Goal: Task Accomplishment & Management: Manage account settings

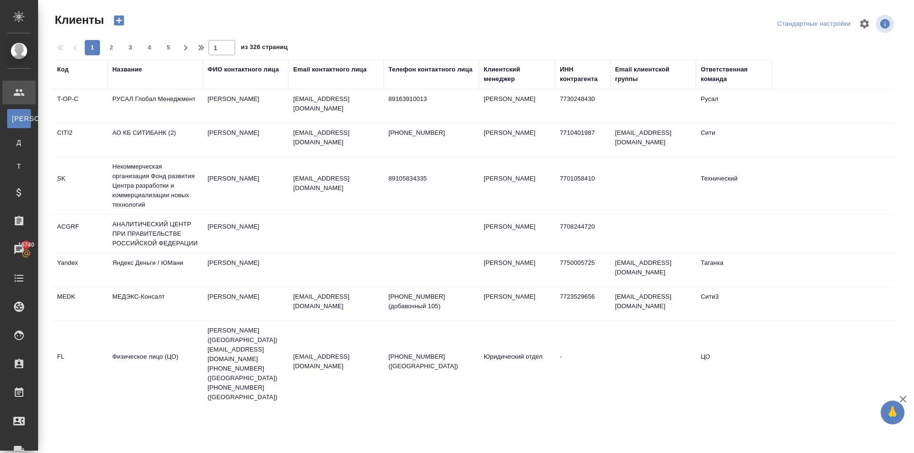
select select "RU"
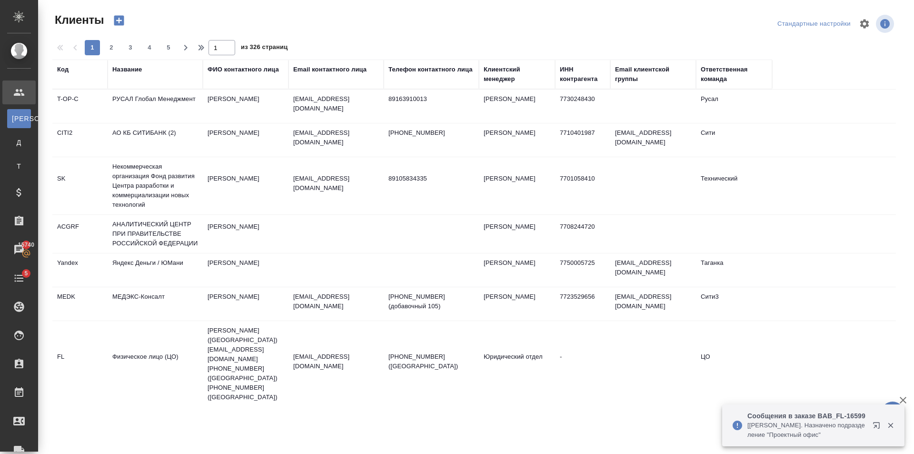
click at [127, 70] on div "Название" at bounding box center [127, 70] width 30 height 10
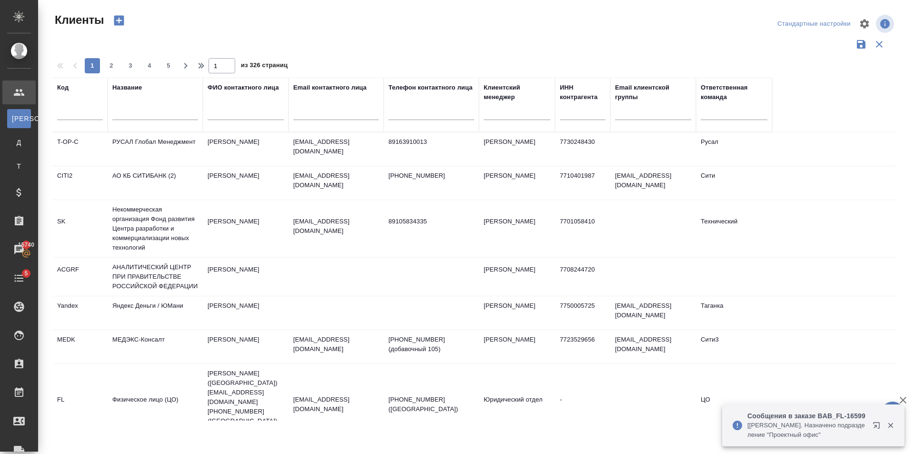
click at [154, 115] on input "text" at bounding box center [155, 114] width 86 height 12
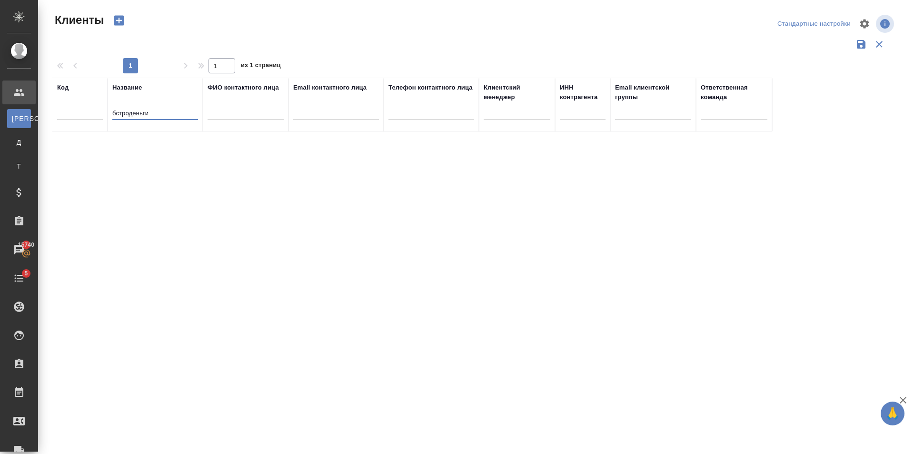
click at [169, 113] on input "бстроденьги" at bounding box center [155, 114] width 86 height 12
click at [119, 115] on input "бстроденьги" at bounding box center [155, 114] width 86 height 12
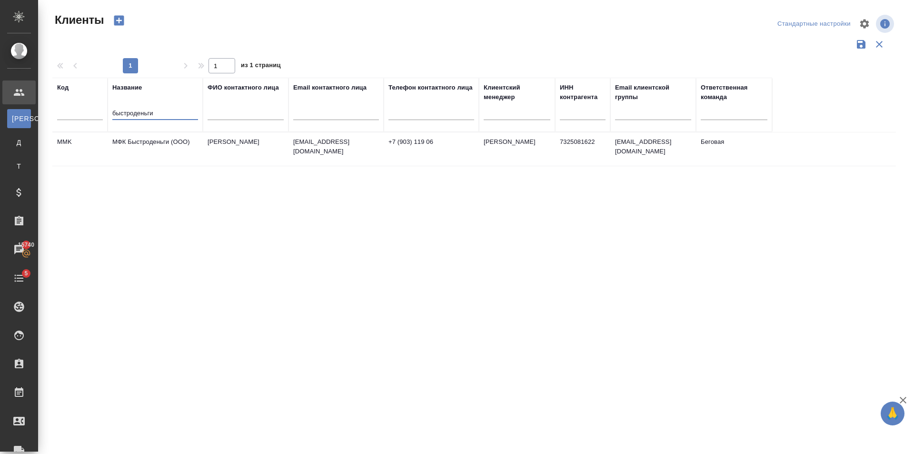
type input "быстроденьги"
click at [234, 150] on td "[PERSON_NAME]" at bounding box center [246, 148] width 86 height 33
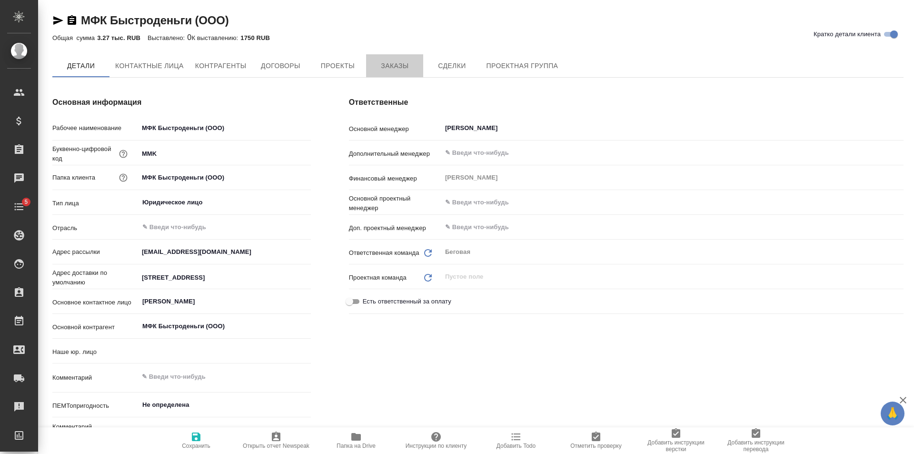
click at [407, 62] on span "Заказы" at bounding box center [395, 66] width 46 height 12
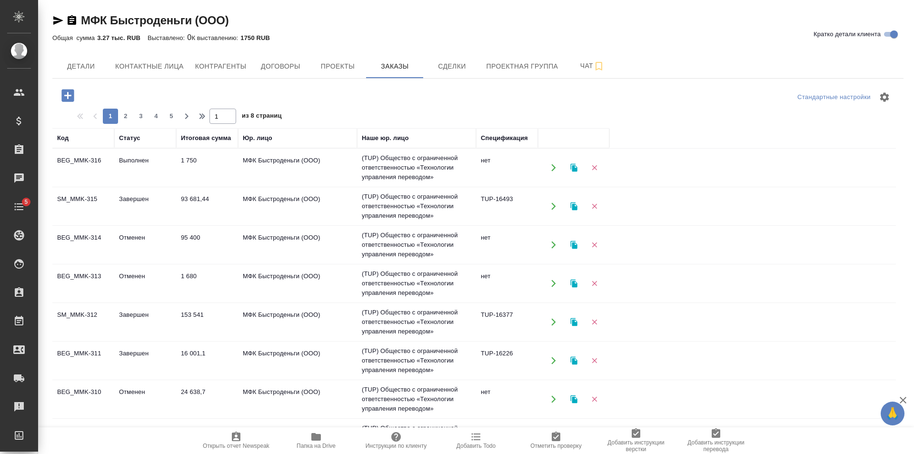
click at [228, 166] on td "1 750" at bounding box center [207, 167] width 62 height 33
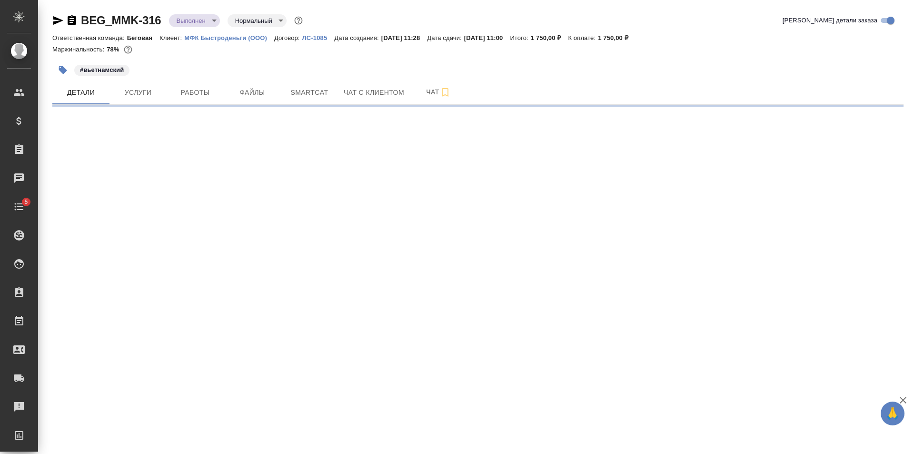
select select "RU"
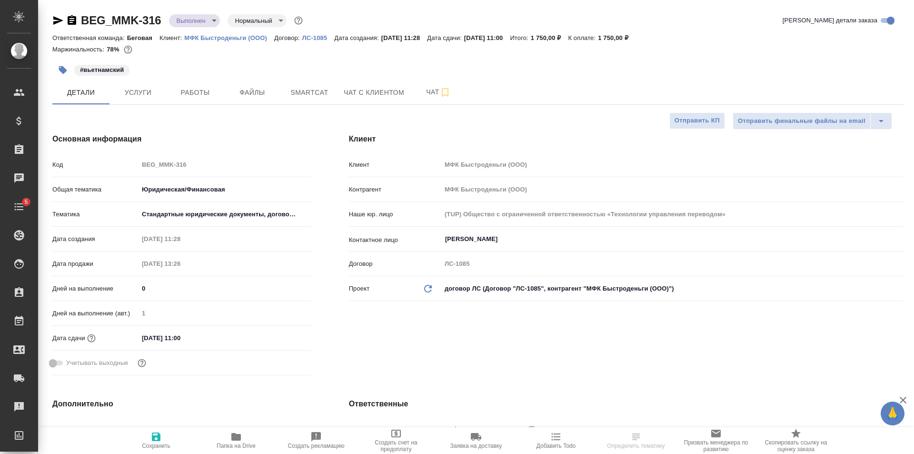
click at [201, 335] on input "22.09.2025 11:00" at bounding box center [180, 338] width 83 height 14
click at [282, 338] on icon "button" at bounding box center [283, 336] width 11 height 11
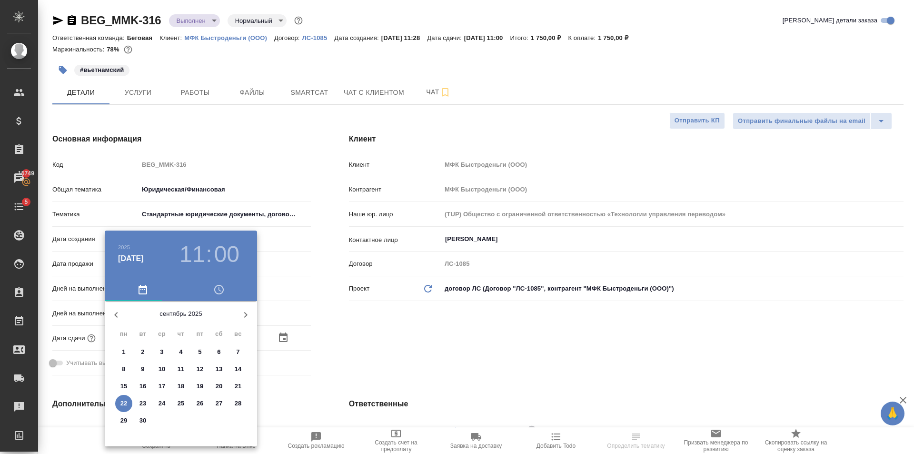
click at [248, 314] on icon "button" at bounding box center [245, 314] width 11 height 11
click at [162, 352] on p "1" at bounding box center [161, 352] width 3 height 10
type input "01.10.2025 11:00"
type textarea "x"
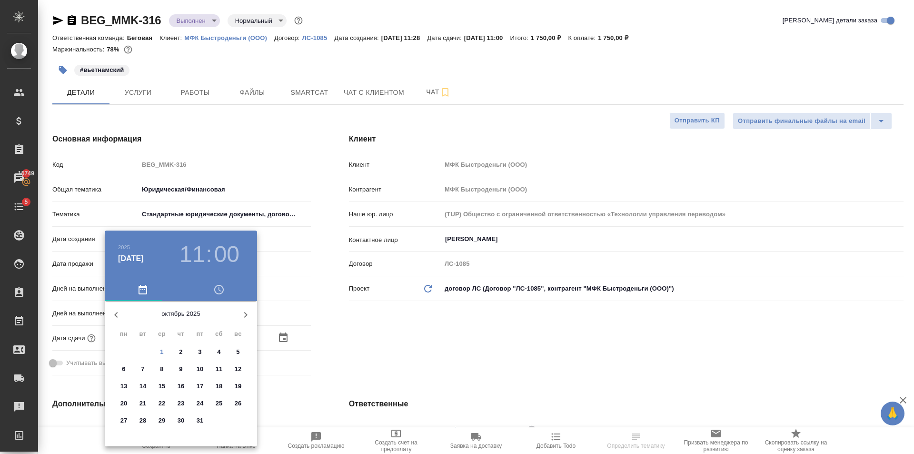
type textarea "x"
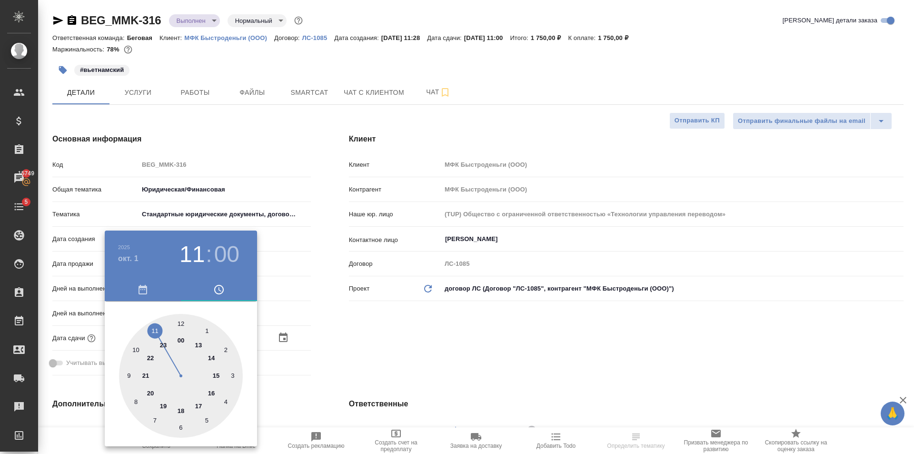
type textarea "x"
click at [208, 359] on div at bounding box center [181, 376] width 124 height 124
type input "01.10.2025 14:00"
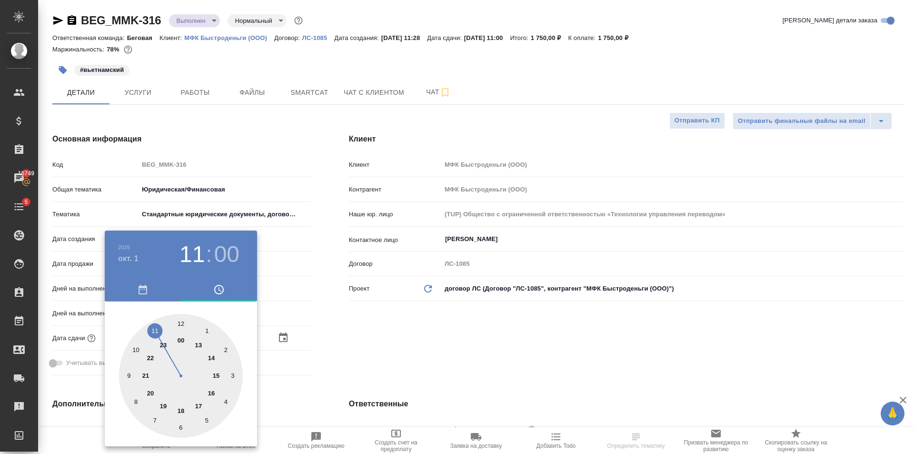
type textarea "x"
click at [183, 323] on div at bounding box center [181, 376] width 124 height 124
type textarea "x"
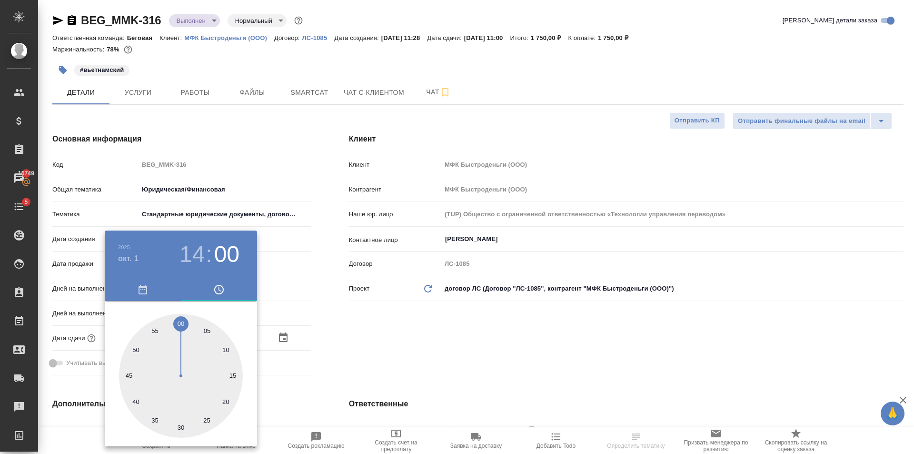
type textarea "x"
click at [384, 343] on div at bounding box center [457, 227] width 914 height 454
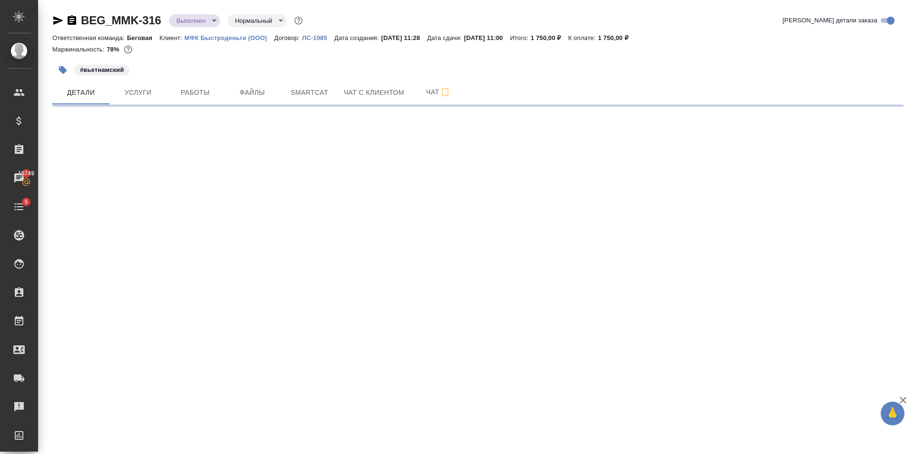
click at [158, 439] on div ".cls-1 fill:#fff; AWATERA Golubev Dmitry Клиенты Спецификации Заказы 15749 Чаты…" at bounding box center [457, 227] width 914 height 454
select select "RU"
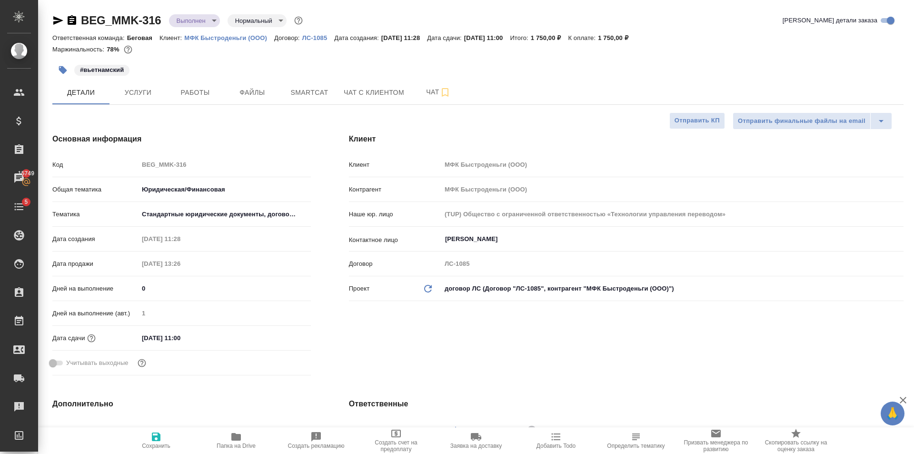
type textarea "x"
click at [160, 432] on icon "button" at bounding box center [155, 436] width 11 height 11
type textarea "x"
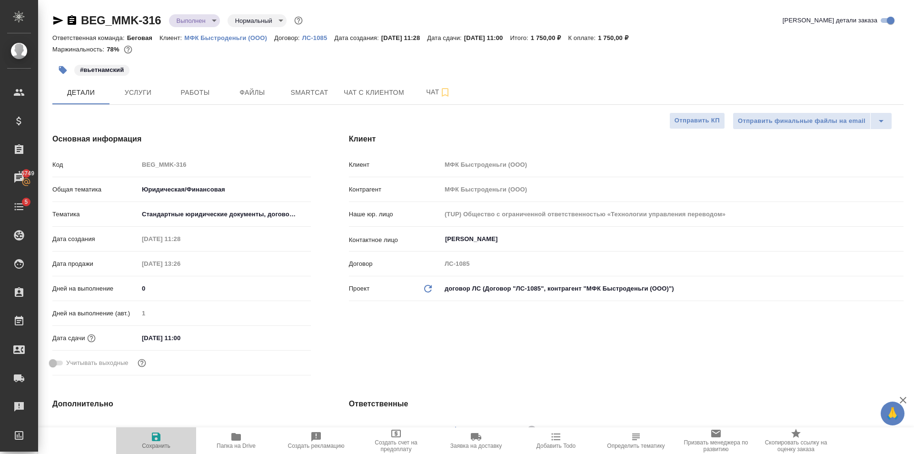
type textarea "x"
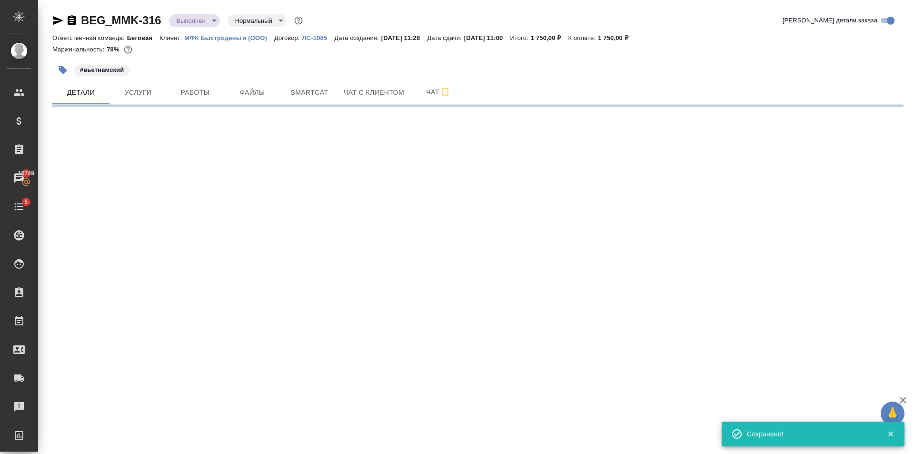
select select "RU"
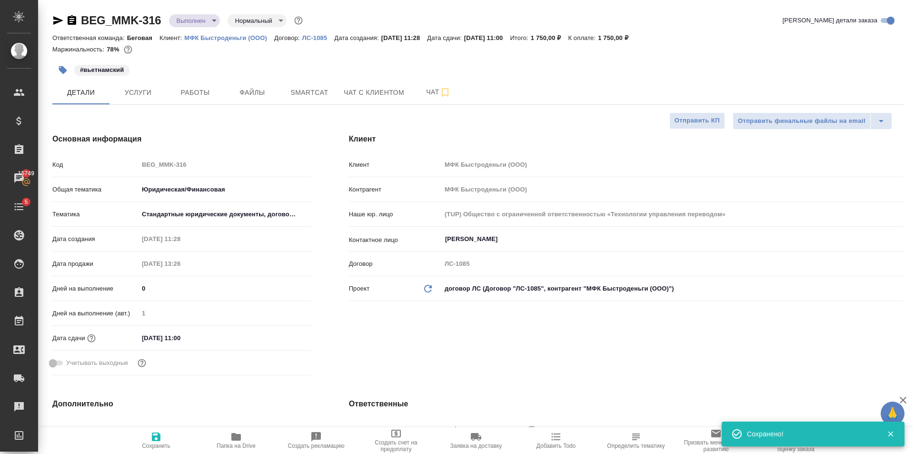
type textarea "x"
click at [218, 334] on input "22.09.2025 11:00" at bounding box center [180, 338] width 83 height 14
click at [281, 335] on icon "button" at bounding box center [283, 336] width 11 height 11
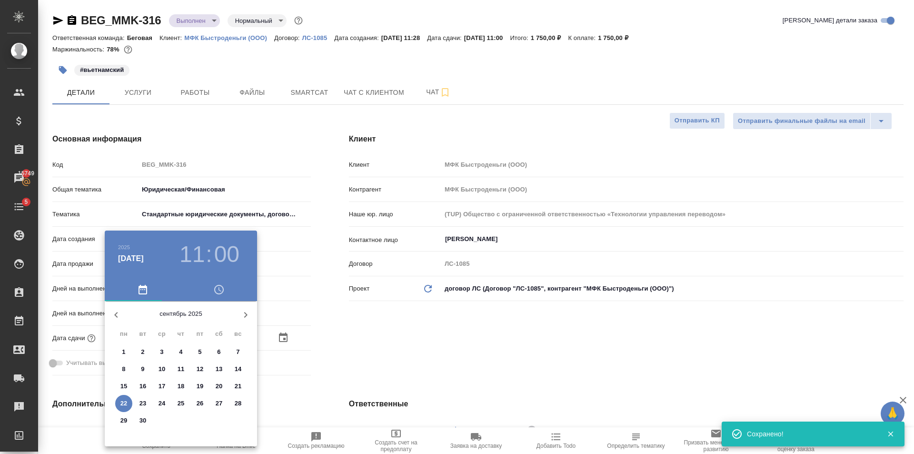
click at [243, 314] on icon "button" at bounding box center [245, 314] width 11 height 11
click at [162, 349] on p "1" at bounding box center [161, 352] width 3 height 10
type input "01.10.2025 11:00"
type textarea "x"
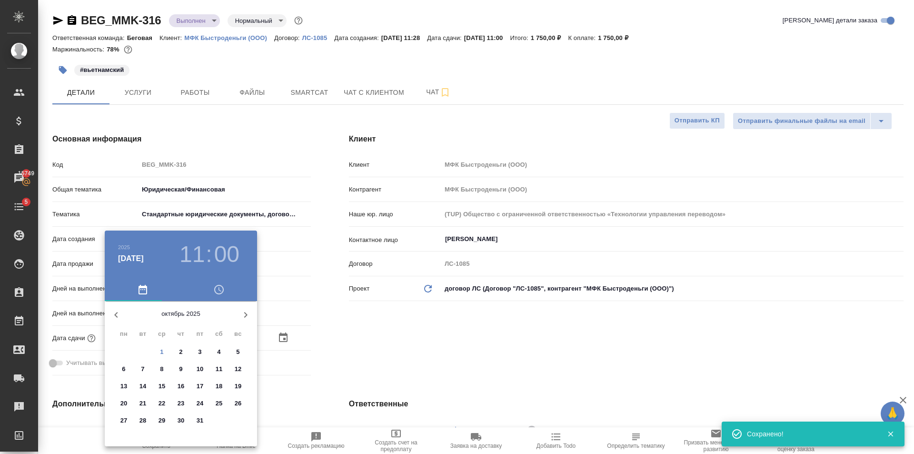
type textarea "x"
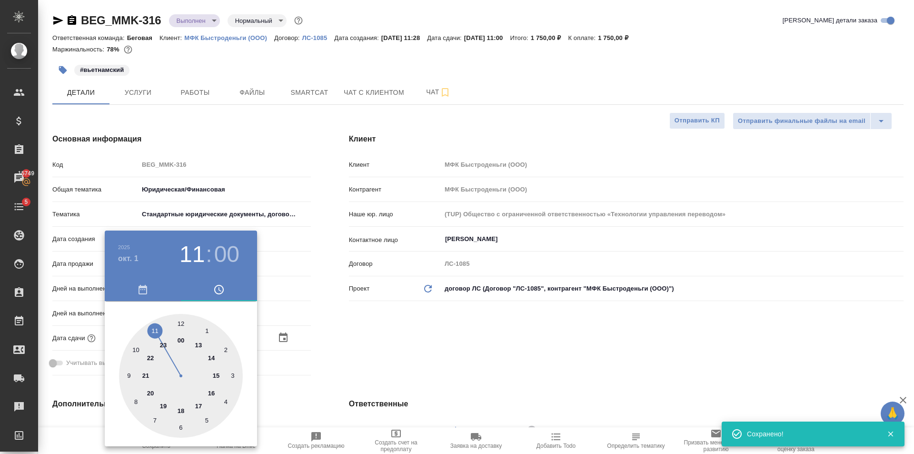
click at [209, 360] on div at bounding box center [181, 376] width 124 height 124
type input "01.10.2025 14:00"
type textarea "x"
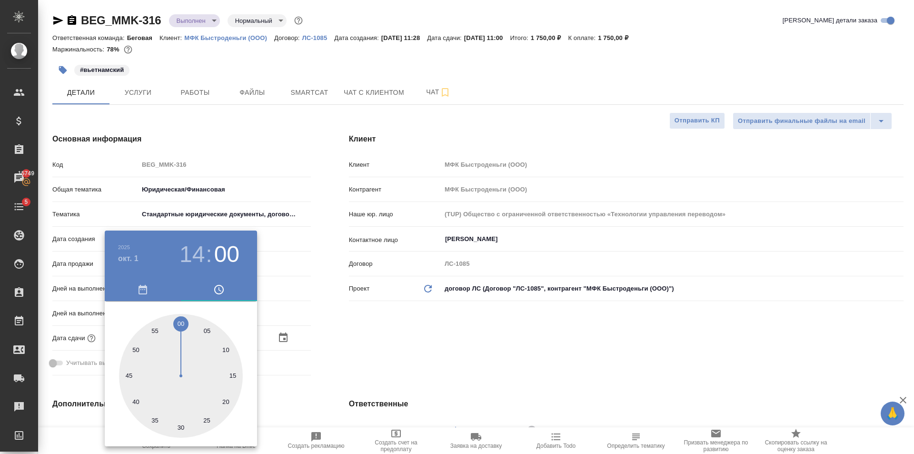
click at [373, 345] on div at bounding box center [457, 227] width 914 height 454
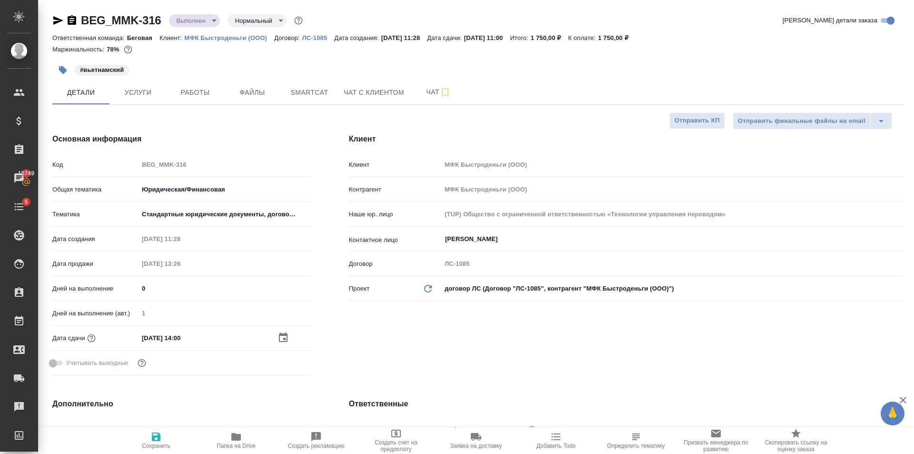
click at [157, 433] on icon "button" at bounding box center [156, 436] width 9 height 9
type textarea "x"
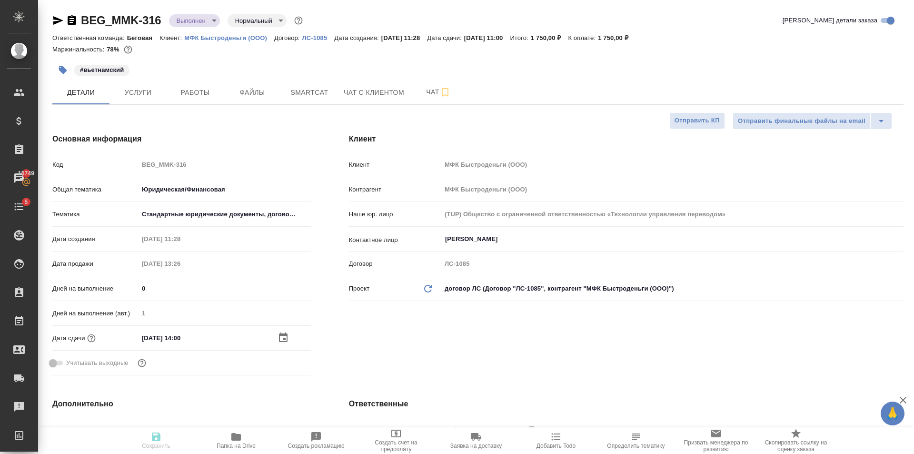
type textarea "x"
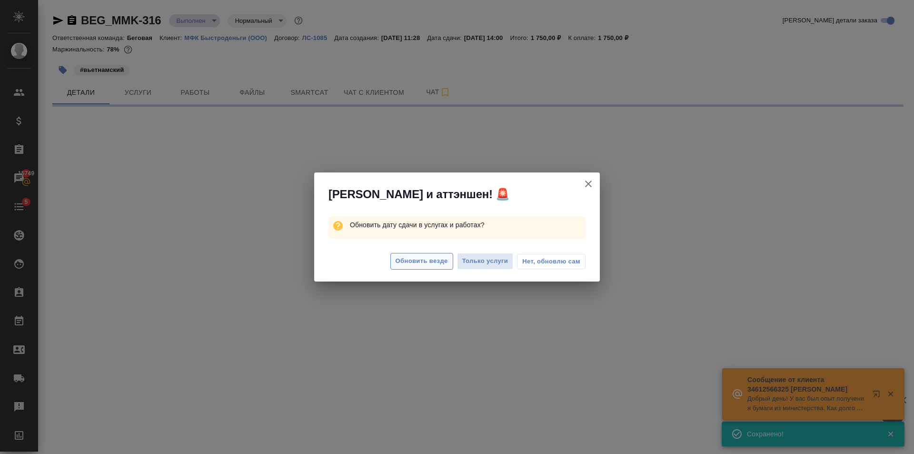
click at [418, 260] on span "Обновить везде" at bounding box center [422, 261] width 52 height 11
select select "RU"
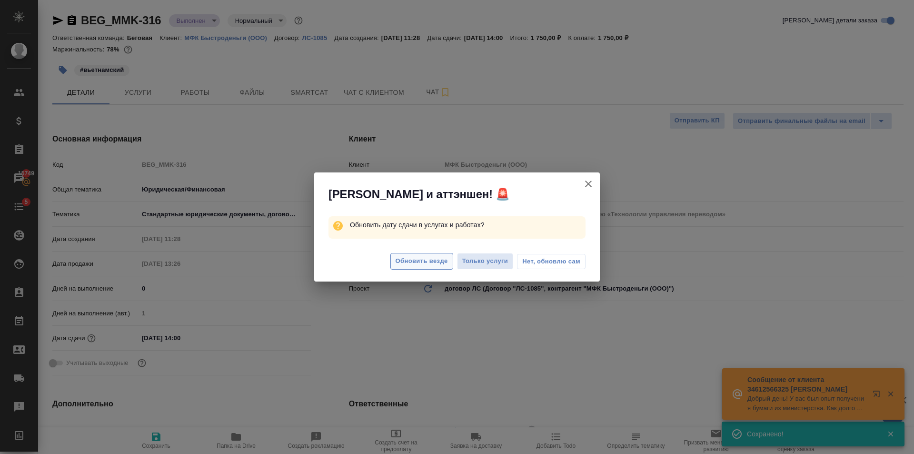
type textarea "x"
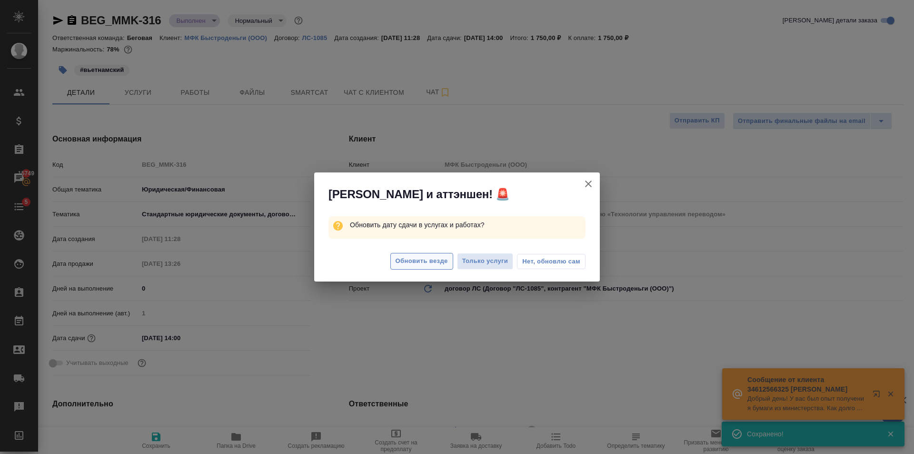
type textarea "x"
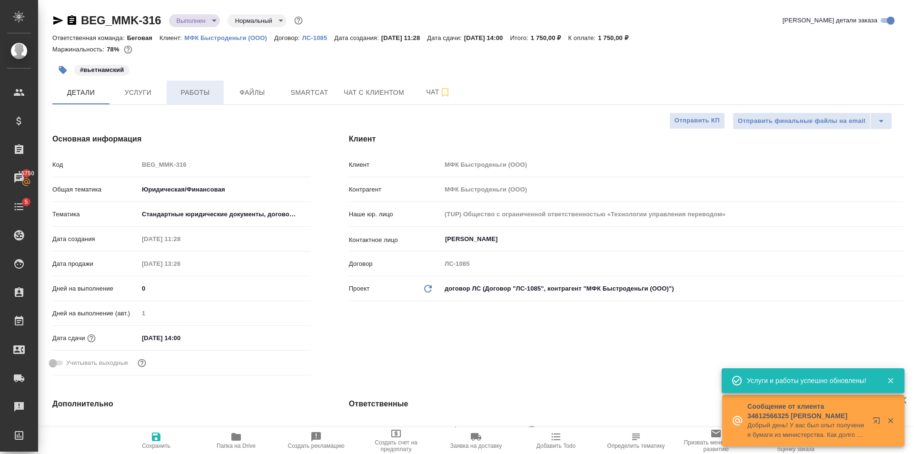
click at [189, 99] on button "Работы" at bounding box center [195, 92] width 57 height 24
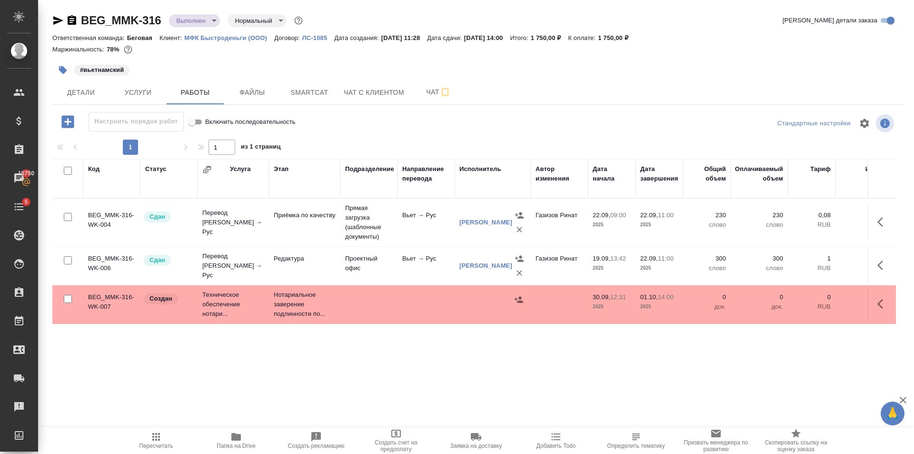
click at [351, 312] on td at bounding box center [368, 304] width 57 height 33
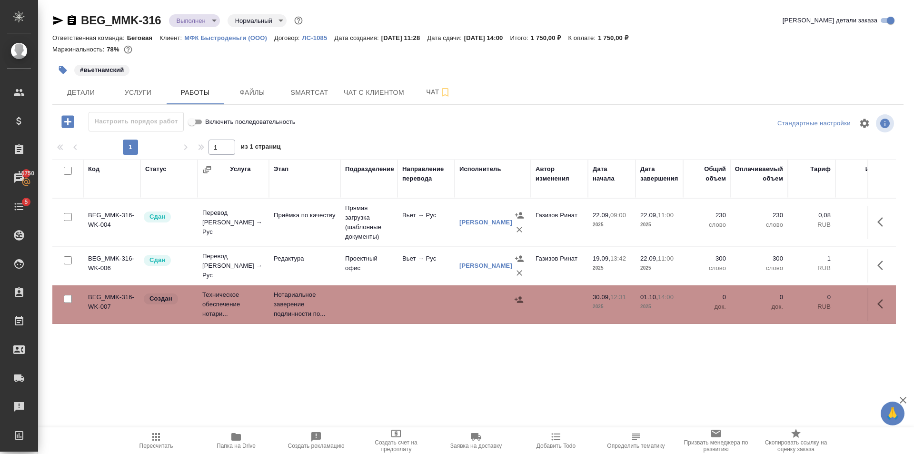
click at [351, 312] on td at bounding box center [368, 304] width 57 height 33
click at [159, 448] on span "Пересчитать" at bounding box center [156, 445] width 34 height 7
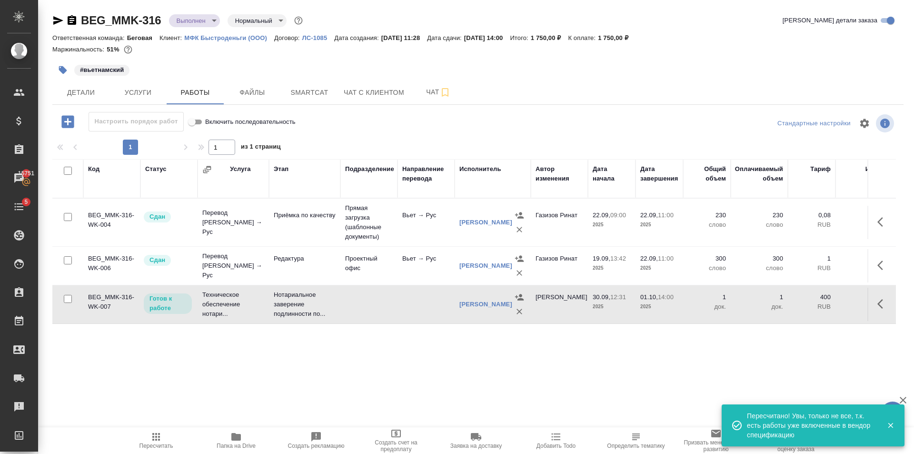
click at [237, 436] on icon "button" at bounding box center [236, 437] width 10 height 8
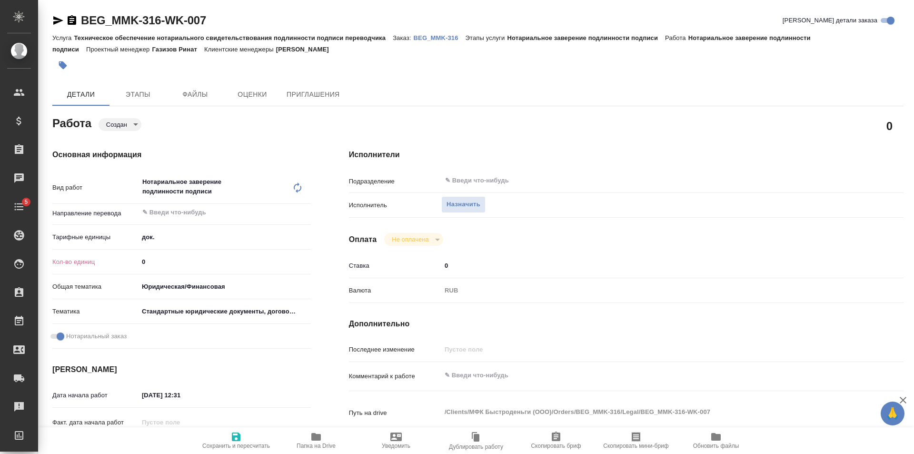
type textarea "x"
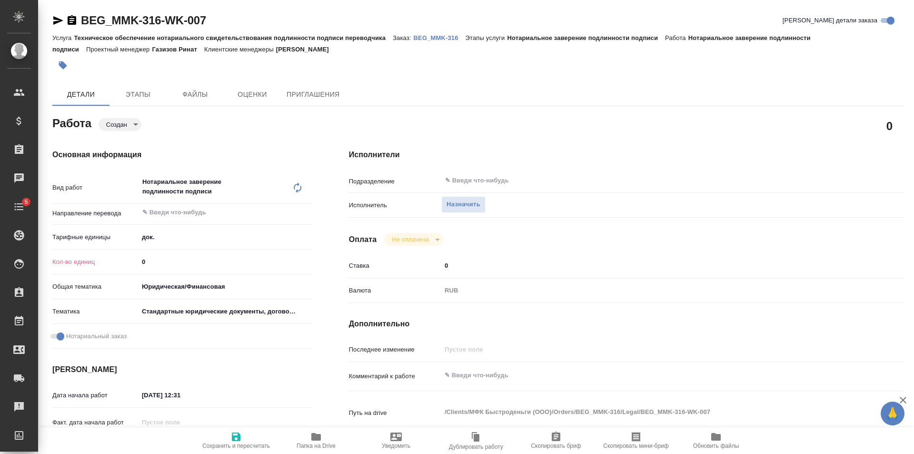
type textarea "x"
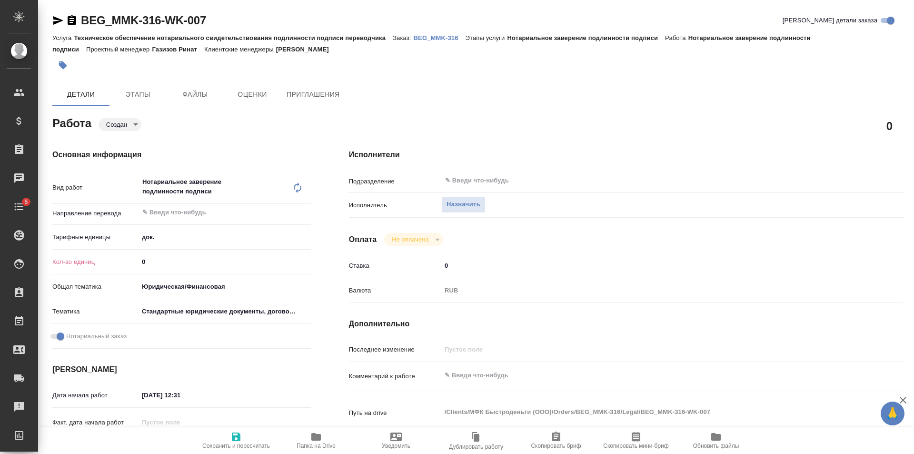
type textarea "x"
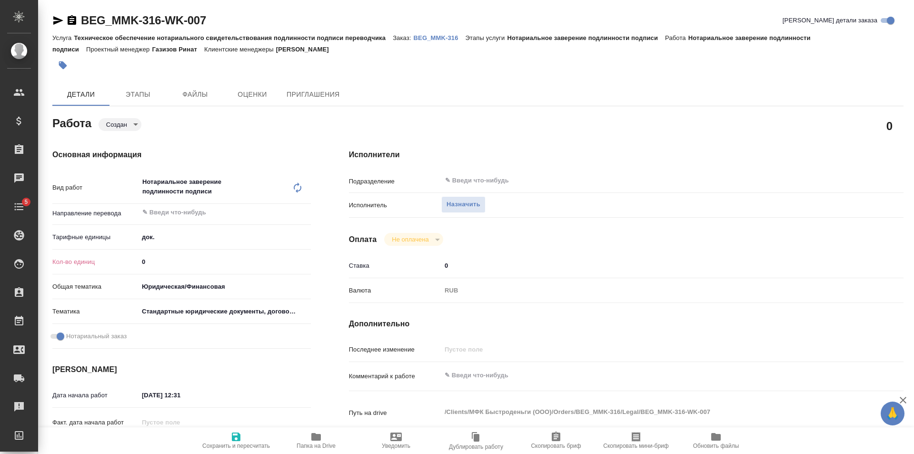
type textarea "x"
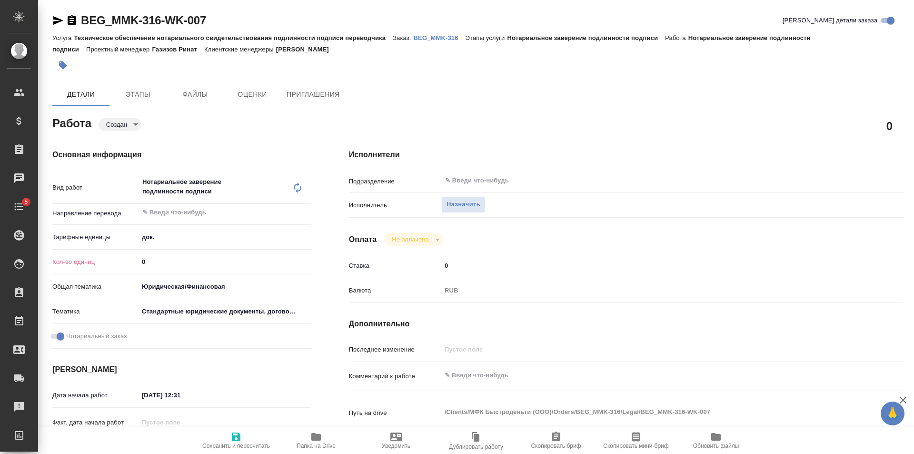
type input "1"
click at [305, 260] on input "1" at bounding box center [225, 262] width 172 height 14
type textarea "x"
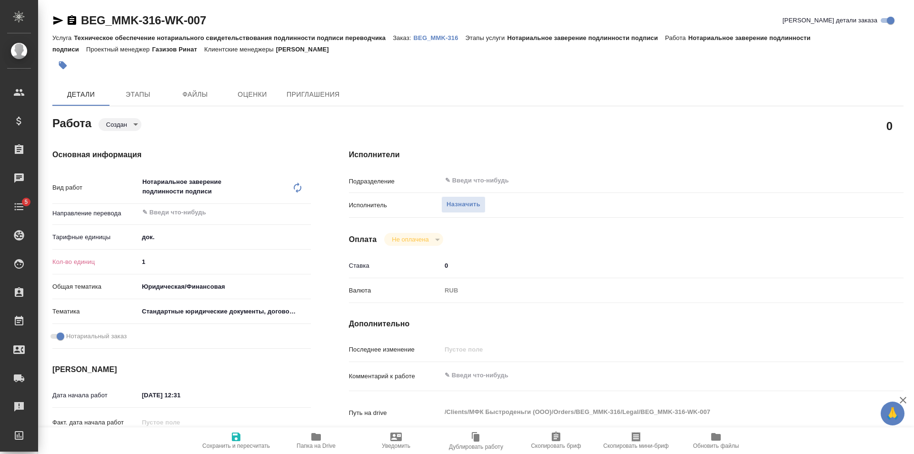
type textarea "x"
click at [231, 443] on span "Сохранить и пересчитать" at bounding box center [236, 445] width 68 height 7
type textarea "x"
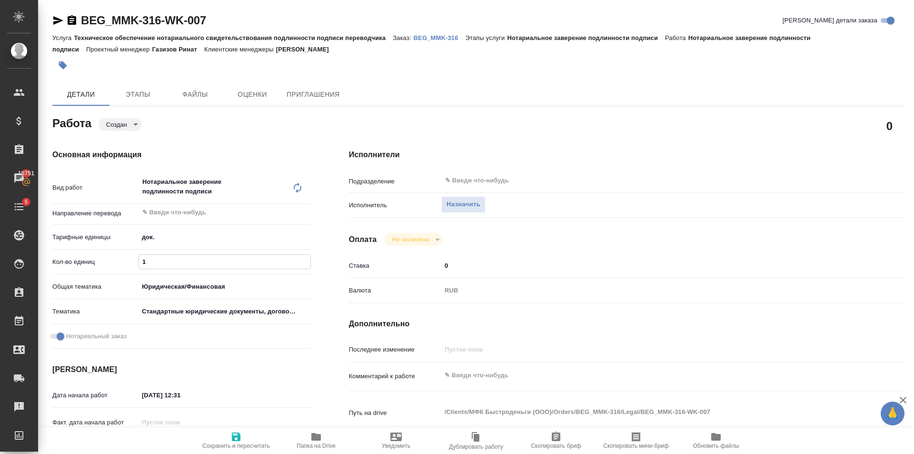
type textarea "x"
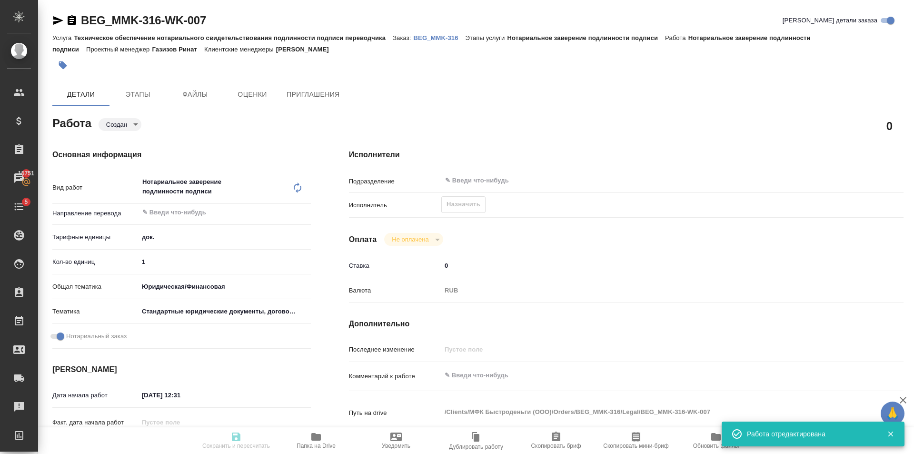
type textarea "x"
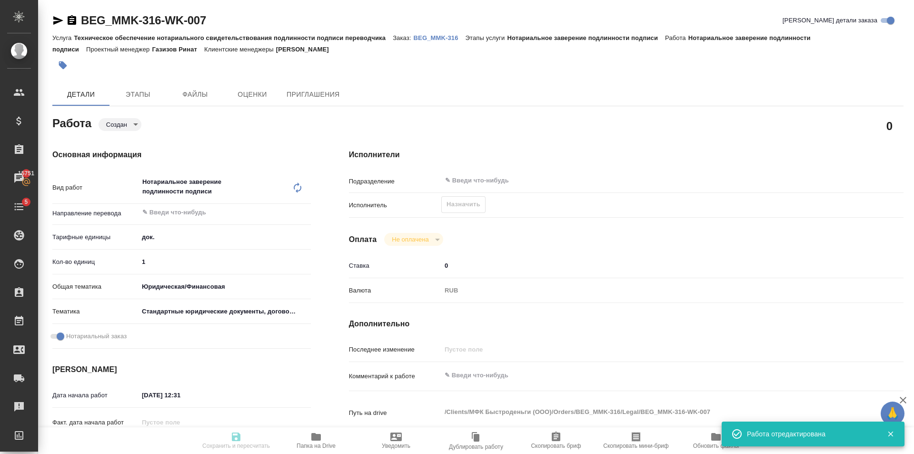
type input "created"
type textarea "Нотариальное заверение подлинности подписи"
type textarea "x"
type input "5a8b1489cc6b4906c91bfd8b"
type input "1"
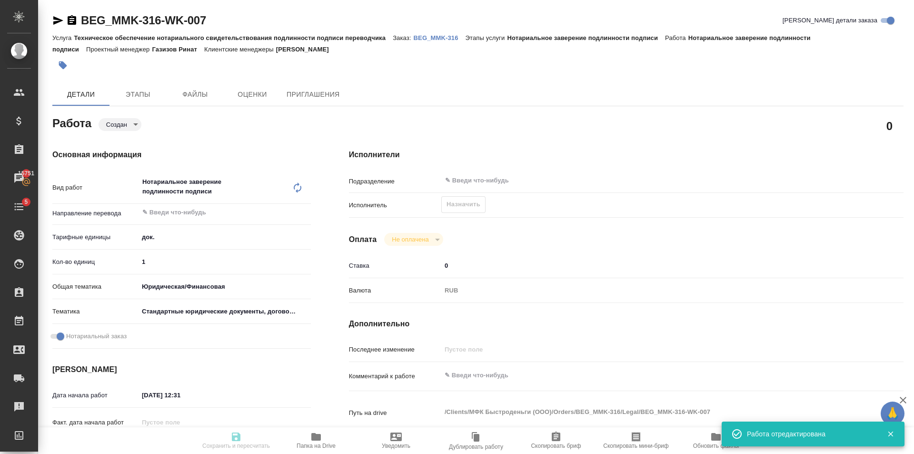
type input "yr-fn"
type input "5f647205b73bc97568ca66bf"
checkbox input "true"
type input "30.09.2025 12:31"
type input "01.10.2025 14:00"
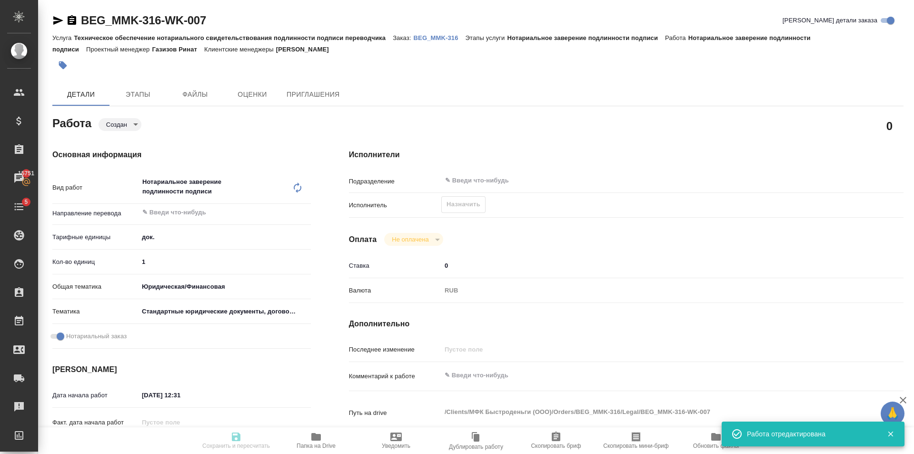
type input "01.10.2025 14:00"
type input "notPayed"
type input "0"
type input "RUB"
type input "Голубев Дмитрий"
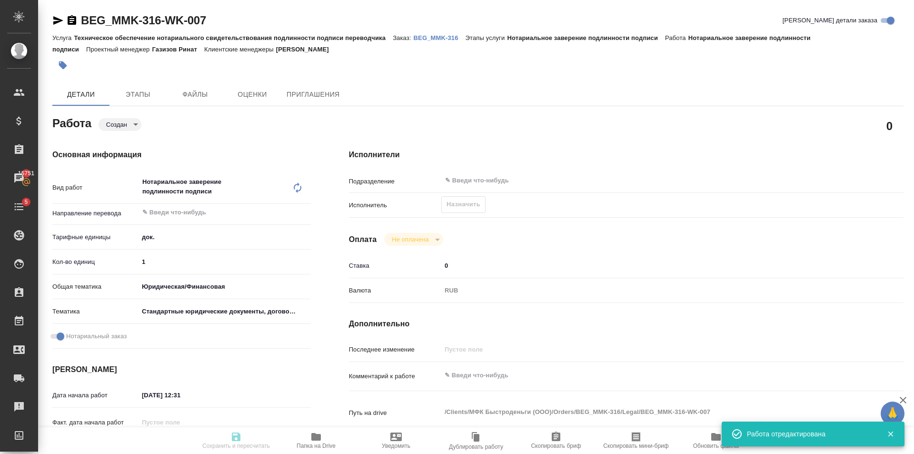
type textarea "x"
type textarea "/Clients/МФК Быстроденьги (ООО)/Orders/BEG_MMK-316/Legal/BEG_MMK-316-WK-007"
type textarea "x"
type input "BEG_MMK-316"
type input "Техническое обеспечение нотариального свидетельствования подлинности подписи пе…"
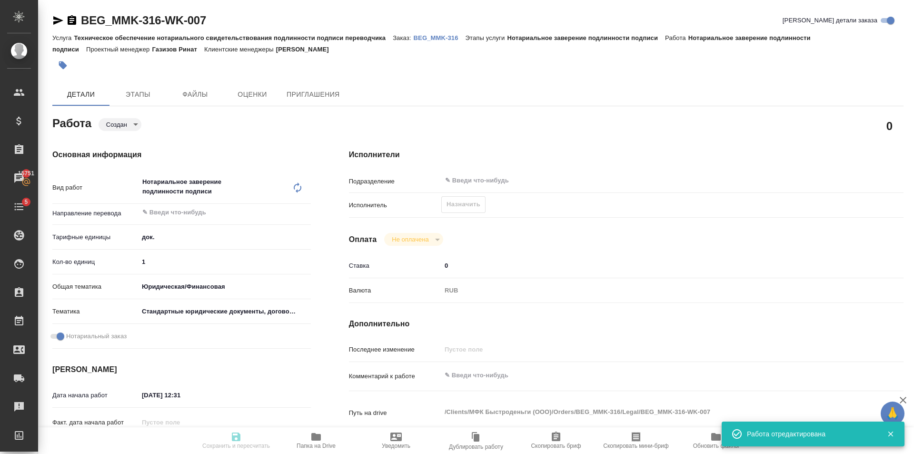
type input "Нотариальное заверение подлинности подписи"
type input "Антонова Кристина"
type input "/Clients/МФК Быстроденьги (ООО)/Orders/BEG_MMK-316"
type textarea "x"
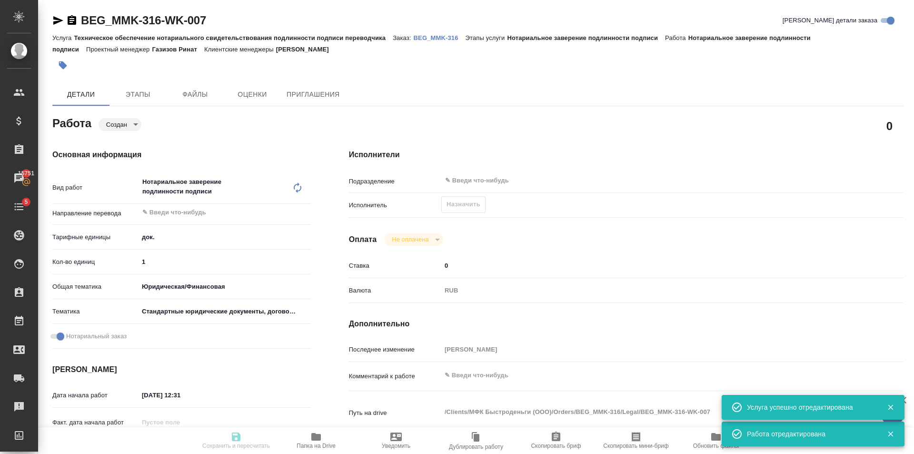
type textarea "x"
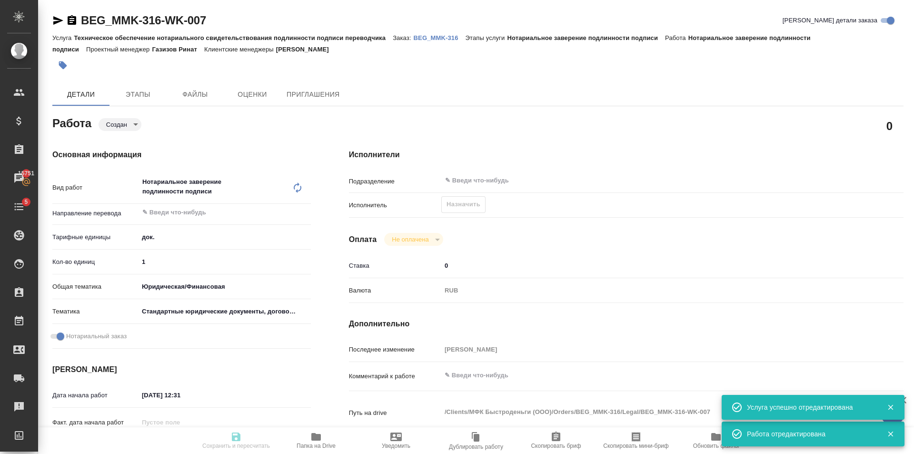
type textarea "x"
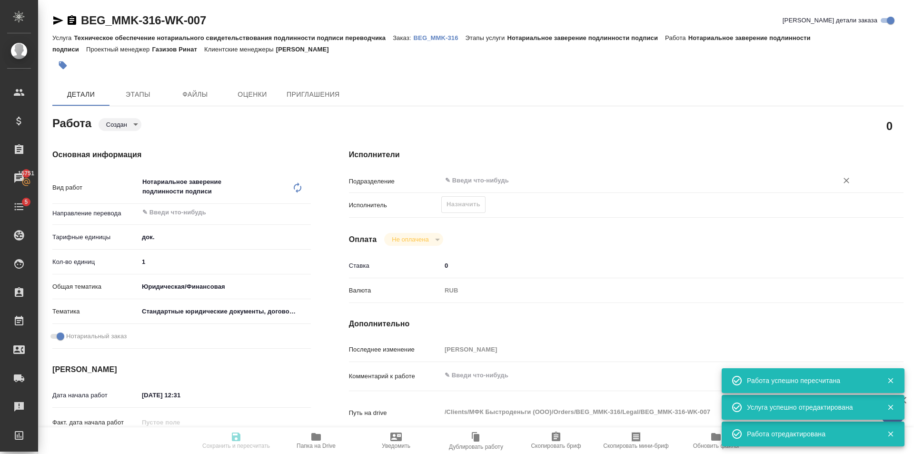
type input "created"
type textarea "Нотариальное заверение подлинности подписи"
type textarea "x"
type input "5a8b1489cc6b4906c91bfd8b"
type input "1"
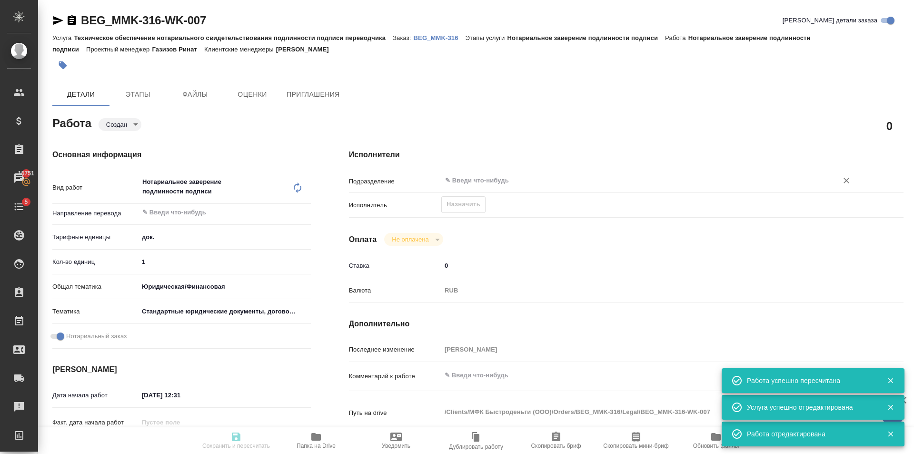
type input "yr-fn"
type input "5f647205b73bc97568ca66bf"
checkbox input "true"
type input "30.09.2025 12:31"
type input "01.10.2025 14:00"
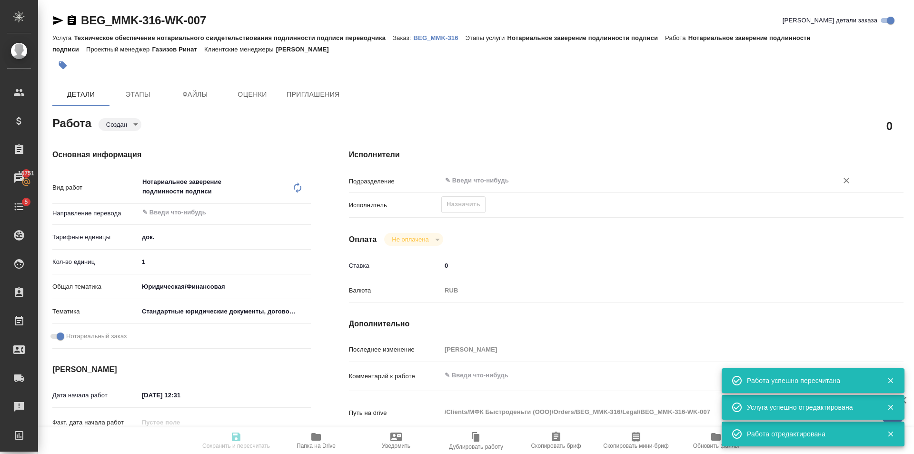
type input "01.10.2025 14:00"
type input "notPayed"
type input "0"
type input "RUB"
type input "Голубев Дмитрий"
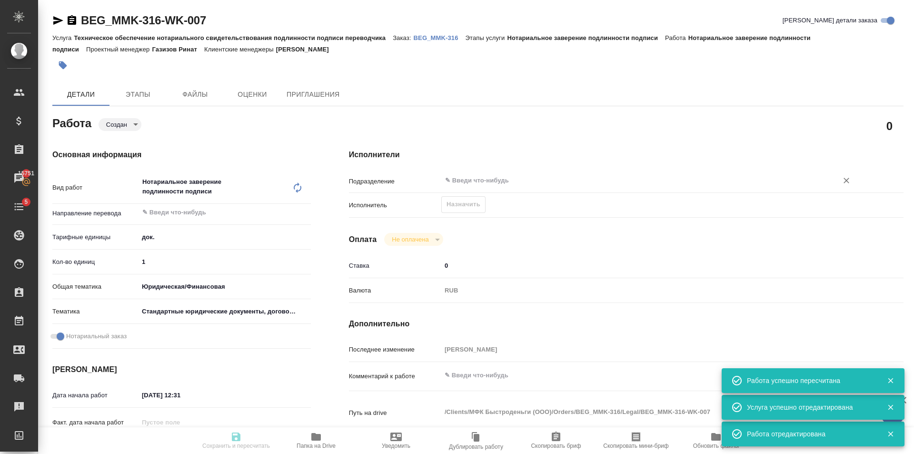
type textarea "x"
type textarea "/Clients/МФК Быстроденьги (ООО)/Orders/BEG_MMK-316/Legal/BEG_MMK-316-WK-007"
type textarea "x"
type input "BEG_MMK-316"
type input "Техническое обеспечение нотариального свидетельствования подлинности подписи пе…"
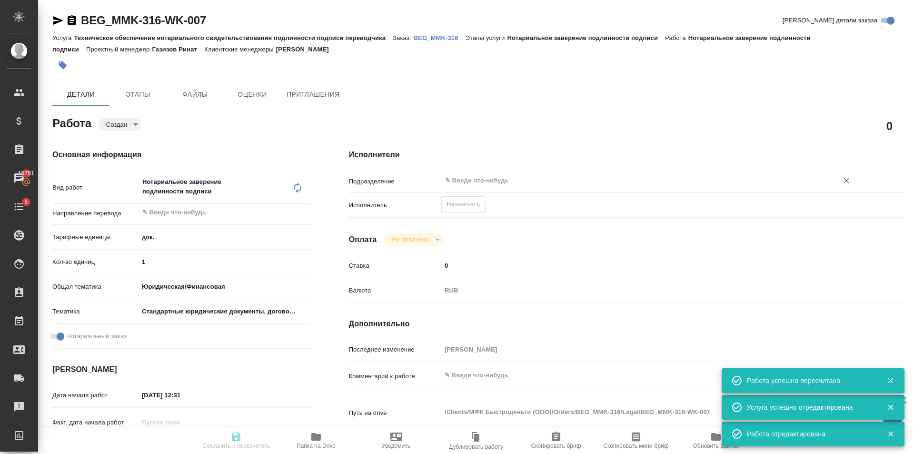
type input "Нотариальное заверение подлинности подписи"
type input "Антонова Кристина"
type input "/Clients/МФК Быстроденьги (ООО)/Orders/BEG_MMK-316"
type textarea "x"
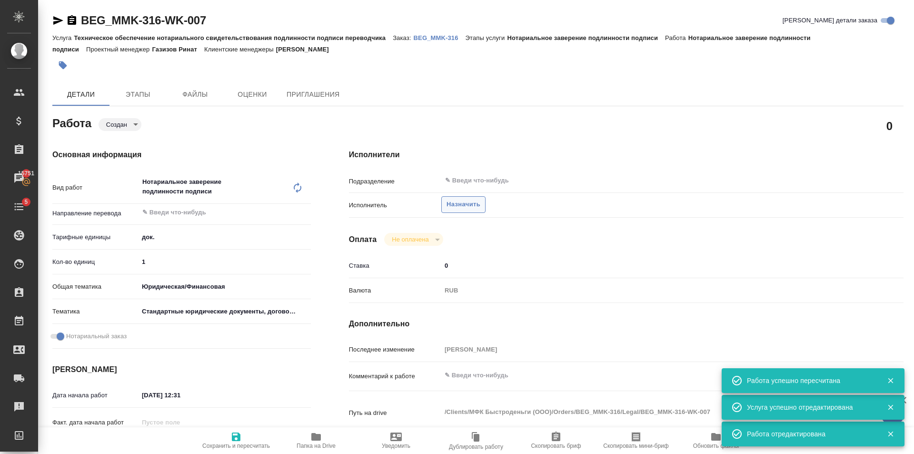
type textarea "x"
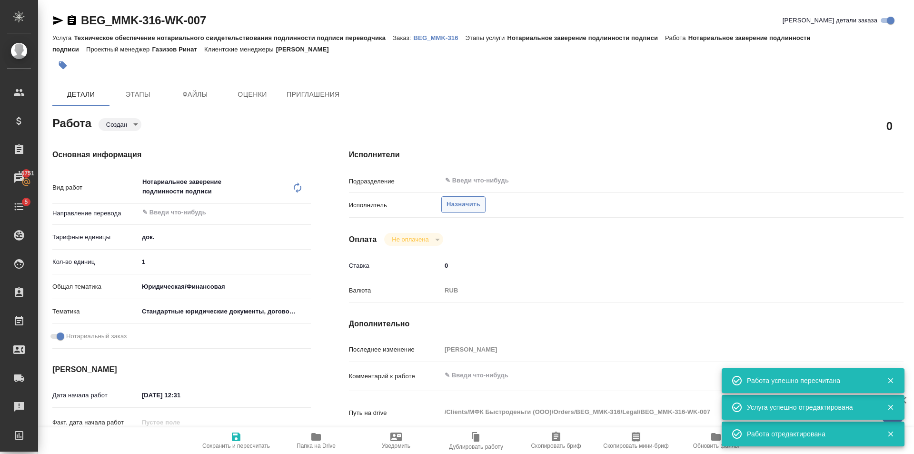
type textarea "x"
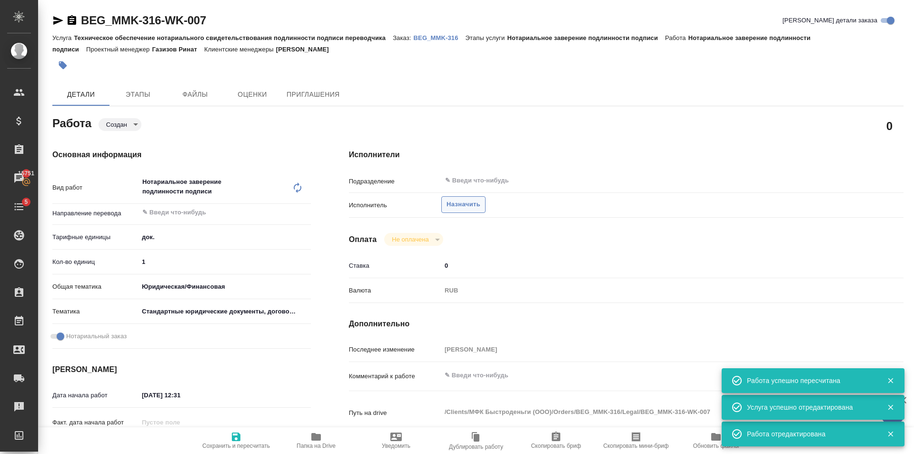
type textarea "x"
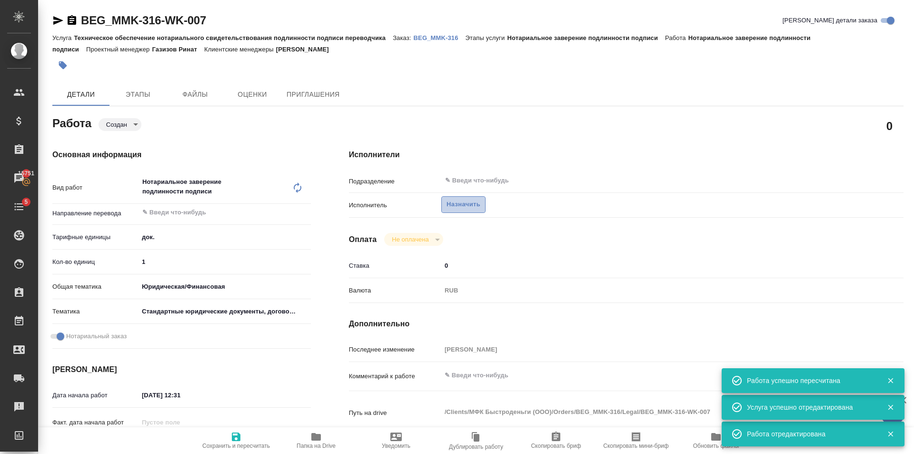
click at [463, 204] on span "Назначить" at bounding box center [464, 204] width 34 height 11
type textarea "x"
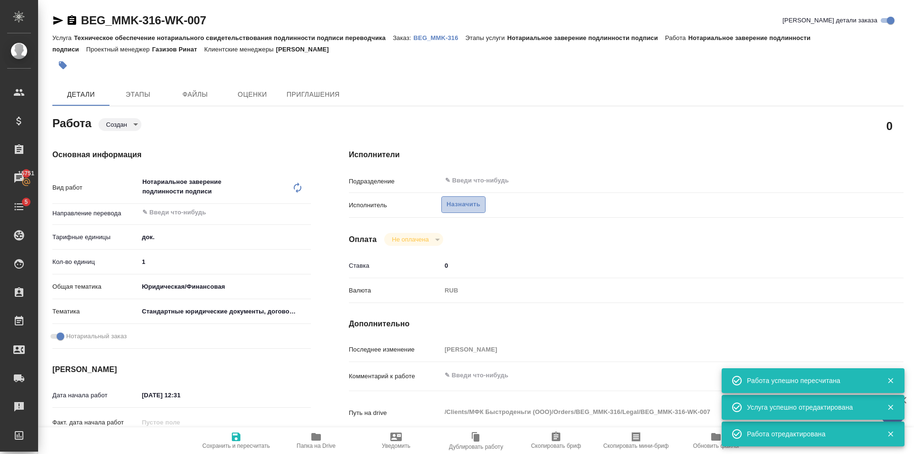
type textarea "x"
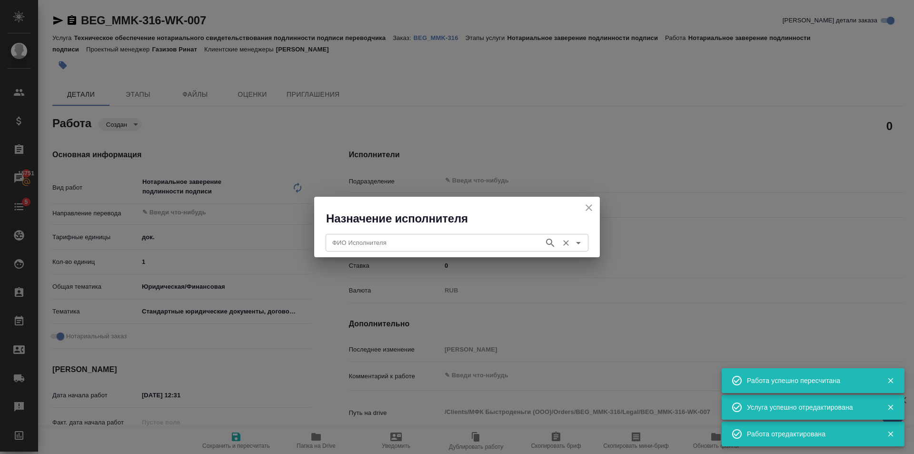
type textarea "x"
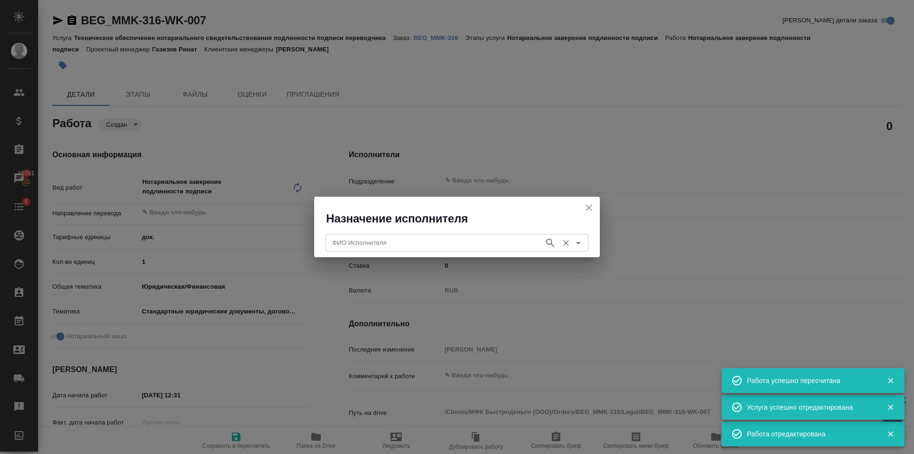
click at [427, 253] on div "ФИО Исполнителя ФИО Исполнителя" at bounding box center [457, 241] width 263 height 23
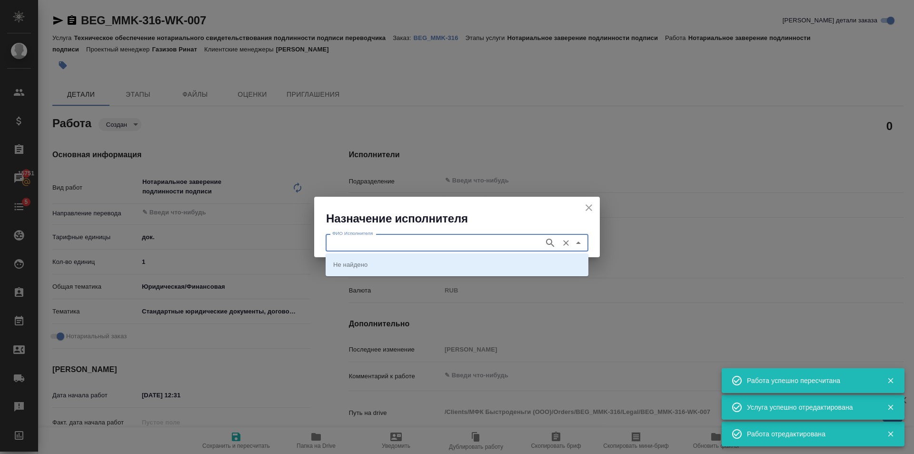
click at [427, 246] on input "ФИО Исполнителя" at bounding box center [433, 242] width 211 height 11
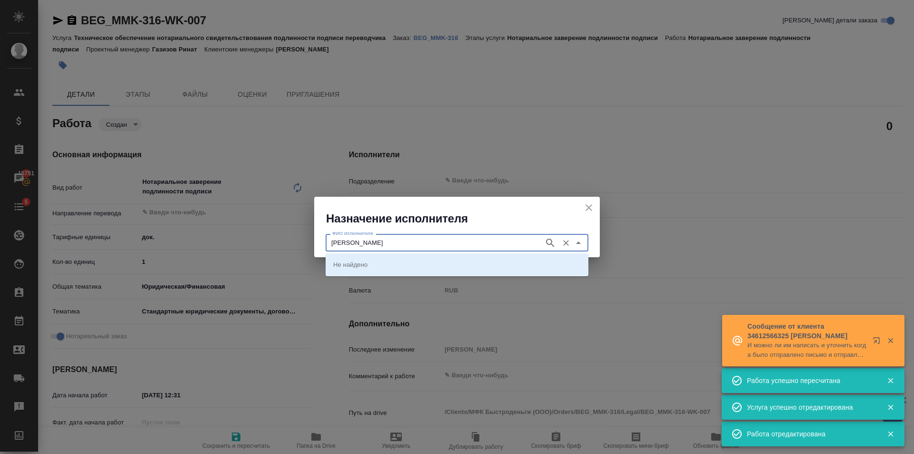
type input "Мишакова"
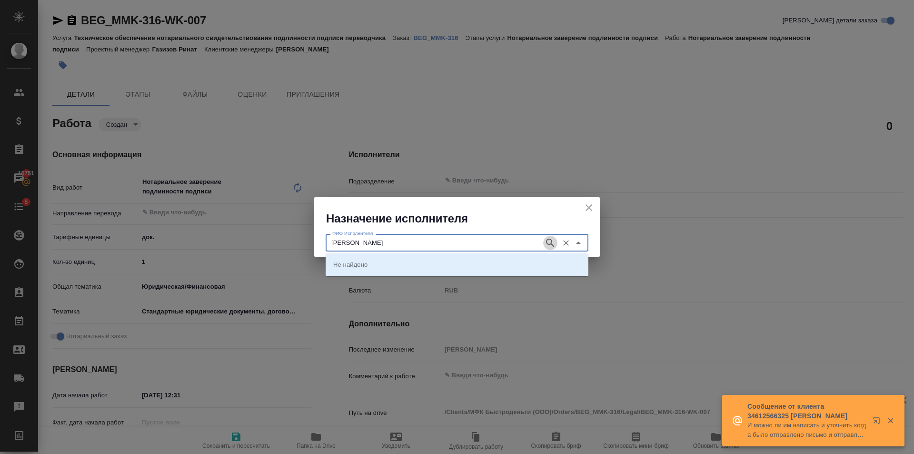
click at [553, 245] on icon "button" at bounding box center [550, 242] width 8 height 8
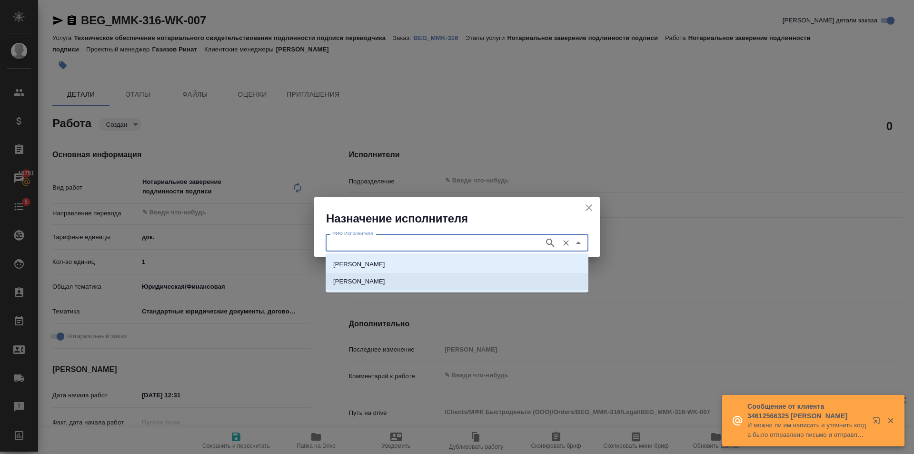
click at [390, 288] on li "НОТАРИУС Мишакова Ольга Михайловна" at bounding box center [457, 281] width 263 height 17
type input "НОТАРИУС Мишакова Ольга Михайловна"
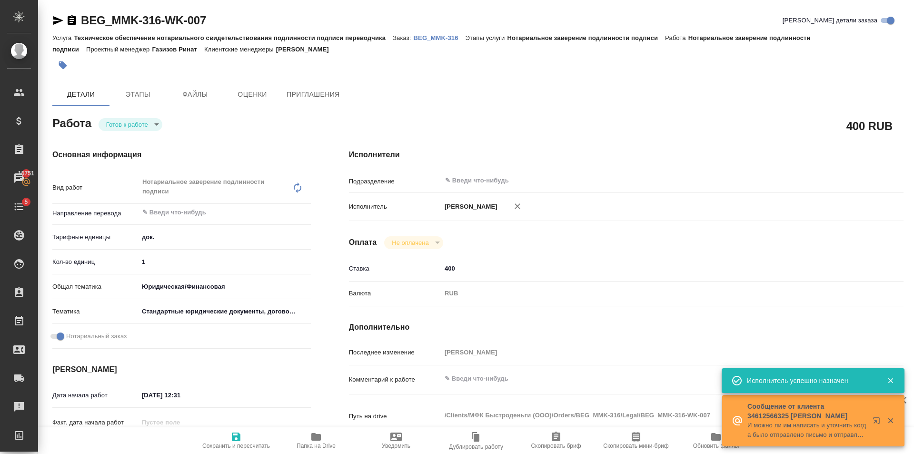
click at [236, 437] on icon "button" at bounding box center [235, 436] width 11 height 11
type textarea "x"
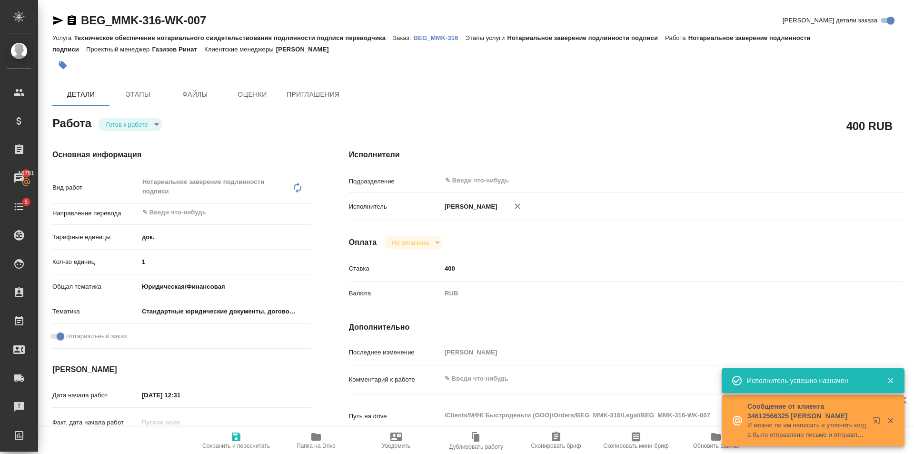
type textarea "x"
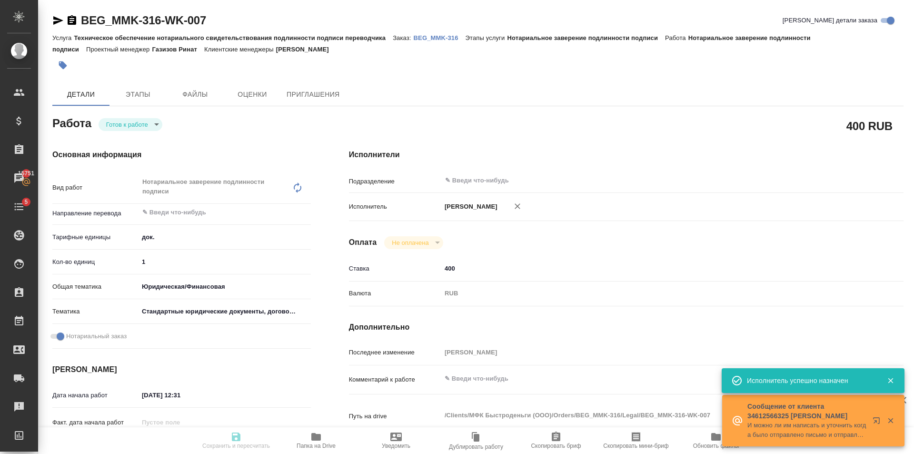
type textarea "x"
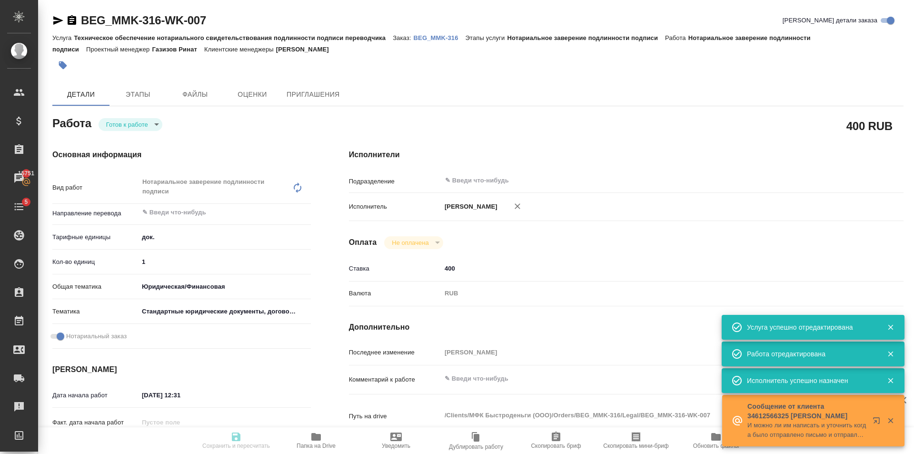
type input "readyForWork"
type textarea "Нотариальное заверение подлинности подписи"
type textarea "x"
type input "5a8b1489cc6b4906c91bfd8b"
type input "1"
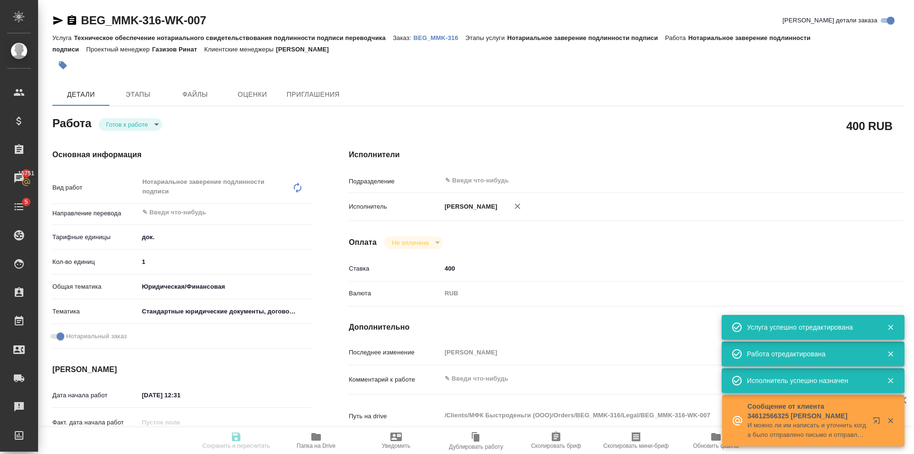
type input "yr-fn"
type input "5f647205b73bc97568ca66bf"
checkbox input "true"
type input "30.09.2025 12:31"
type input "01.10.2025 14:00"
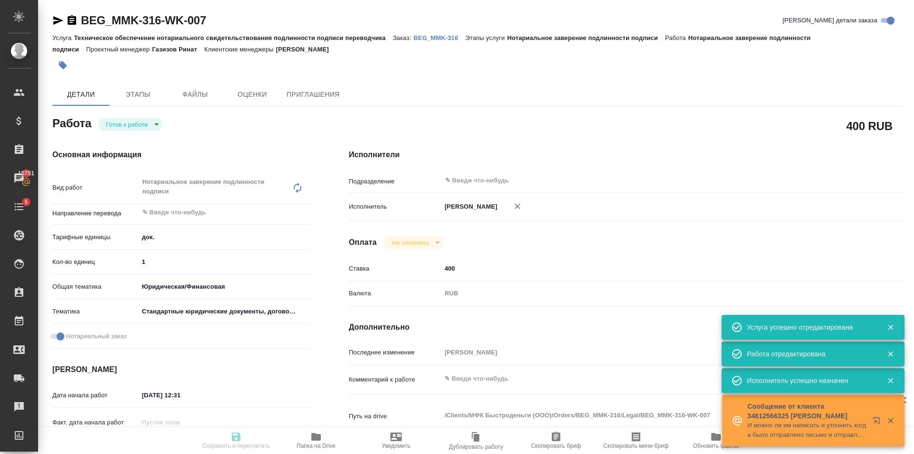
type input "01.10.2025 14:00"
type input "notPayed"
type input "400"
type input "RUB"
type input "Голубев Дмитрий"
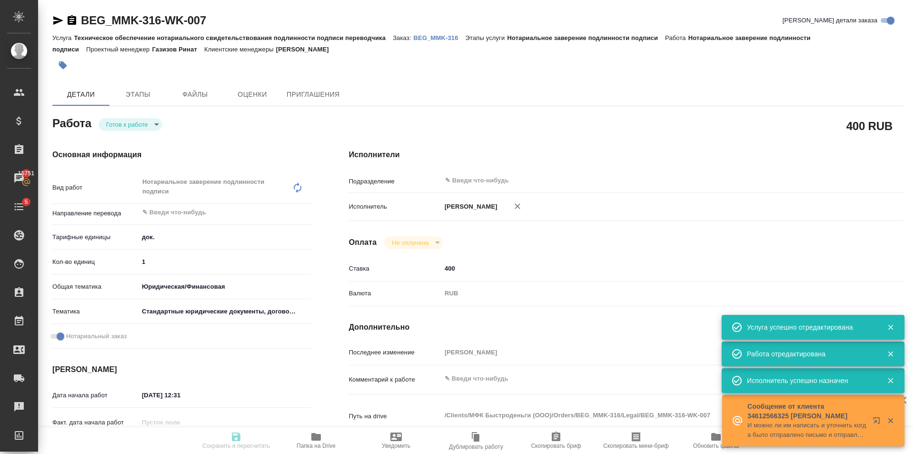
type textarea "x"
type textarea "/Clients/МФК Быстроденьги (ООО)/Orders/BEG_MMK-316/Legal/BEG_MMK-316-WK-007"
type textarea "x"
type input "BEG_MMK-316"
type input "Техническое обеспечение нотариального свидетельствования подлинности подписи пе…"
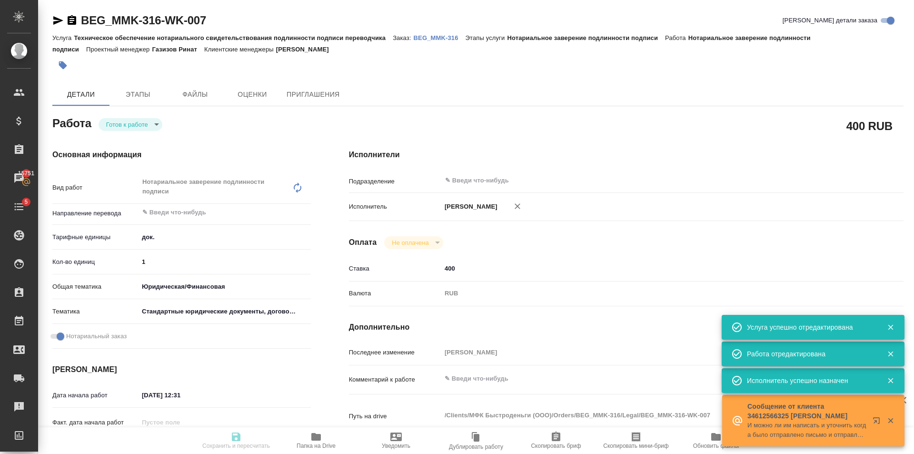
type input "Нотариальное заверение подлинности подписи"
type input "Антонова Кристина"
type input "/Clients/МФК Быстроденьги (ООО)/Orders/BEG_MMK-316"
type textarea "x"
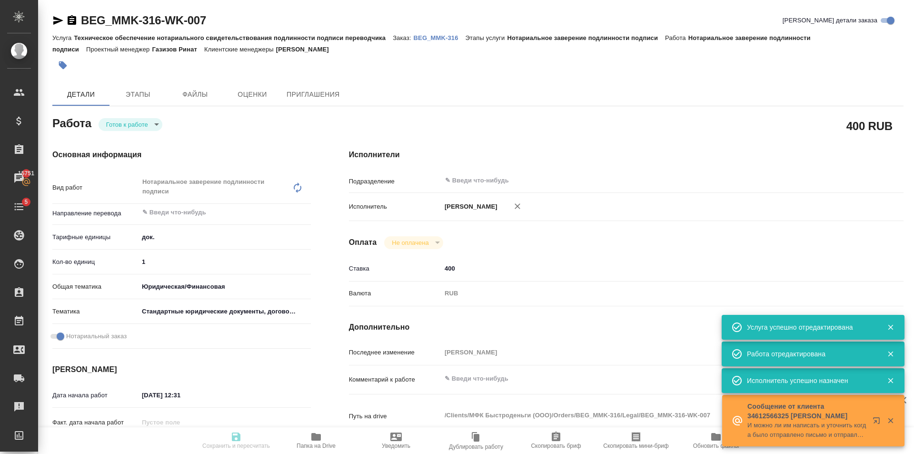
type textarea "x"
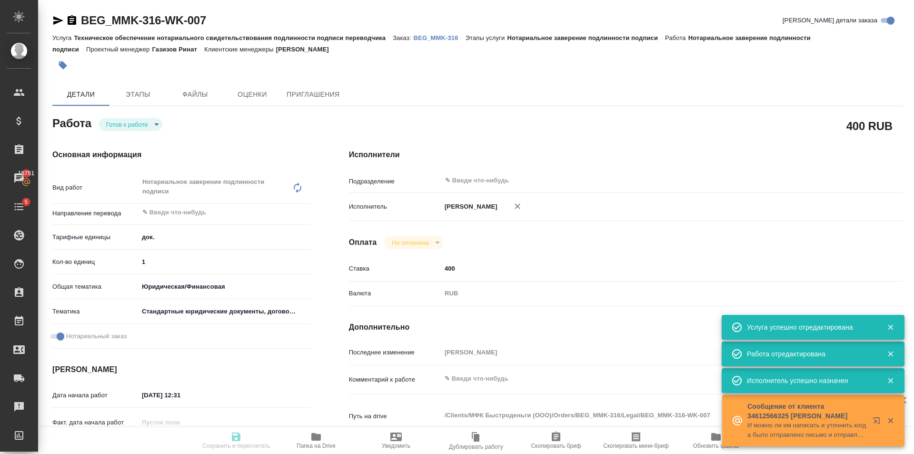
type textarea "x"
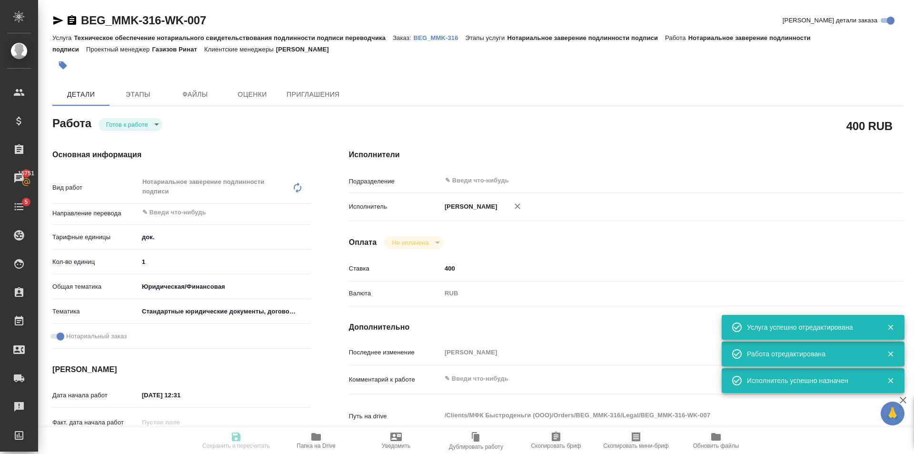
type input "readyForWork"
type textarea "Нотариальное заверение подлинности подписи"
type textarea "x"
type input "5a8b1489cc6b4906c91bfd8b"
type input "1"
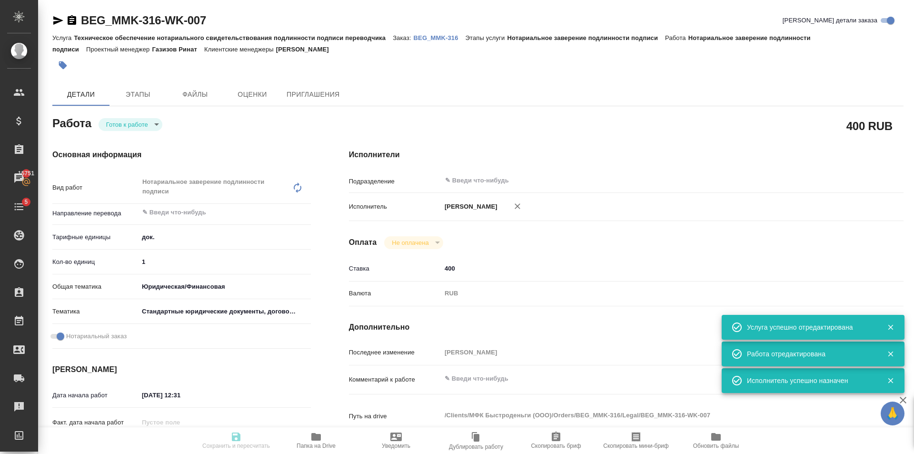
type input "yr-fn"
type input "5f647205b73bc97568ca66bf"
checkbox input "true"
type input "30.09.2025 12:31"
type input "01.10.2025 14:00"
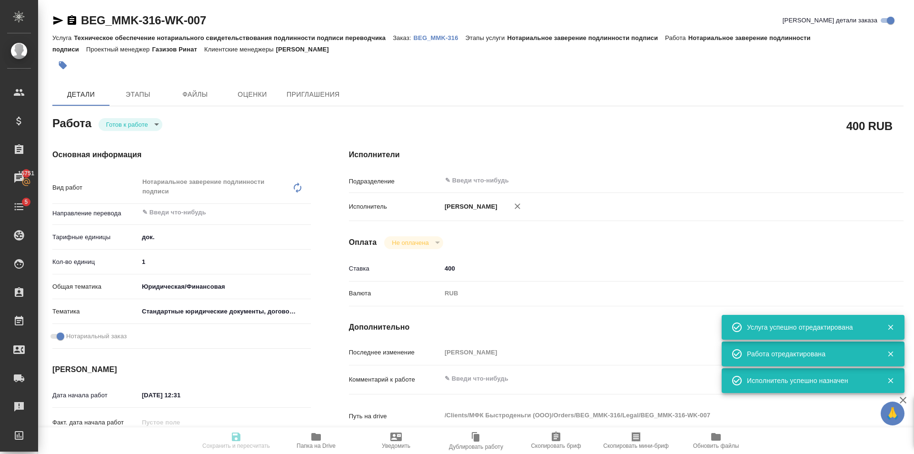
type input "01.10.2025 14:00"
type input "notPayed"
type input "400"
type input "RUB"
type input "Голубев Дмитрий"
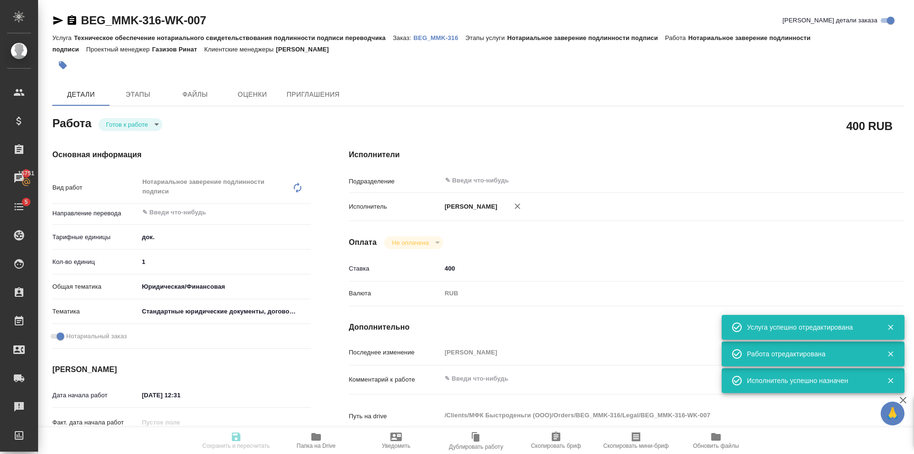
type textarea "x"
type textarea "/Clients/МФК Быстроденьги (ООО)/Orders/BEG_MMK-316/Legal/BEG_MMK-316-WK-007"
type textarea "x"
type input "BEG_MMK-316"
type input "Техническое обеспечение нотариального свидетельствования подлинности подписи пе…"
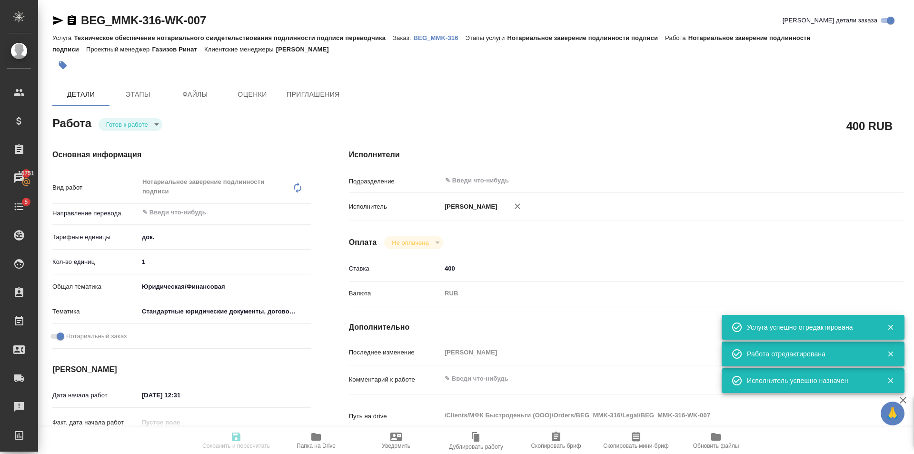
type input "Нотариальное заверение подлинности подписи"
type input "[PERSON_NAME]"
type input "/Clients/МФК Быстроденьги (ООО)/Orders/BEG_MMK-316"
type textarea "x"
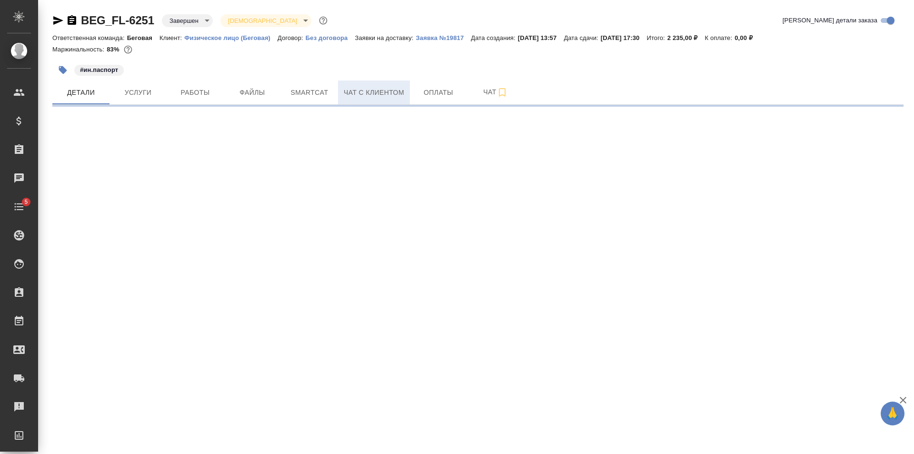
select select "RU"
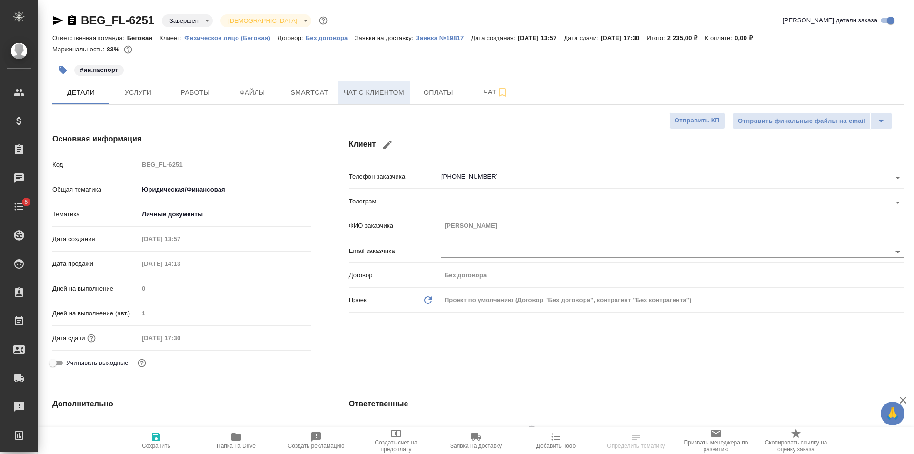
type textarea "x"
click at [394, 90] on span "Чат с клиентом" at bounding box center [374, 93] width 60 height 12
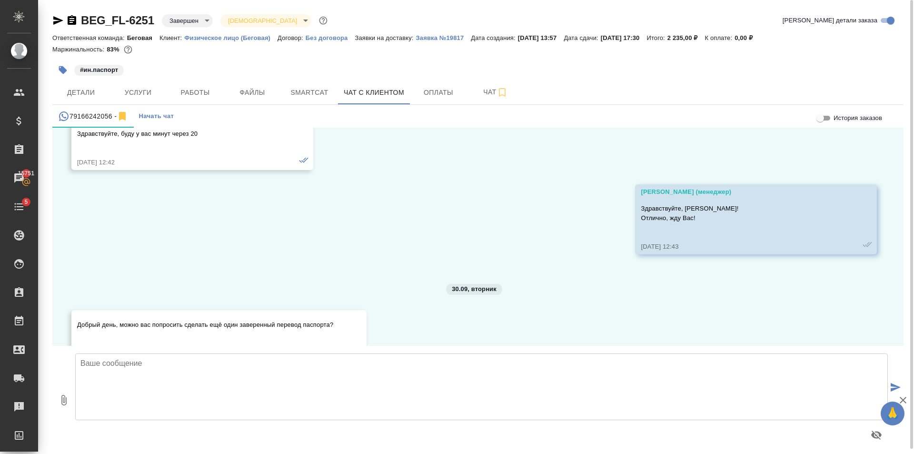
scroll to position [5080, 0]
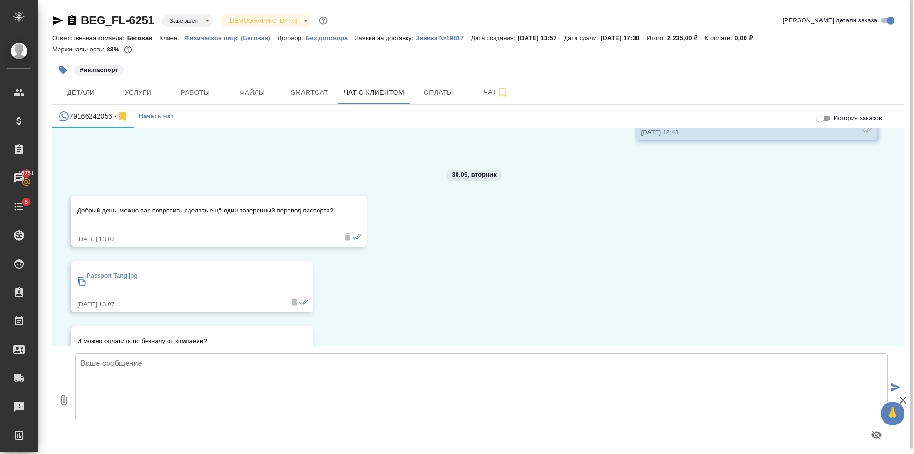
click at [137, 272] on p "Passport Tang.jpg" at bounding box center [112, 276] width 51 height 10
click at [82, 279] on icon at bounding box center [82, 281] width 8 height 9
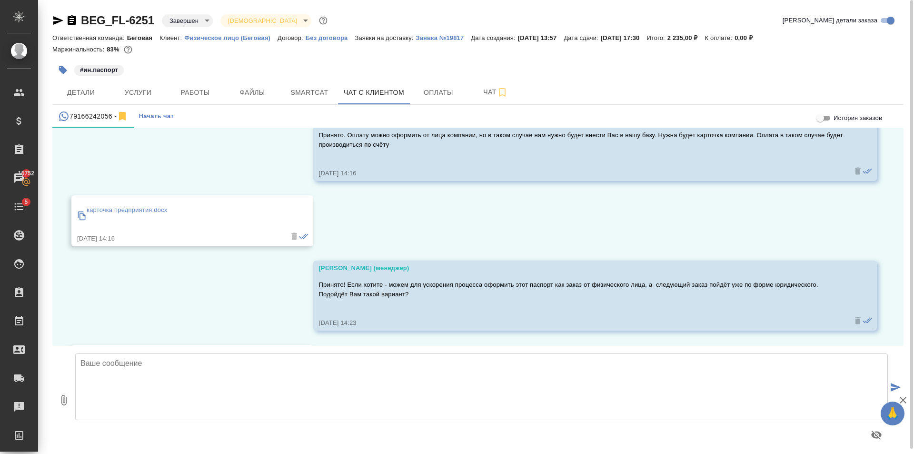
scroll to position [5984, 0]
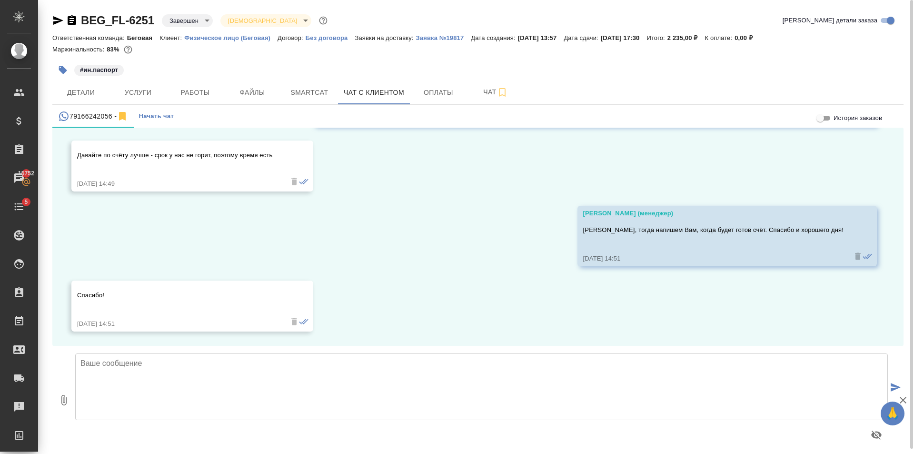
click at [214, 367] on textarea at bounding box center [481, 386] width 813 height 67
click at [278, 398] on textarea at bounding box center [481, 386] width 813 height 67
type textarea "Доброе утро! За 1 экземпляр перевода с нотариальным заверением стоимость состав…"
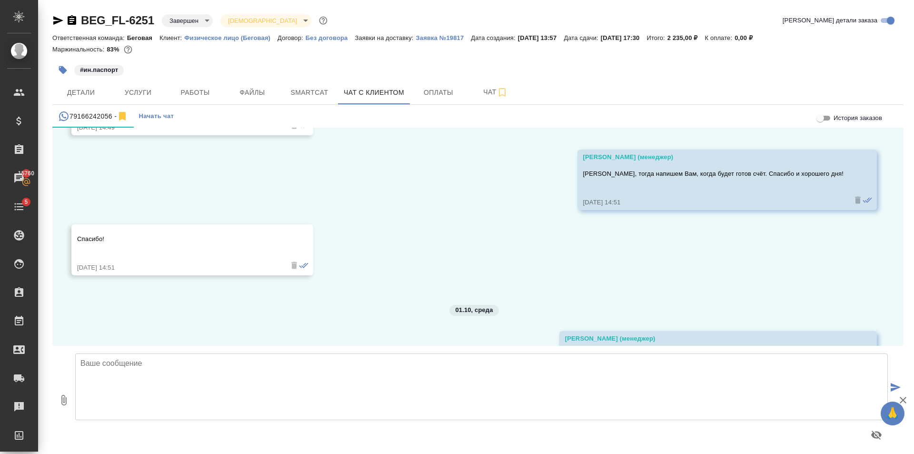
scroll to position [6124, 0]
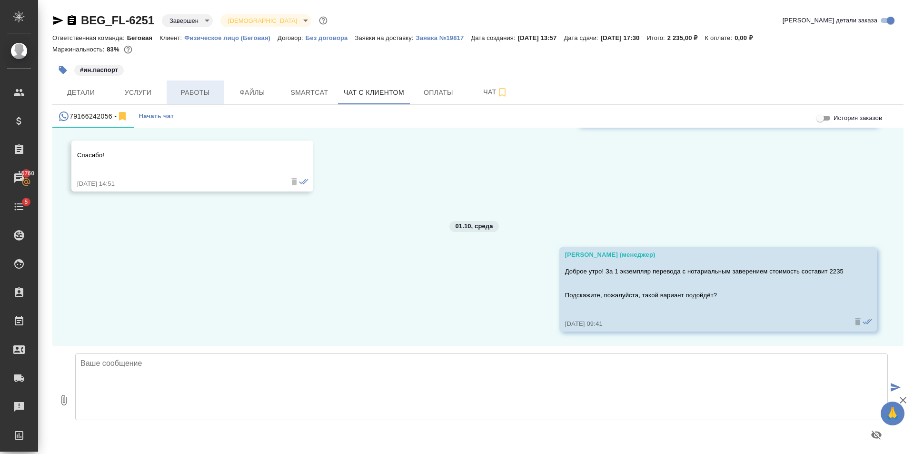
click at [198, 90] on span "Работы" at bounding box center [195, 93] width 46 height 12
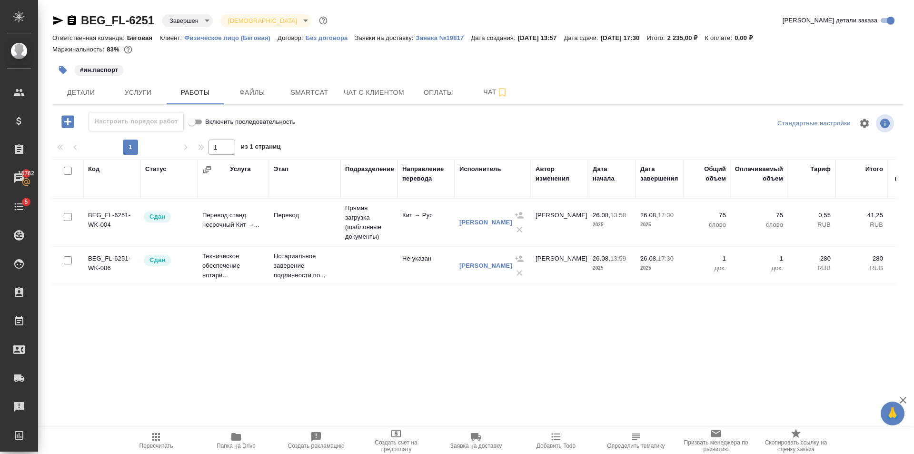
scroll to position [48, 0]
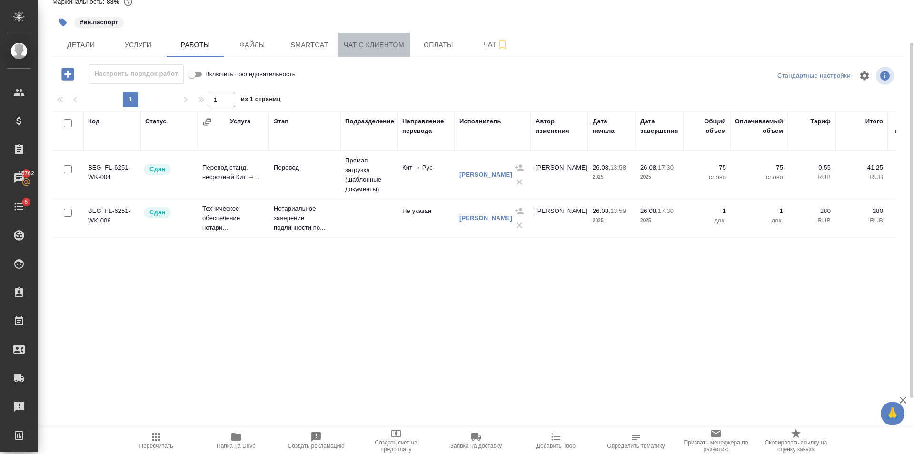
click at [389, 56] on button "Чат с клиентом" at bounding box center [374, 45] width 72 height 24
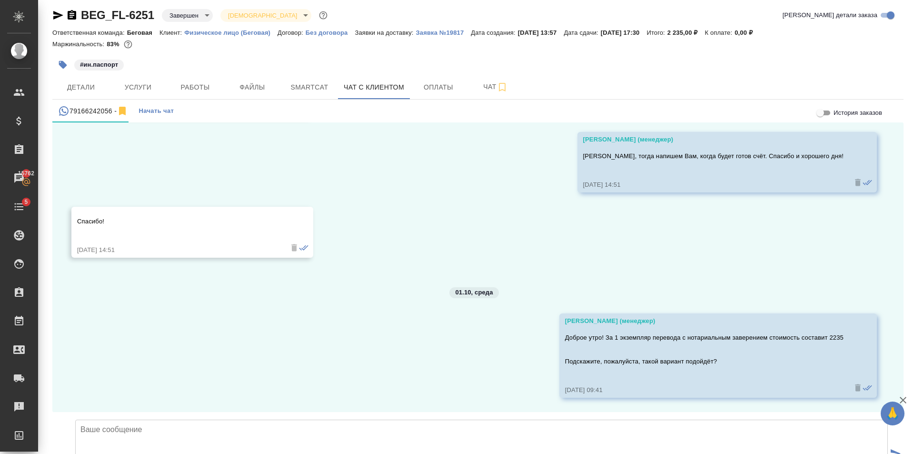
scroll to position [6124, 0]
click at [196, 86] on span "Работы" at bounding box center [195, 87] width 46 height 12
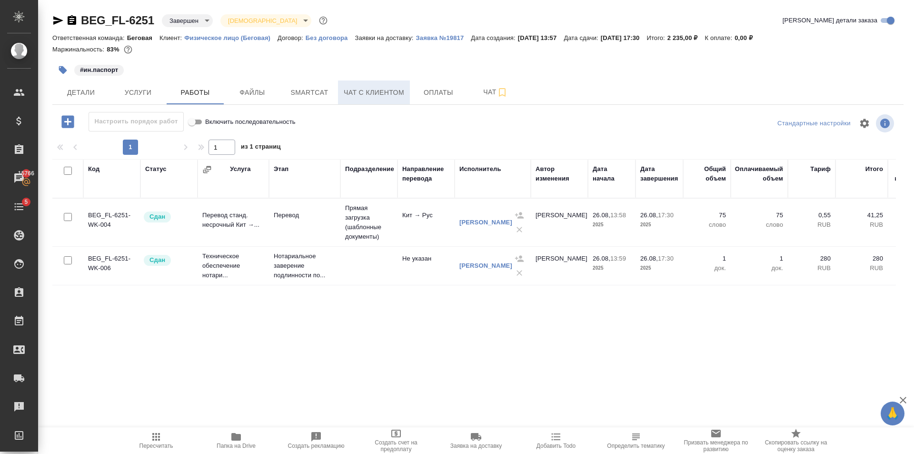
click at [357, 91] on span "Чат с клиентом" at bounding box center [374, 93] width 60 height 12
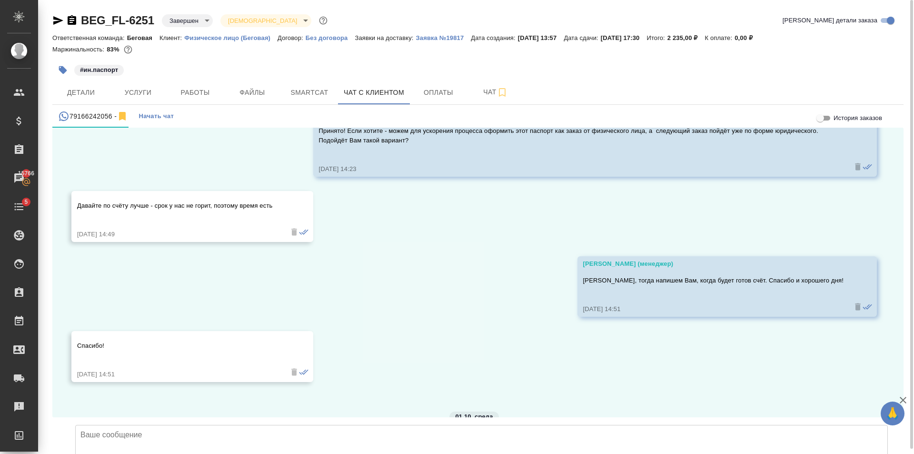
scroll to position [6124, 0]
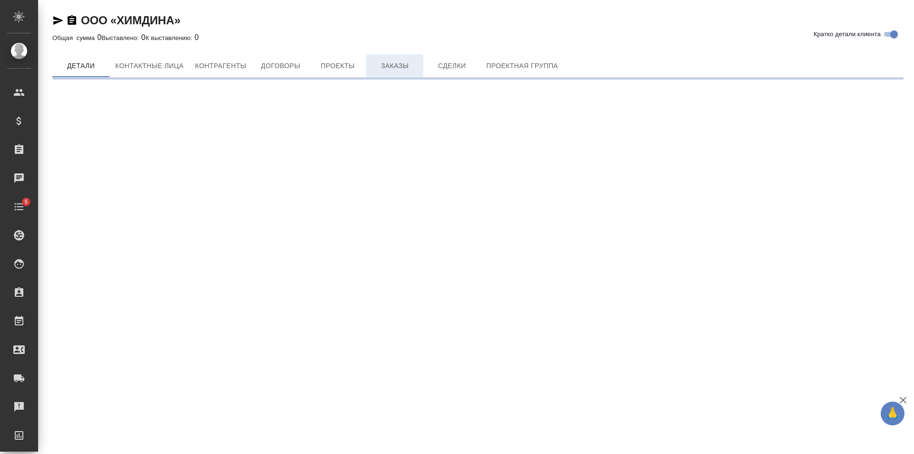
click at [384, 70] on span "Заказы" at bounding box center [395, 66] width 46 height 12
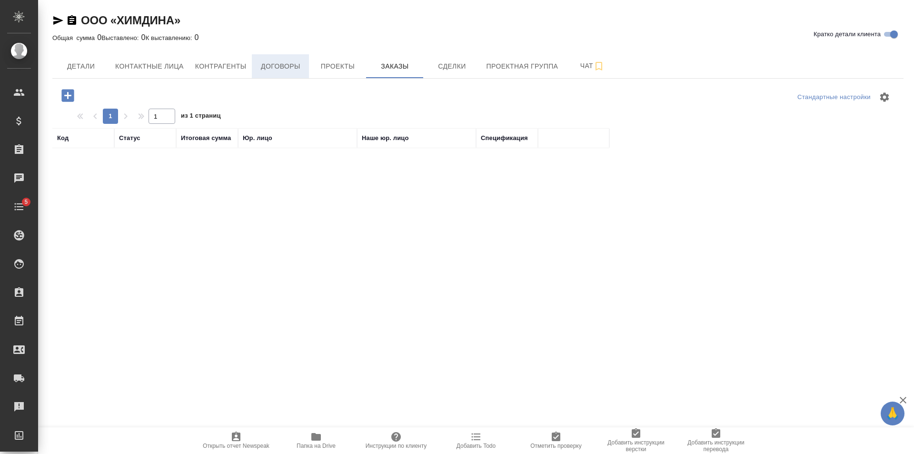
click at [268, 64] on span "Договоры" at bounding box center [281, 66] width 46 height 12
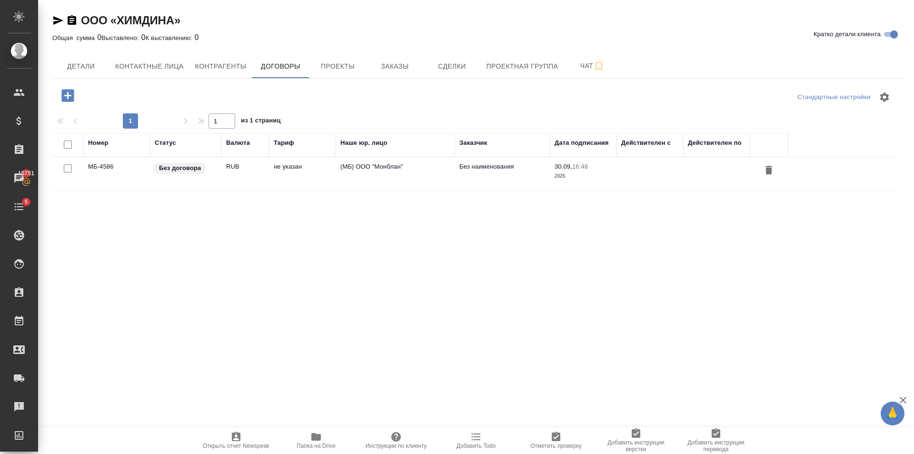
click at [303, 172] on td "не указан" at bounding box center [302, 173] width 67 height 33
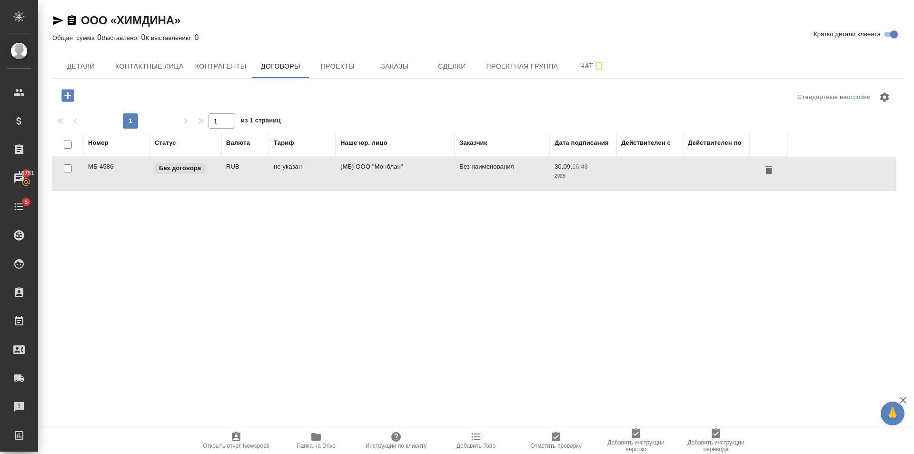
click at [303, 172] on td "не указан" at bounding box center [302, 173] width 67 height 33
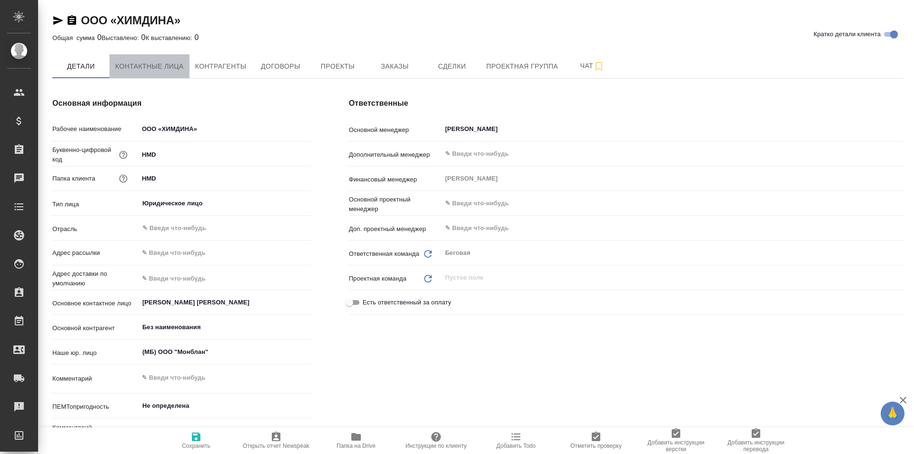
click at [133, 59] on button "Контактные лица" at bounding box center [149, 66] width 80 height 24
select select "RU"
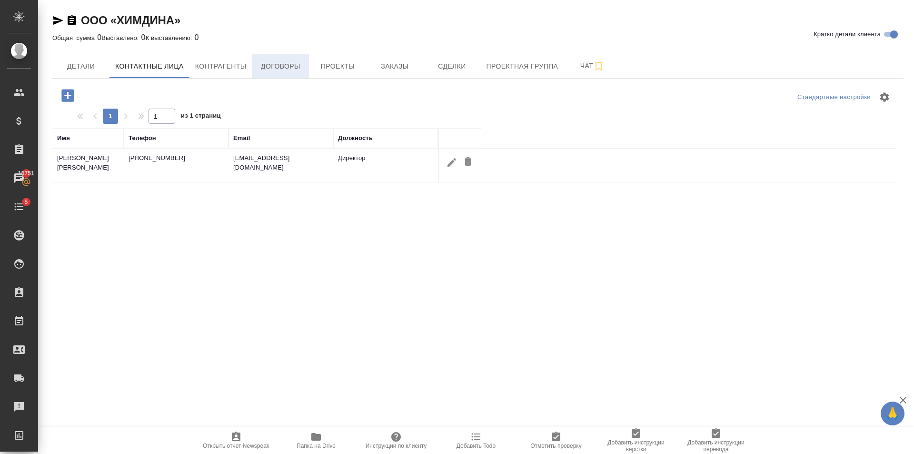
click at [283, 73] on button "Договоры" at bounding box center [280, 66] width 57 height 24
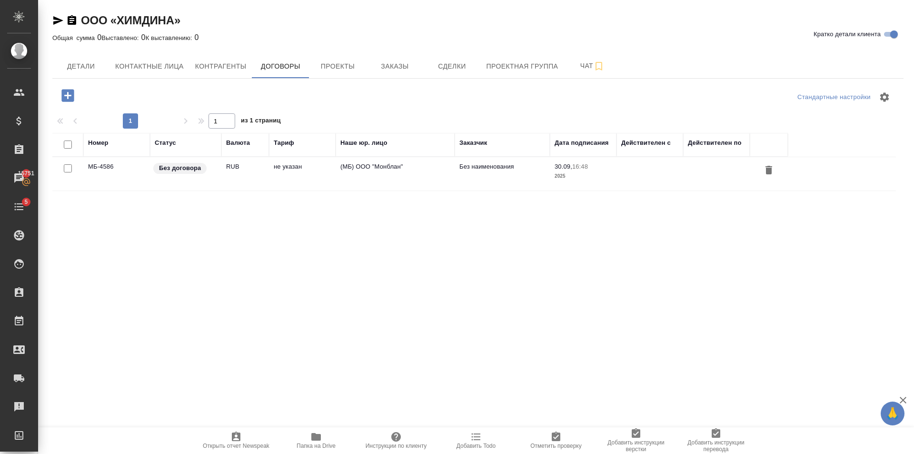
click at [281, 180] on td "не указан" at bounding box center [302, 173] width 67 height 33
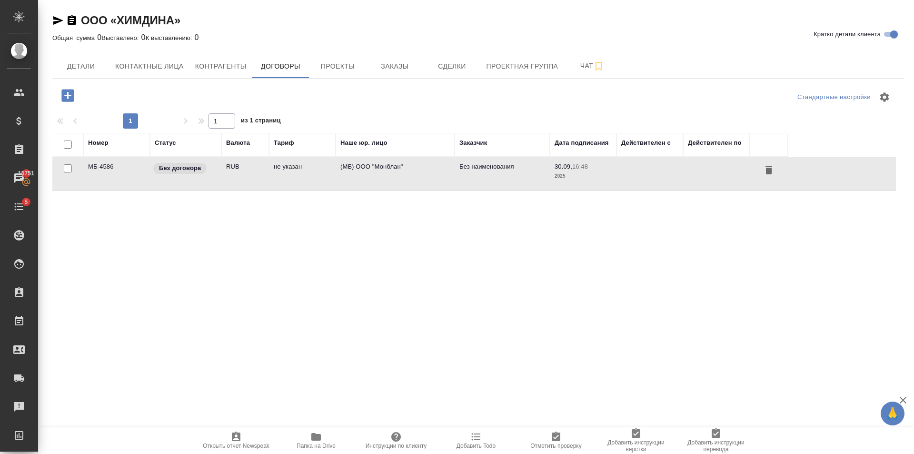
click at [281, 180] on td "не указан" at bounding box center [302, 173] width 67 height 33
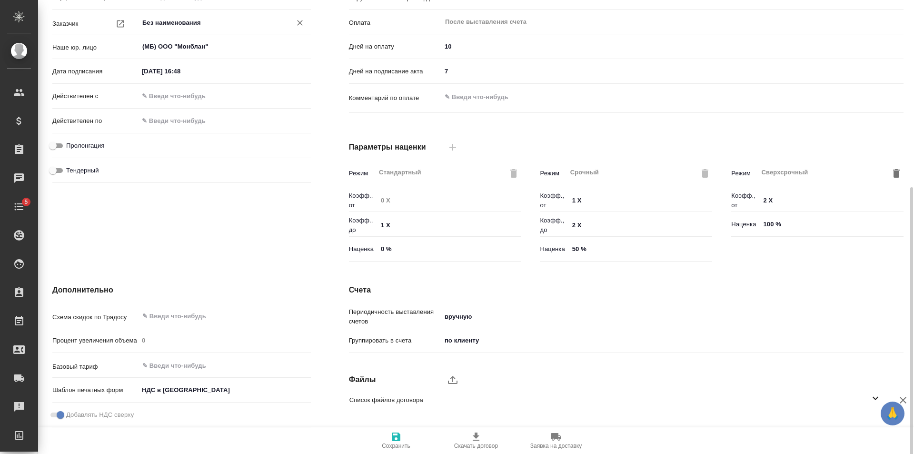
scroll to position [194, 0]
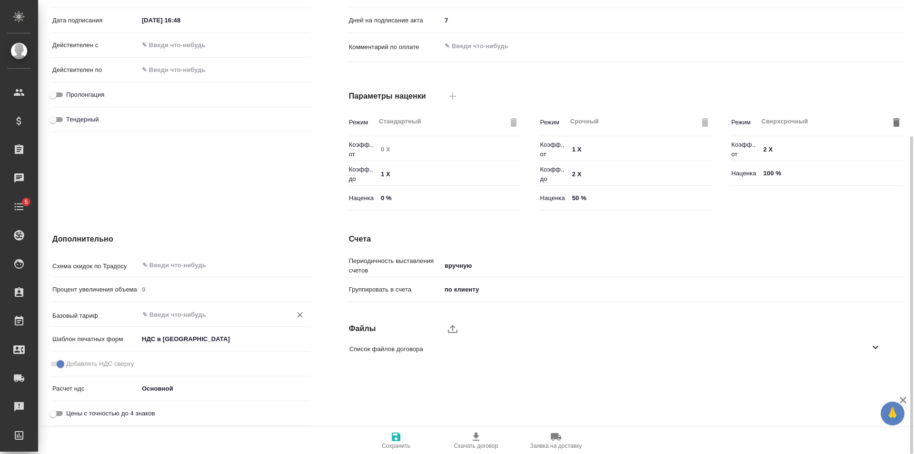
click at [214, 312] on input "text" at bounding box center [208, 313] width 135 height 11
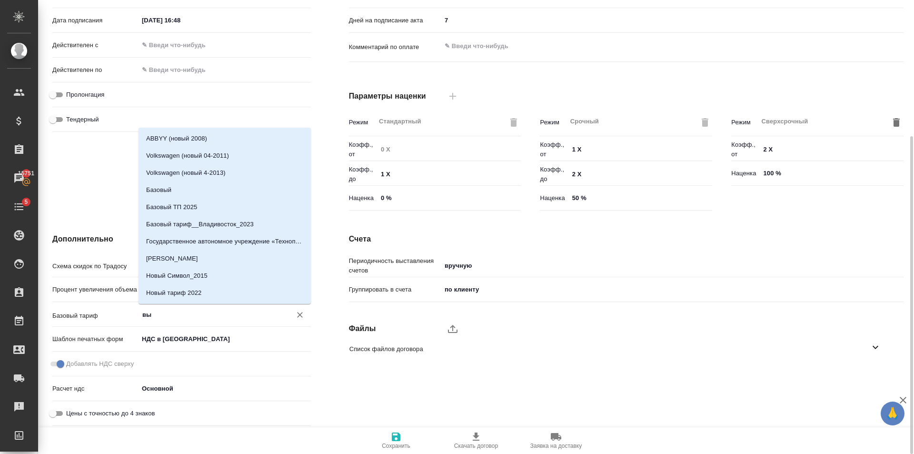
type input "в"
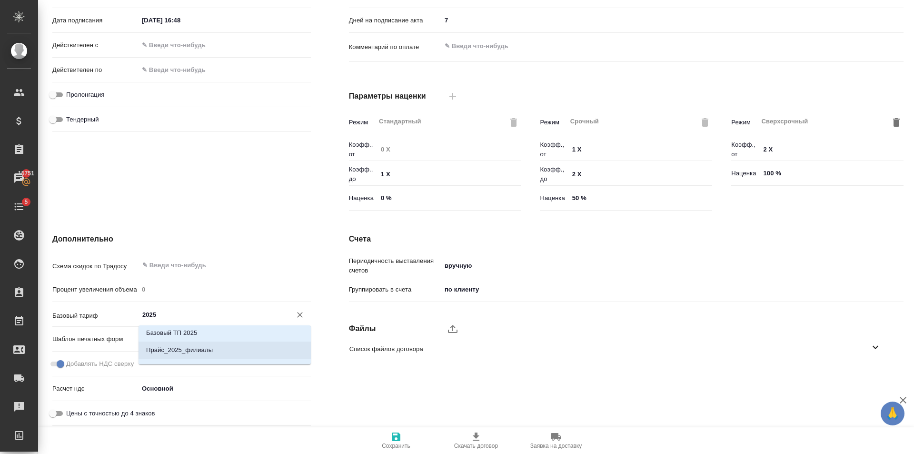
scroll to position [0, 0]
click at [195, 331] on p "Базовый ТП 2025" at bounding box center [171, 336] width 51 height 10
type input "Базовый ТП 2025"
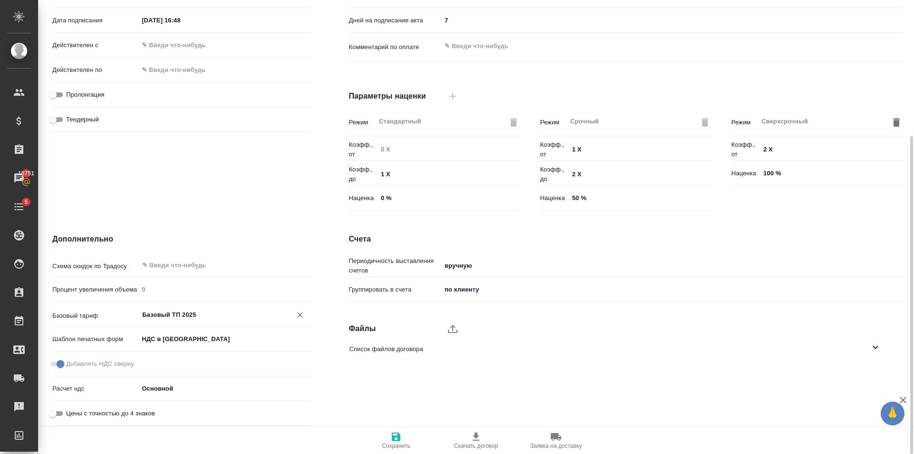
click at [400, 439] on icon "button" at bounding box center [396, 436] width 9 height 9
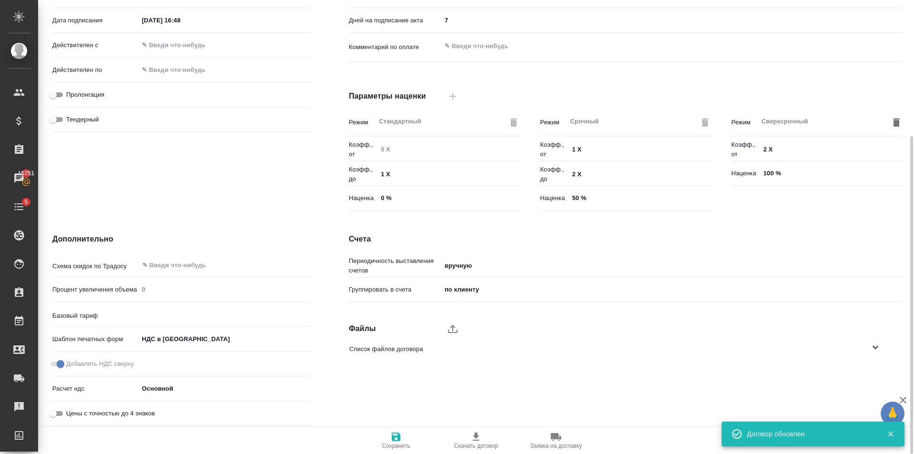
type input "Базовый ТП 2025"
click at [399, 445] on span "Сохранить" at bounding box center [396, 445] width 29 height 7
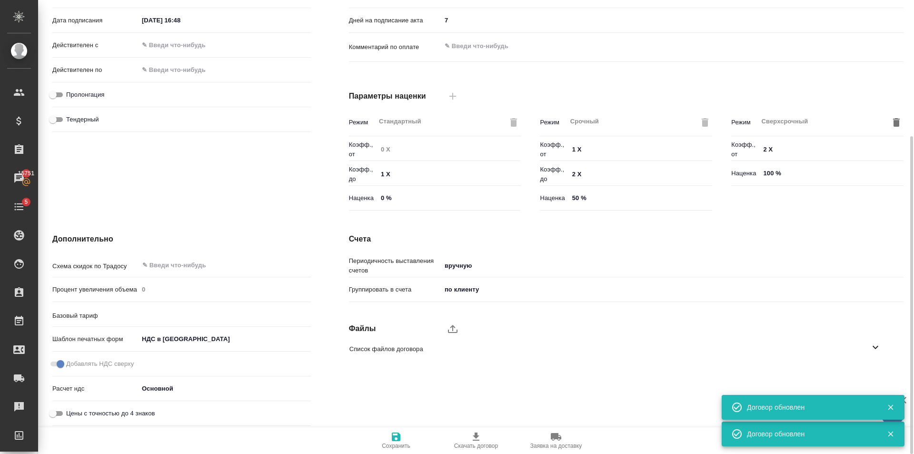
type input "Базовый ТП 2025"
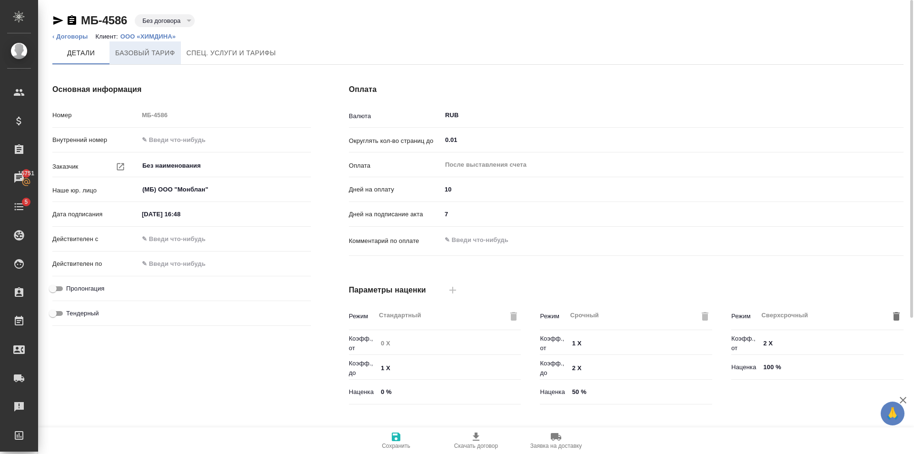
click at [164, 61] on button "Базовый тариф" at bounding box center [144, 52] width 71 height 23
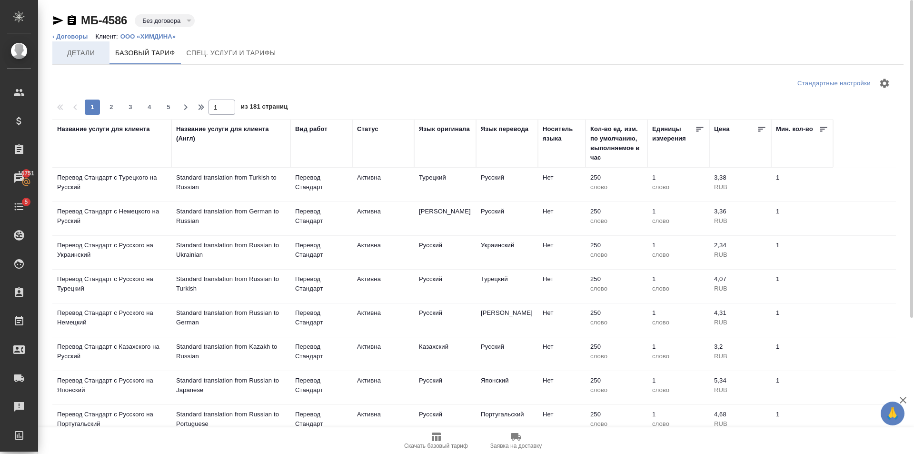
click at [90, 53] on span "Детали" at bounding box center [81, 53] width 46 height 12
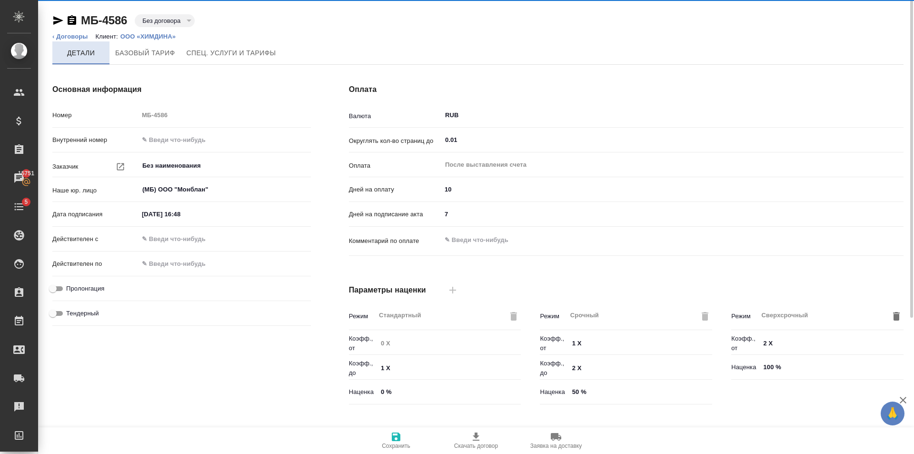
type input "Базовый ТП 2025"
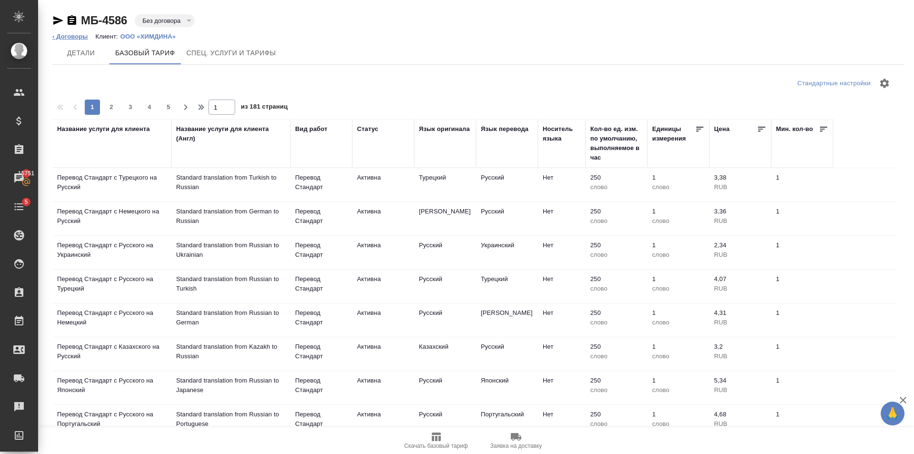
click at [76, 37] on link "‹ Договоры" at bounding box center [70, 36] width 36 height 7
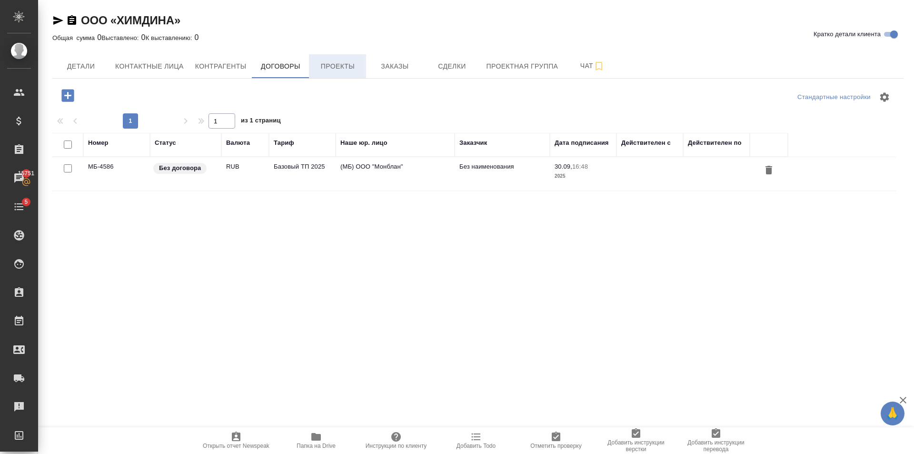
drag, startPoint x: 339, startPoint y: 65, endPoint x: 353, endPoint y: 77, distance: 17.6
click at [339, 65] on span "Проекты" at bounding box center [338, 66] width 46 height 12
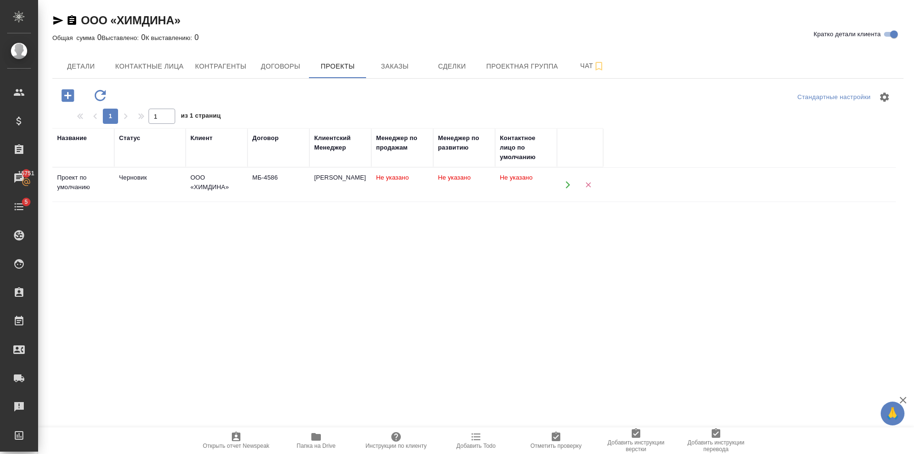
click at [365, 189] on td "[PERSON_NAME]" at bounding box center [340, 184] width 62 height 33
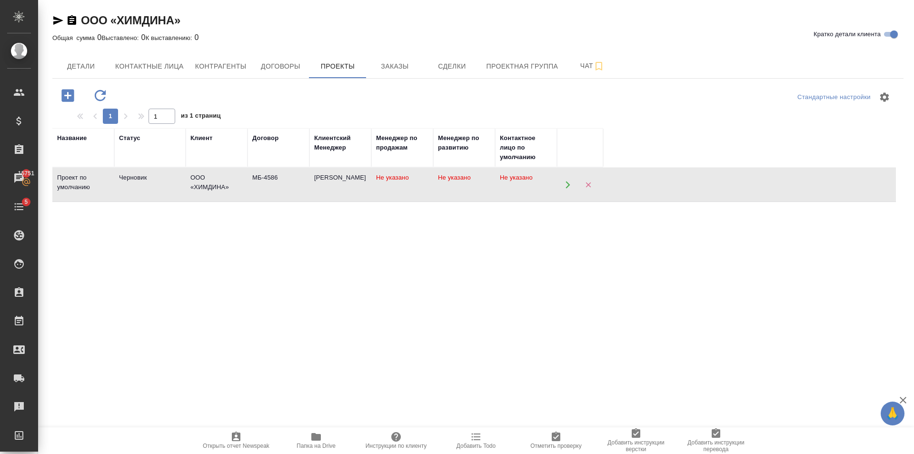
click at [365, 189] on td "[PERSON_NAME]" at bounding box center [340, 184] width 62 height 33
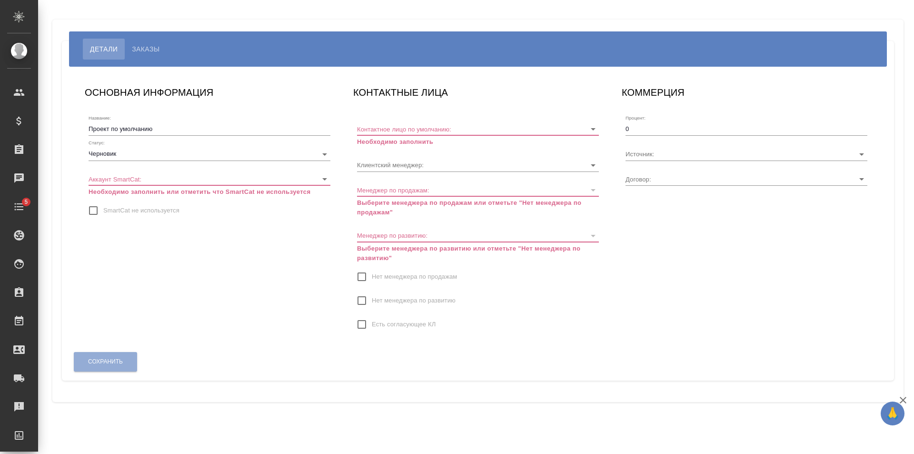
type input "МБ-4586"
type input "[PERSON_NAME]"
click at [594, 129] on icon "Open" at bounding box center [593, 129] width 5 height 2
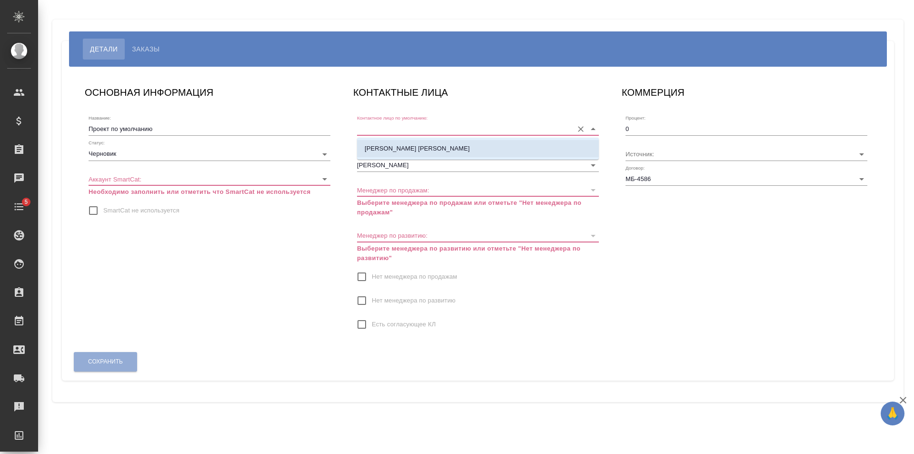
click at [412, 151] on p "[PERSON_NAME] [PERSON_NAME]" at bounding box center [417, 149] width 105 height 10
type input "[PERSON_NAME] [PERSON_NAME]"
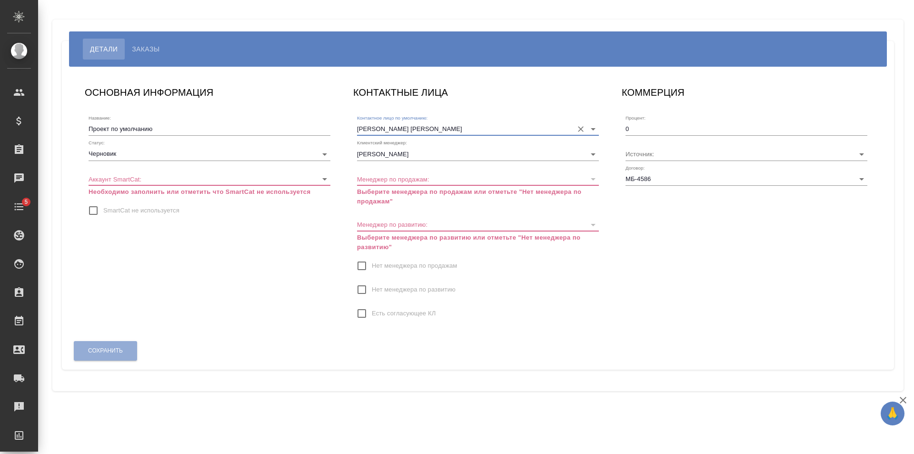
click at [328, 174] on body "🙏 .cls-1 fill:#fff; AWATERA Golubev Dmitry Клиенты Спецификации Заказы Чаты 5 T…" at bounding box center [457, 227] width 914 height 454
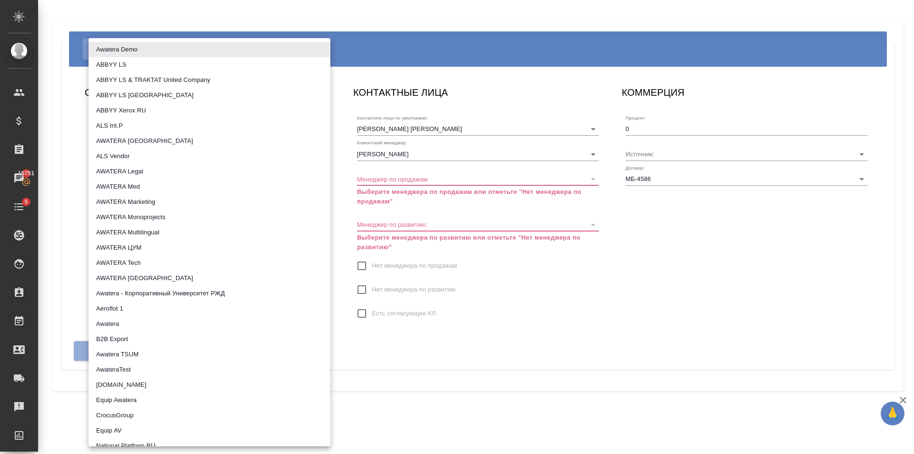
click at [335, 251] on div at bounding box center [457, 227] width 914 height 454
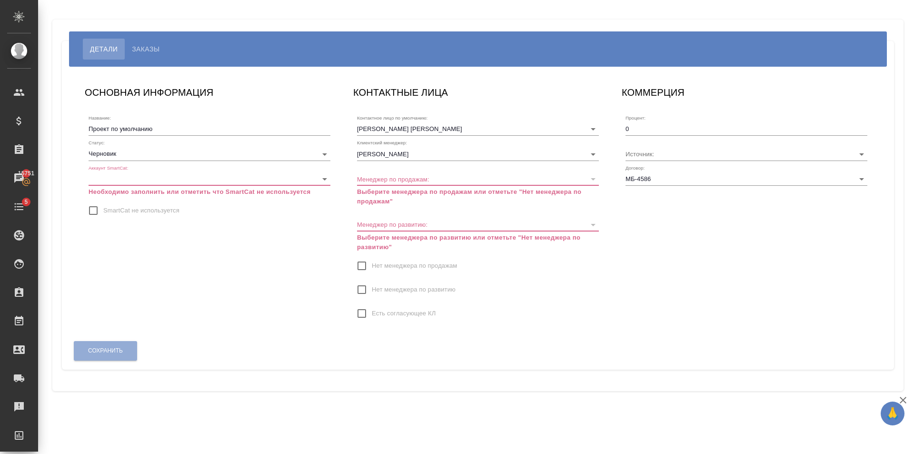
click at [122, 182] on body "🙏 .cls-1 fill:#fff; AWATERA Golubev Dmitry Клиенты Спецификации Заказы 15751 Ча…" at bounding box center [457, 227] width 914 height 454
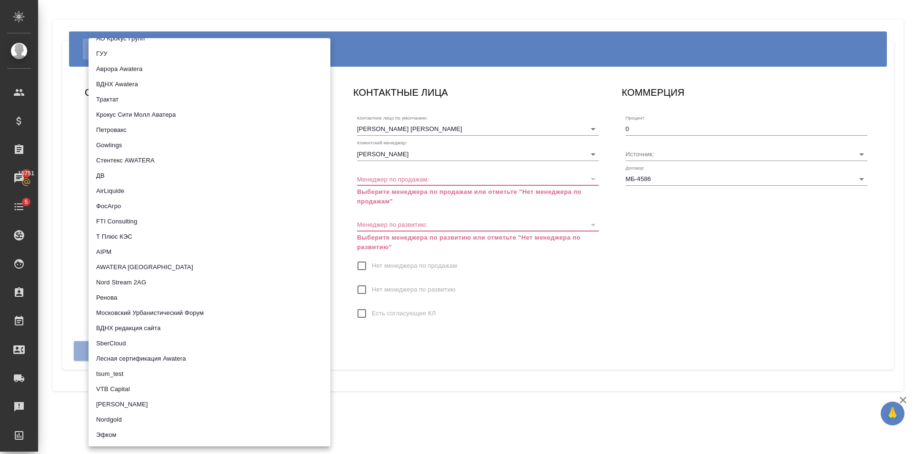
scroll to position [445, 0]
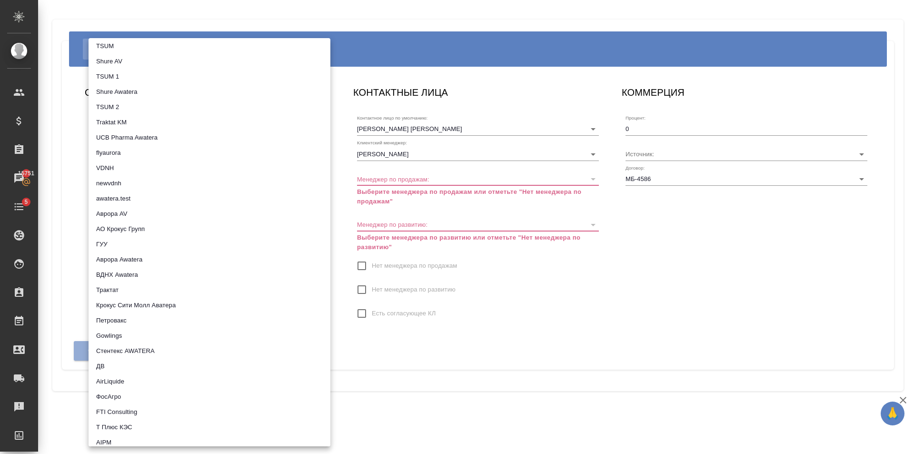
click at [143, 286] on li "Трактат" at bounding box center [210, 289] width 242 height 15
type input "5ee7379ee86966421fbf459a"
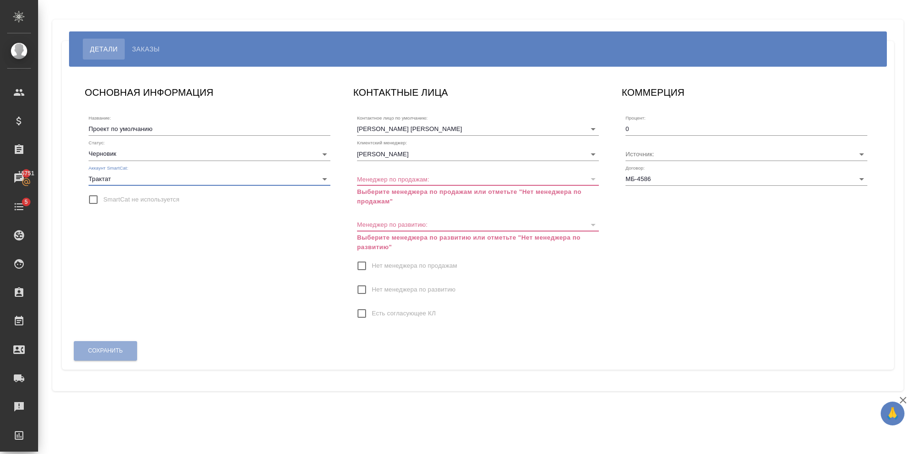
click at [251, 257] on div "ОСНОВНАЯ ИНФОРМАЦИЯ Название: Проект по умолчанию Статус: Черновик draft Аккаун…" at bounding box center [209, 207] width 268 height 265
click at [375, 269] on span "Нет менеджера по продажам" at bounding box center [414, 266] width 85 height 10
click at [372, 269] on input "Нет менеджера по продажам" at bounding box center [362, 266] width 20 height 20
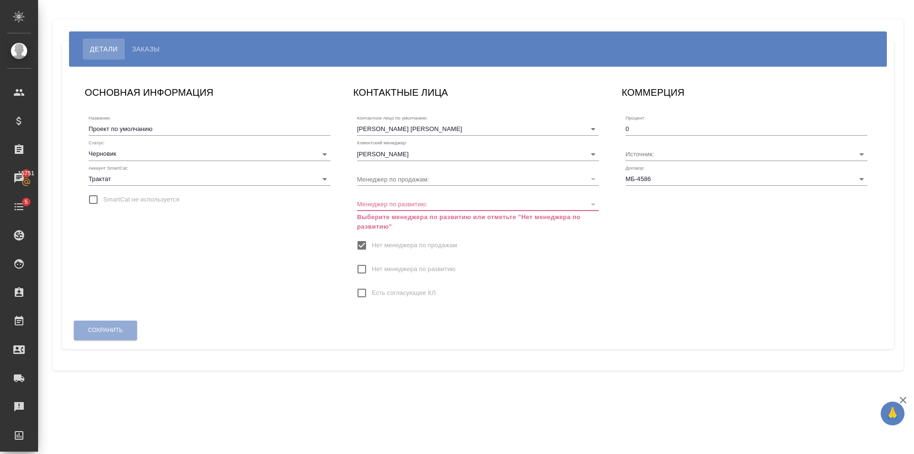
click at [388, 268] on span "Нет менеджера по развитию" at bounding box center [414, 269] width 84 height 10
click at [372, 268] on input "Нет менеджера по развитию" at bounding box center [362, 269] width 20 height 20
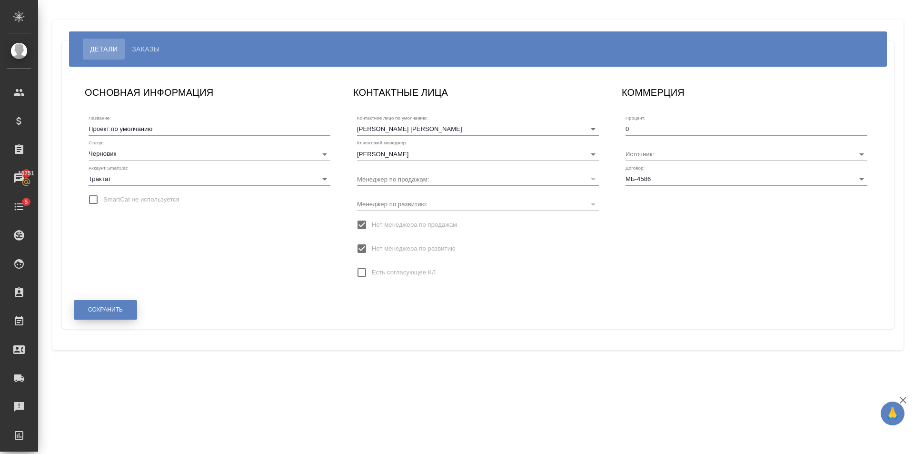
click at [103, 312] on span "Сохранить" at bounding box center [105, 310] width 35 height 8
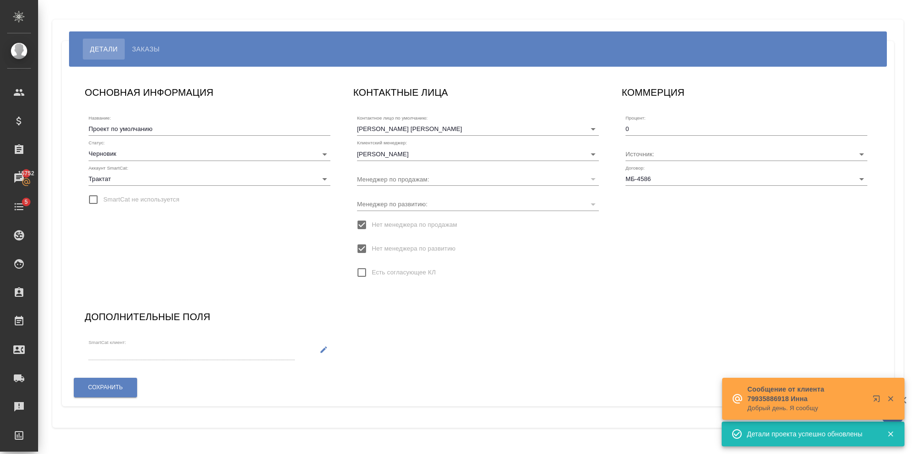
click at [319, 347] on button "button" at bounding box center [324, 349] width 20 height 20
click at [165, 353] on input "SmartCat клиент:" at bounding box center [174, 353] width 170 height 13
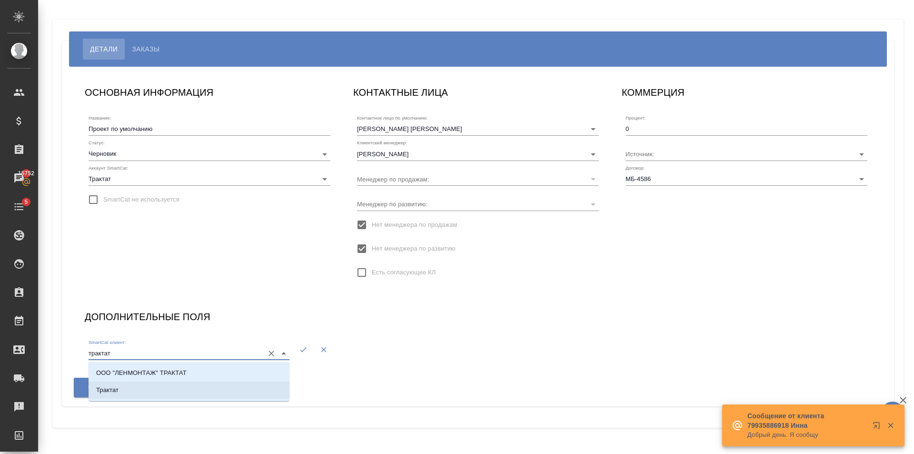
click at [216, 382] on li "Трактат" at bounding box center [189, 389] width 201 height 17
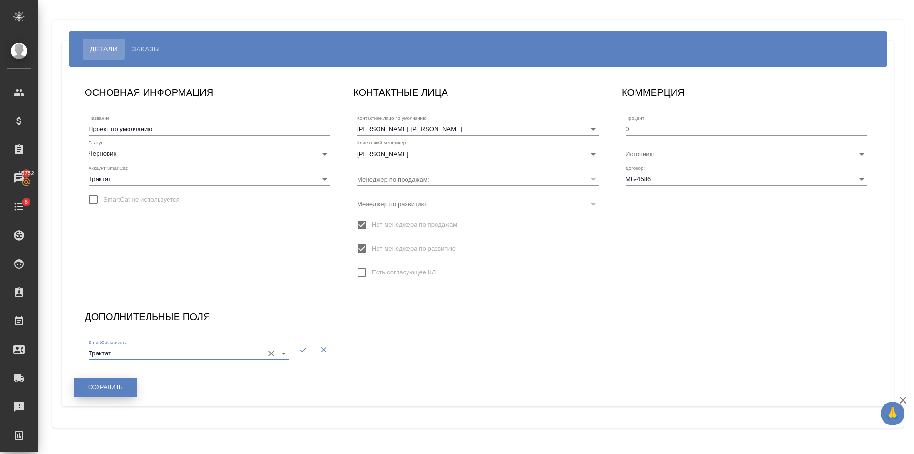
type input "Трактат"
click at [114, 385] on span "Сохранить" at bounding box center [105, 387] width 35 height 8
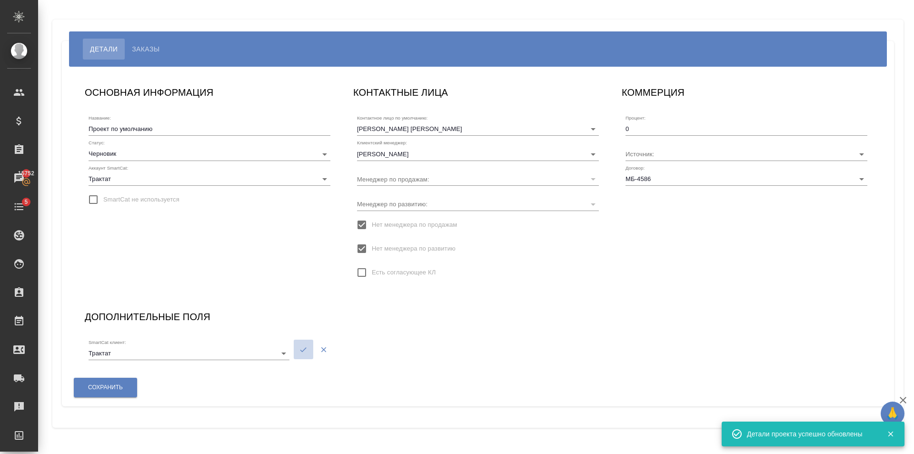
click at [304, 351] on icon "button" at bounding box center [303, 349] width 9 height 9
click at [335, 351] on div "Дополнительные поля SmartCat клиент:" at bounding box center [209, 338] width 268 height 78
click at [326, 351] on icon "button" at bounding box center [323, 349] width 9 height 9
click at [202, 349] on input "SmartCat клиент:" at bounding box center [174, 353] width 170 height 13
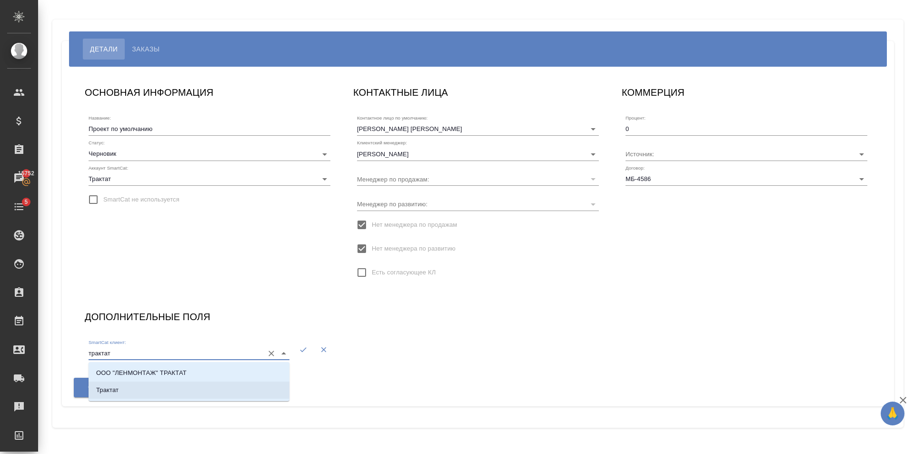
click at [117, 390] on p "Трактат" at bounding box center [107, 390] width 22 height 10
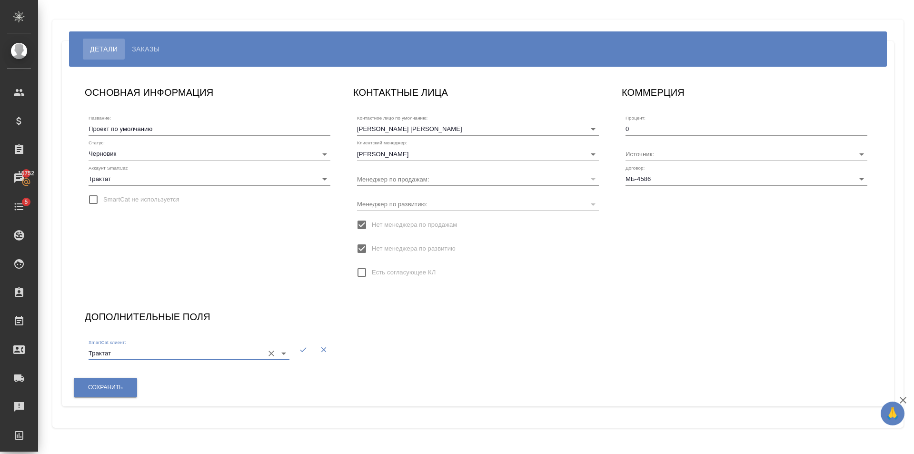
type input "Трактат"
click at [303, 350] on icon "button" at bounding box center [303, 349] width 9 height 9
click at [113, 393] on button "Сохранить" at bounding box center [105, 387] width 63 height 20
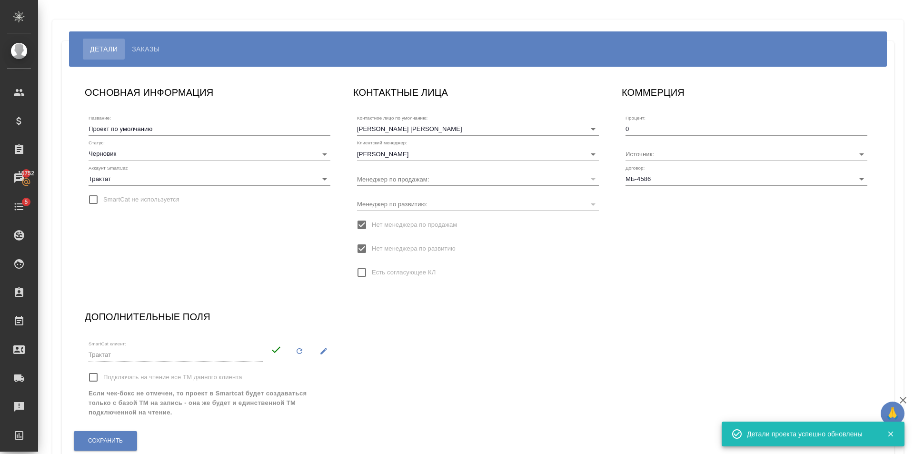
click at [134, 380] on span "Подключать на чтение все ТМ данного клиента" at bounding box center [172, 377] width 139 height 10
click at [103, 380] on input "Подключать на чтение все ТМ данного клиента" at bounding box center [93, 377] width 20 height 20
click at [118, 438] on span "Сохранить" at bounding box center [105, 441] width 35 height 8
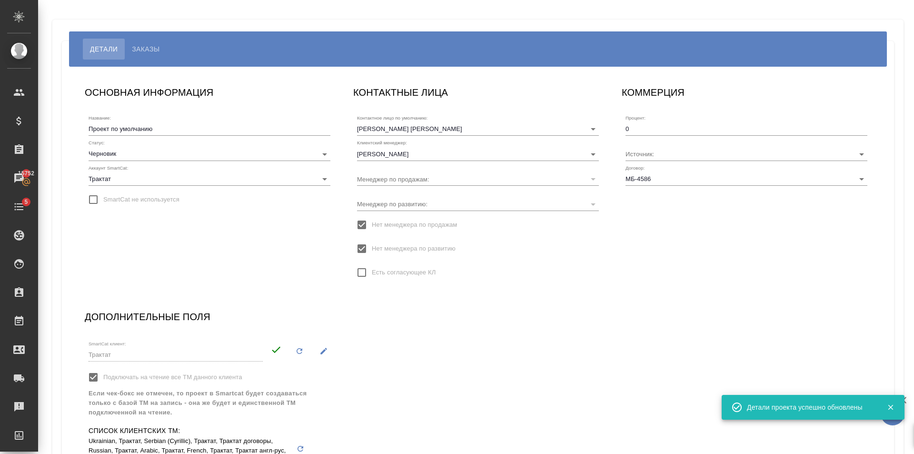
scroll to position [111, 0]
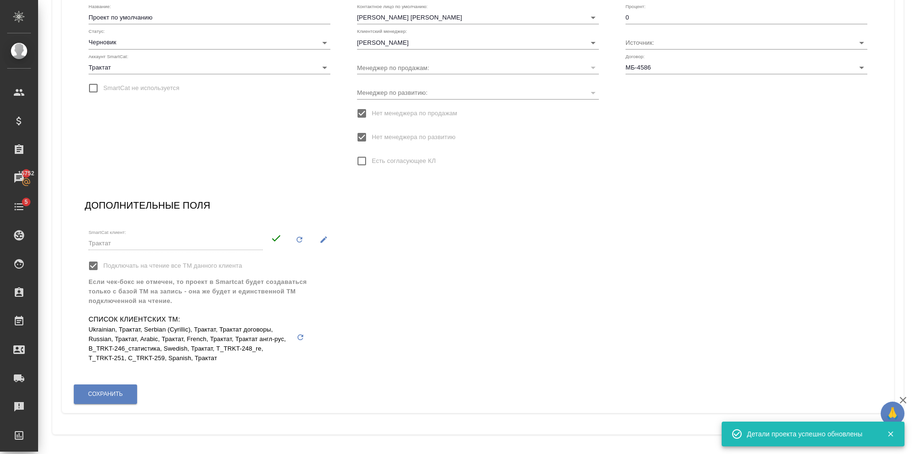
click at [107, 265] on span "Подключать на чтение все ТМ данного клиента" at bounding box center [172, 266] width 139 height 10
click at [103, 265] on input "Подключать на чтение все ТМ данного клиента" at bounding box center [93, 266] width 20 height 20
checkbox input "false"
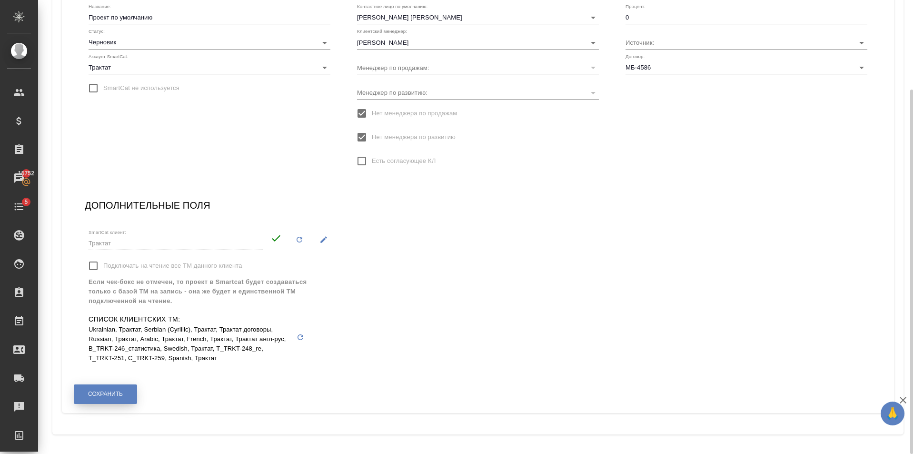
click at [129, 395] on button "Сохранить" at bounding box center [105, 394] width 63 height 20
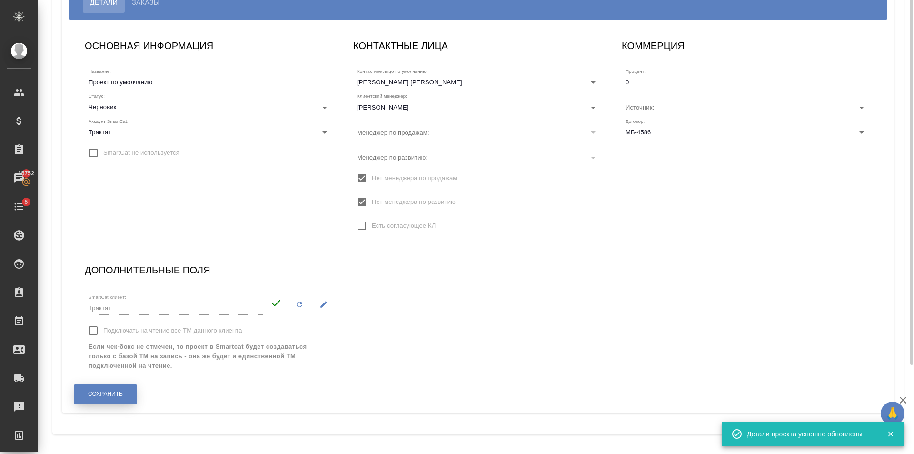
scroll to position [0, 0]
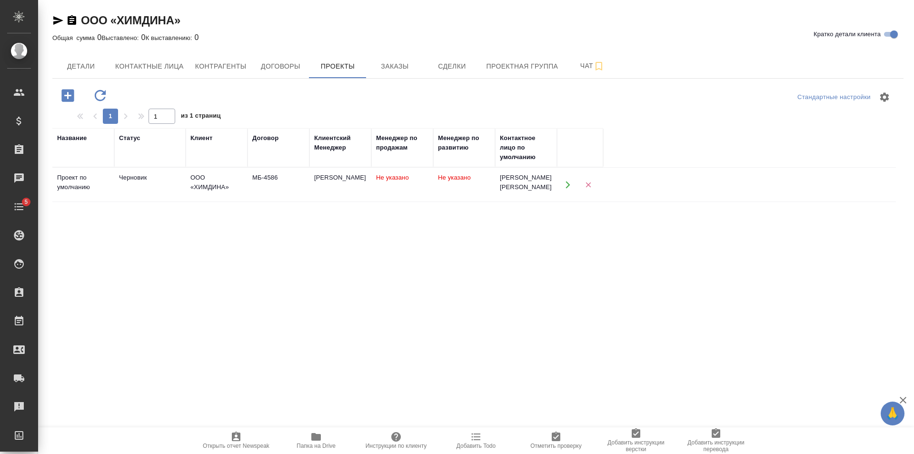
click at [349, 201] on td "[PERSON_NAME]" at bounding box center [340, 184] width 62 height 33
click at [348, 201] on td "[PERSON_NAME]" at bounding box center [340, 184] width 62 height 33
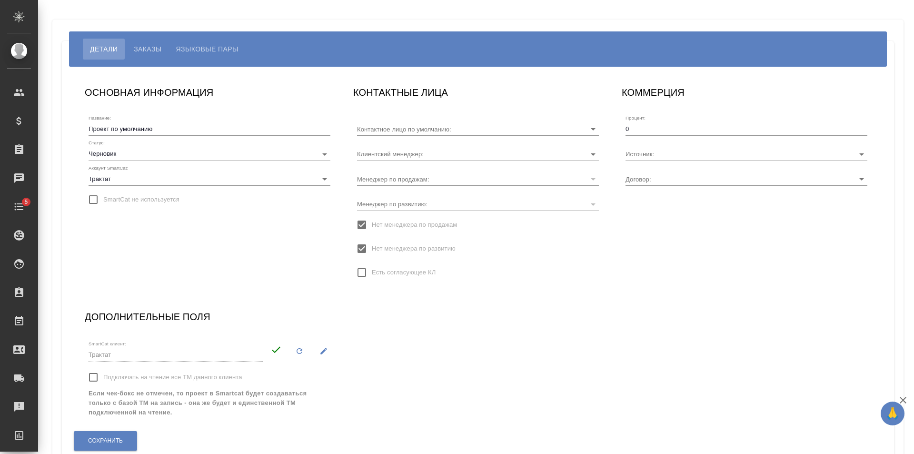
type input "[PERSON_NAME] [PERSON_NAME]"
type input "МБ-4586"
type input "[PERSON_NAME]"
click at [460, 155] on input "Голубев Дмитрий" at bounding box center [462, 153] width 211 height 13
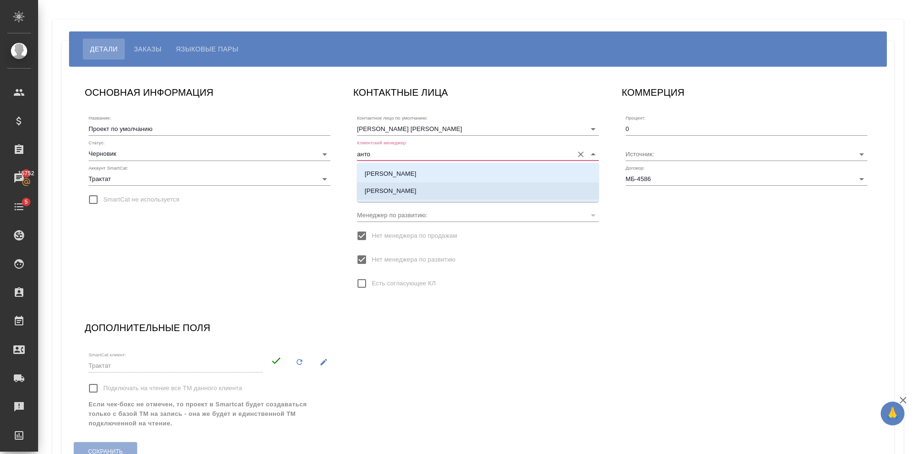
click at [436, 196] on li "[PERSON_NAME]" at bounding box center [478, 190] width 242 height 17
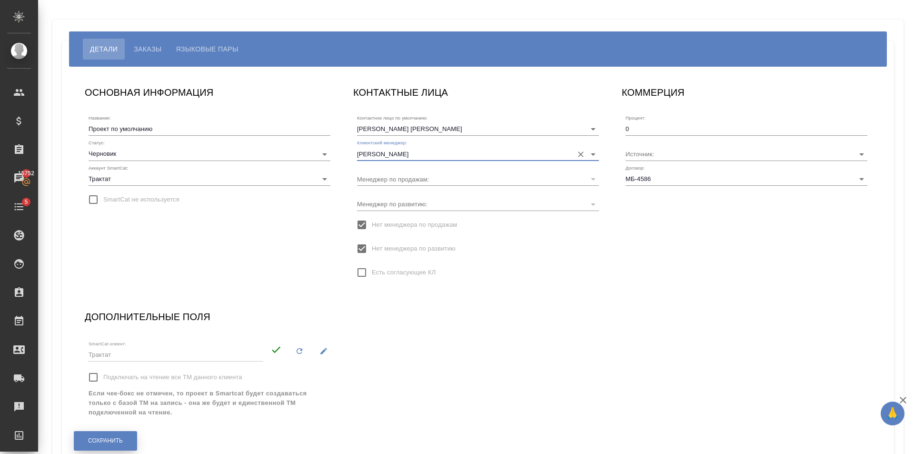
type input "[PERSON_NAME]"
click at [119, 438] on span "Сохранить" at bounding box center [105, 441] width 35 height 8
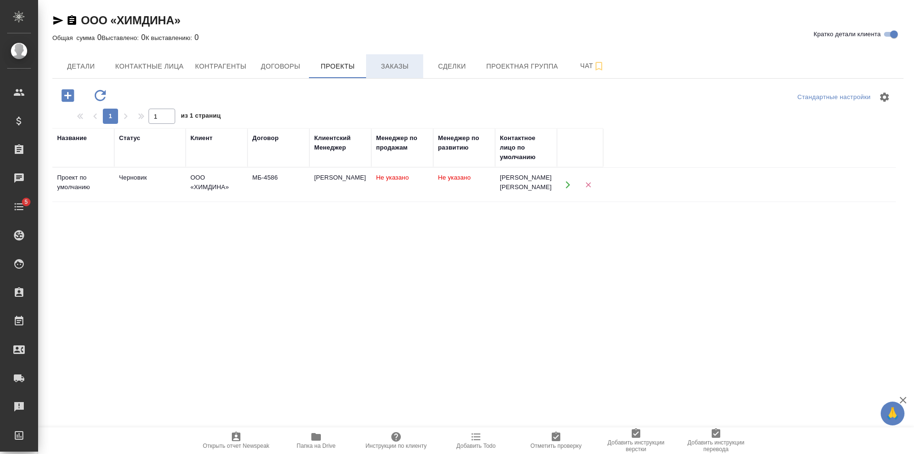
click at [382, 71] on span "Заказы" at bounding box center [395, 66] width 46 height 12
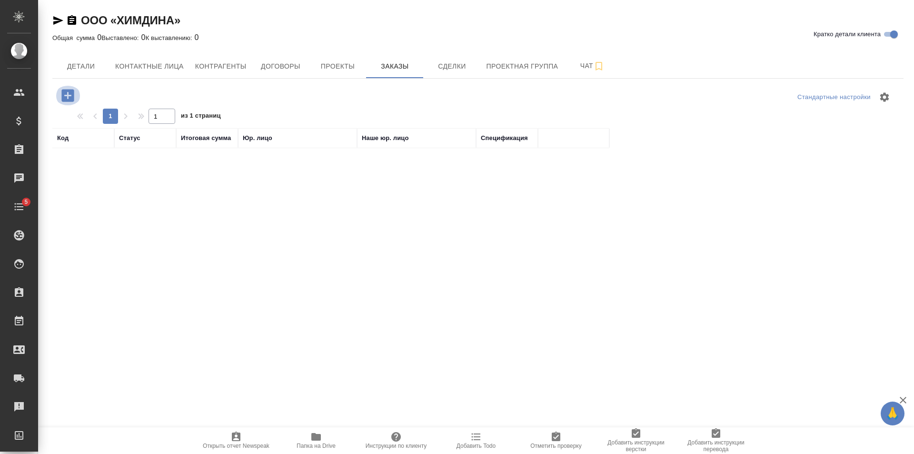
click at [67, 99] on icon "button" at bounding box center [67, 95] width 12 height 12
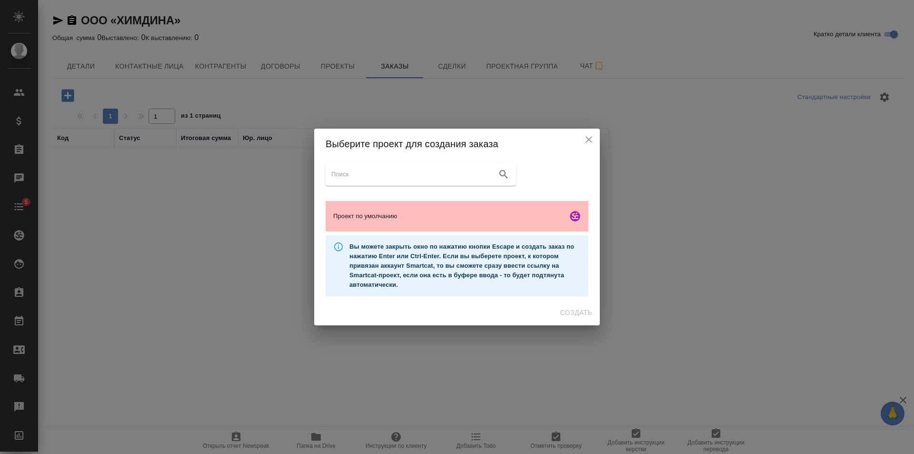
click at [372, 210] on div "Проект по умолчанию" at bounding box center [457, 216] width 263 height 30
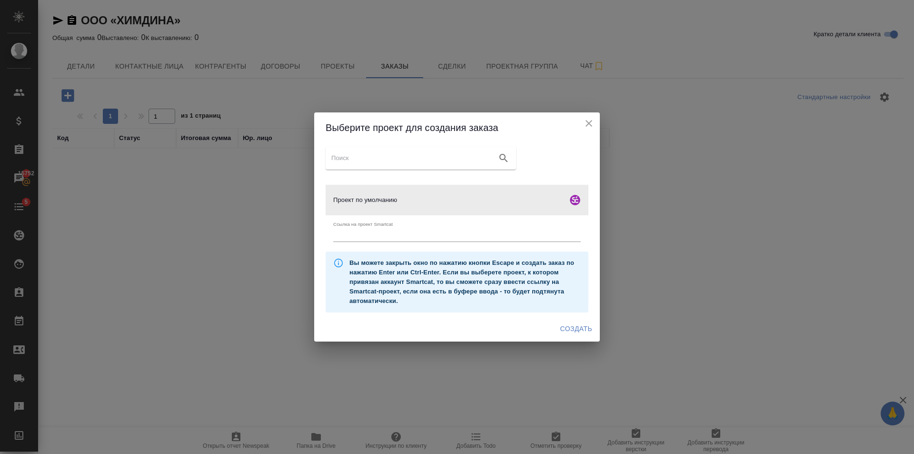
drag, startPoint x: 582, startPoint y: 327, endPoint x: 503, endPoint y: 276, distance: 94.0
click at [582, 327] on span "Создать" at bounding box center [576, 329] width 32 height 12
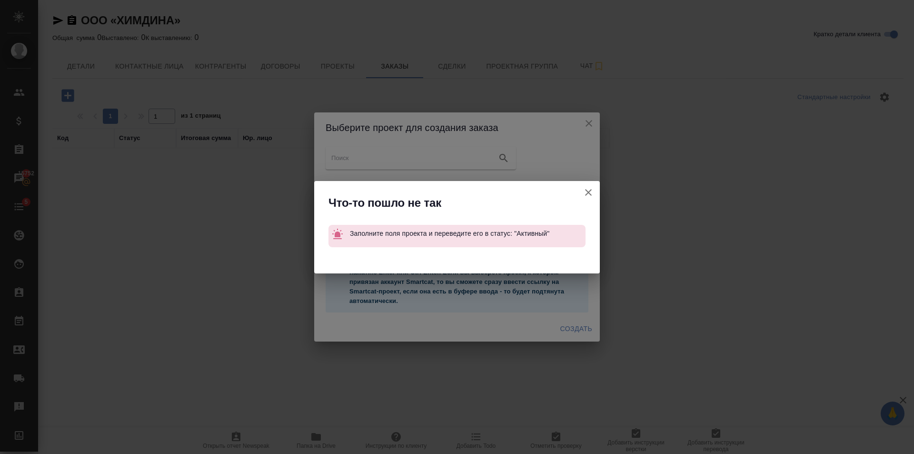
click at [593, 193] on icon "button" at bounding box center [588, 192] width 11 height 11
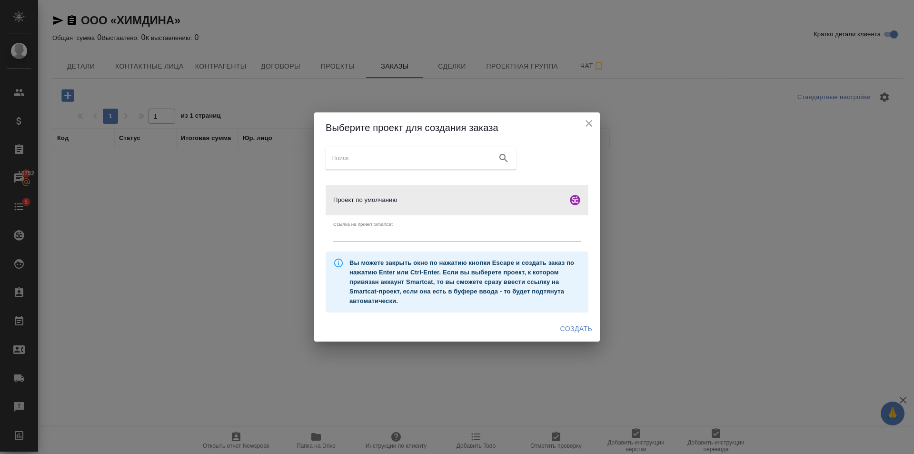
click at [594, 121] on button "close" at bounding box center [589, 123] width 14 height 14
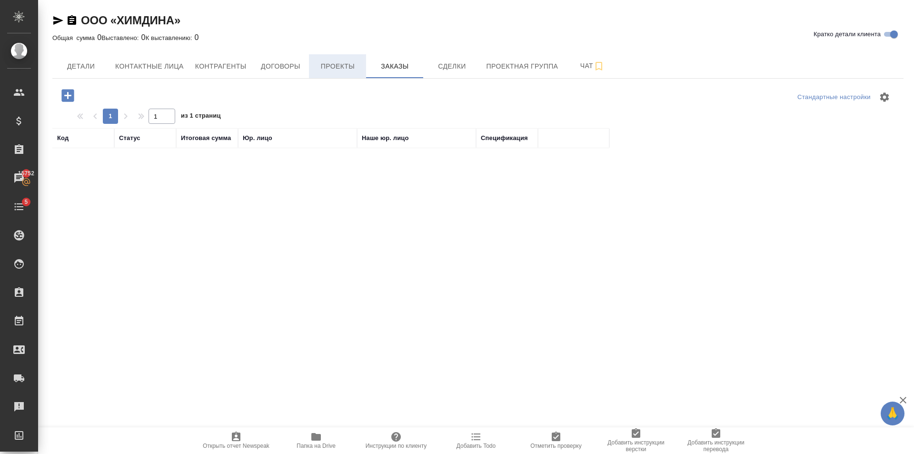
click at [326, 64] on span "Проекты" at bounding box center [338, 66] width 46 height 12
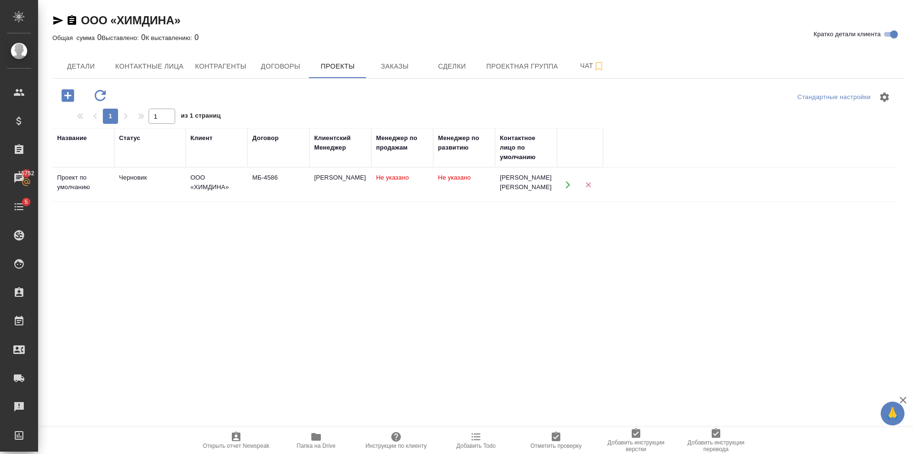
click at [246, 199] on td "ООО «ХИМДИНА»" at bounding box center [217, 184] width 62 height 33
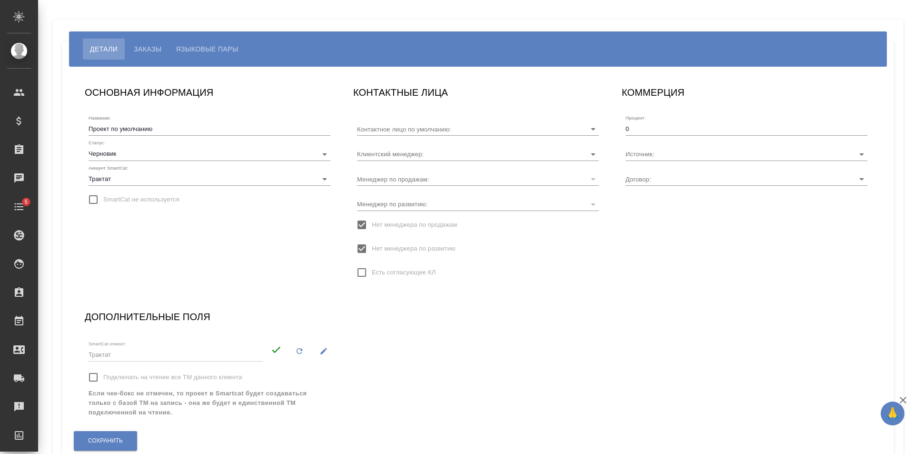
type input "[PERSON_NAME] [PERSON_NAME]"
type input "МБ-4586"
type input "[PERSON_NAME]"
click at [328, 155] on body "🙏 .cls-1 fill:#fff; AWATERA Golubev Dmitry Клиенты Спецификации Заказы Чаты 5 T…" at bounding box center [457, 227] width 914 height 454
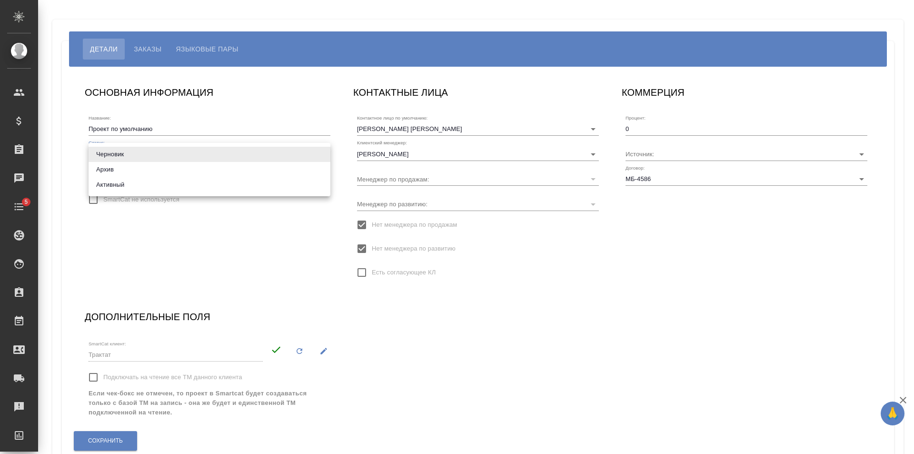
click at [117, 182] on li "Активный" at bounding box center [210, 184] width 242 height 15
type input "active"
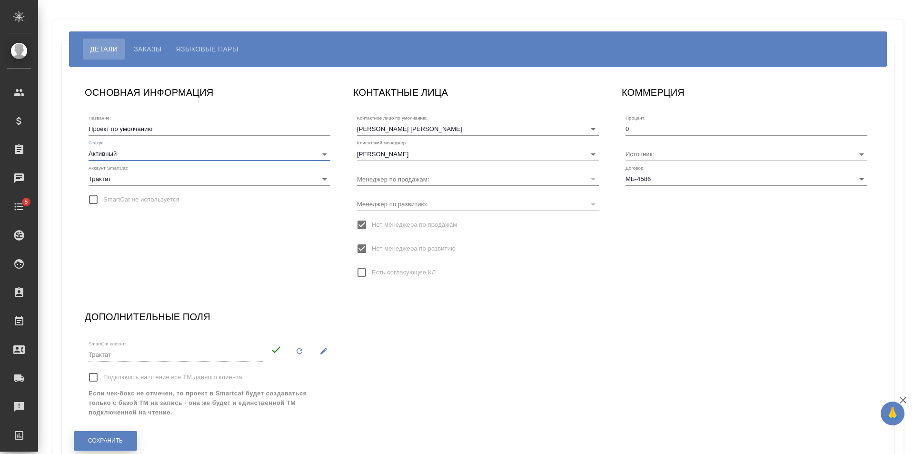
click at [136, 435] on button "Сохранить" at bounding box center [105, 441] width 63 height 20
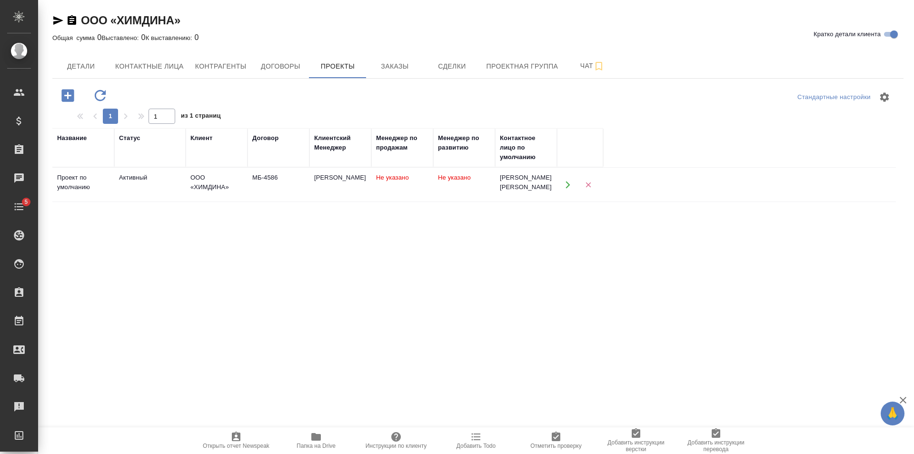
click at [70, 96] on icon "button" at bounding box center [67, 95] width 12 height 12
click at [458, 69] on span "Сделки" at bounding box center [452, 66] width 46 height 12
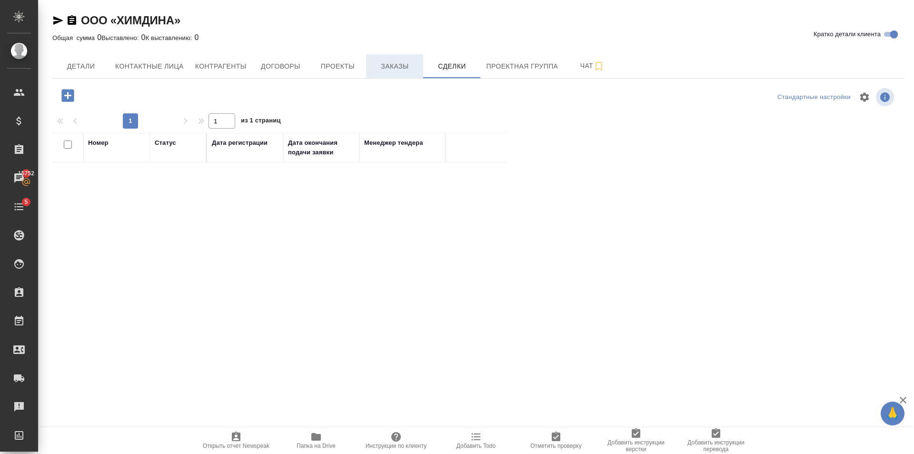
click at [401, 71] on span "Заказы" at bounding box center [395, 66] width 46 height 12
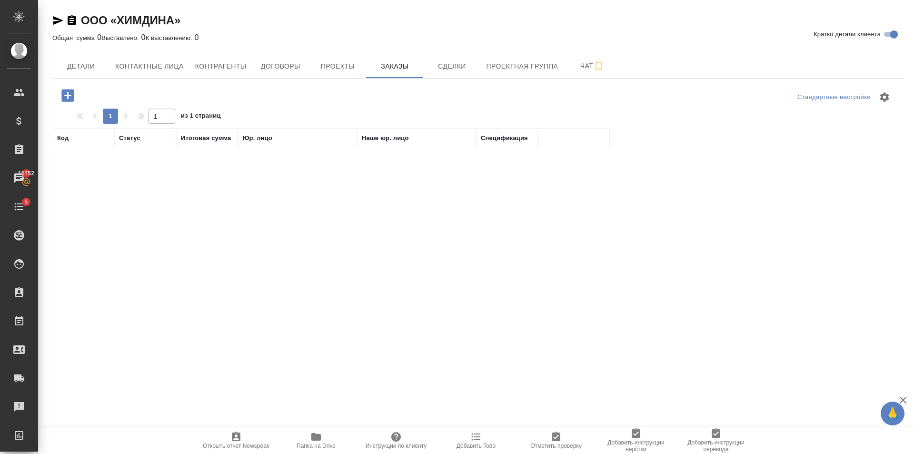
click at [70, 97] on icon "button" at bounding box center [67, 95] width 12 height 12
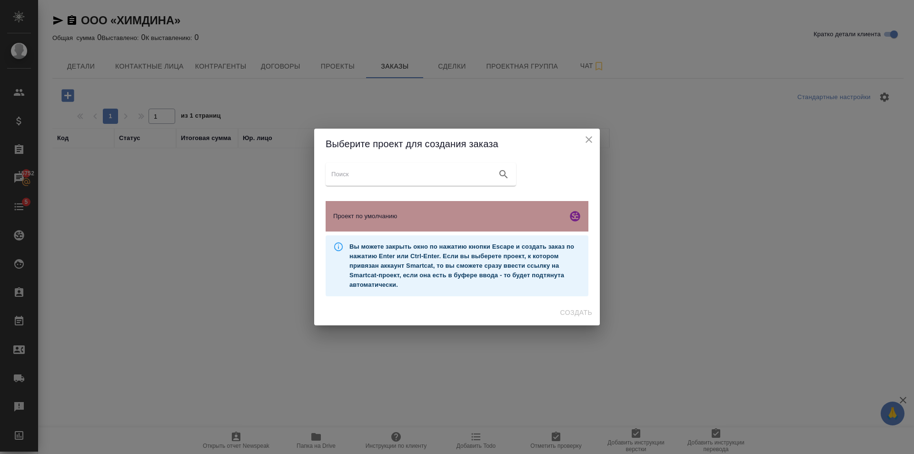
click at [508, 219] on span "Проект по умолчанию" at bounding box center [448, 216] width 230 height 10
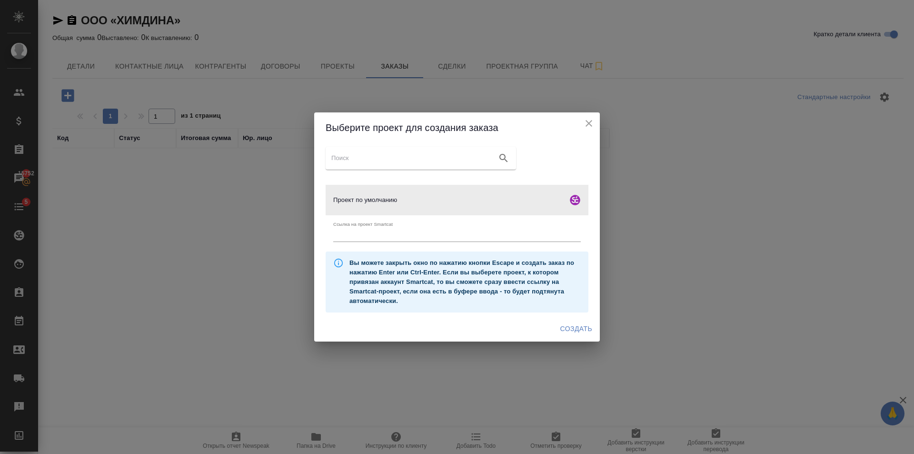
click at [577, 322] on button "Создать" at bounding box center [576, 329] width 40 height 18
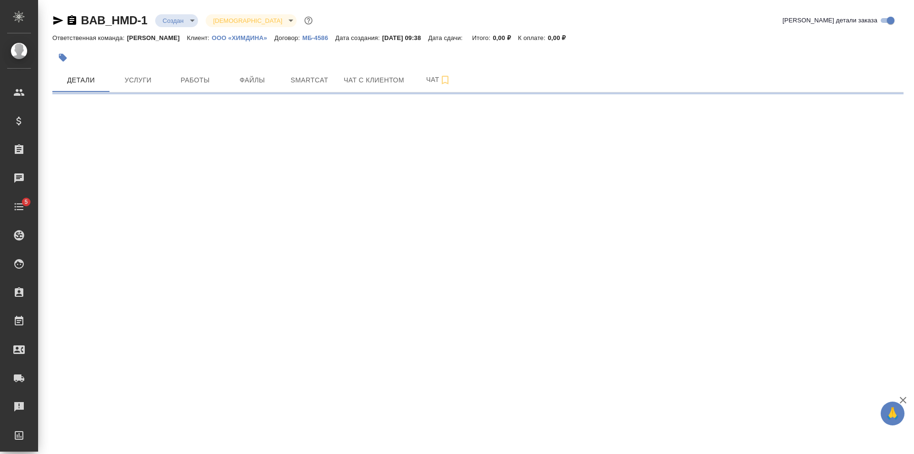
select select "RU"
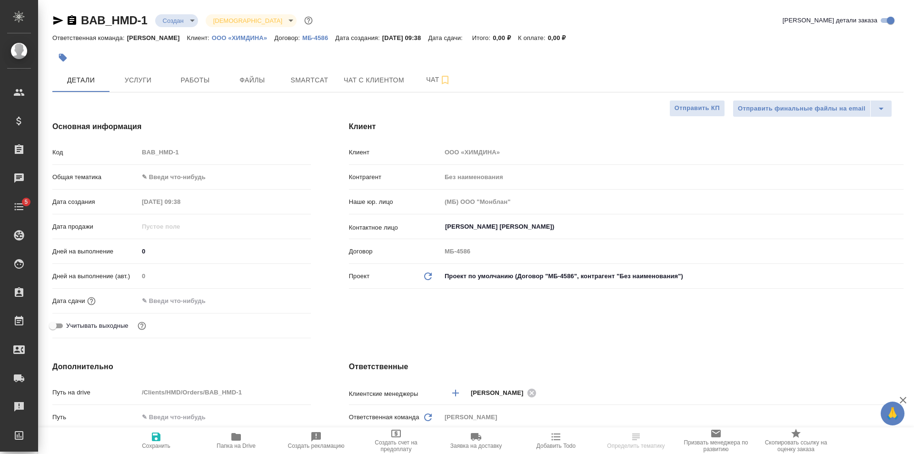
type textarea "x"
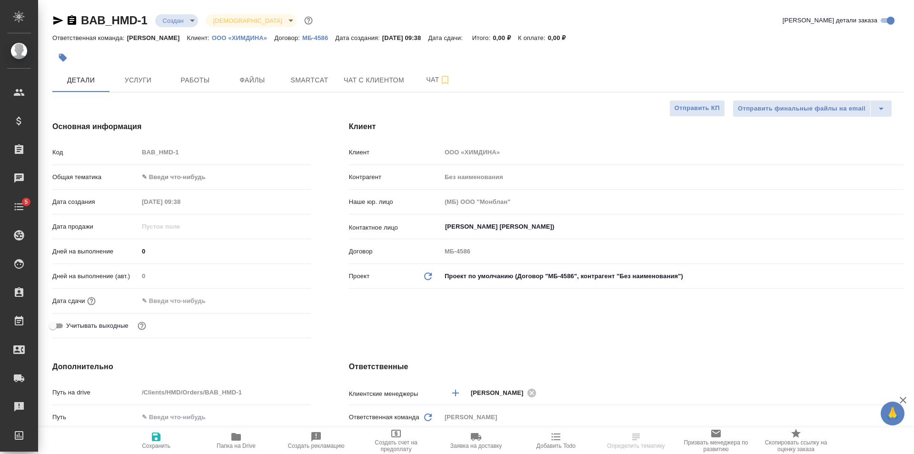
type textarea "x"
click at [164, 175] on body "🙏 .cls-1 fill:#fff; AWATERA [PERSON_NAME] Клиенты Спецификации Заказы Чаты 5 To…" at bounding box center [457, 227] width 914 height 454
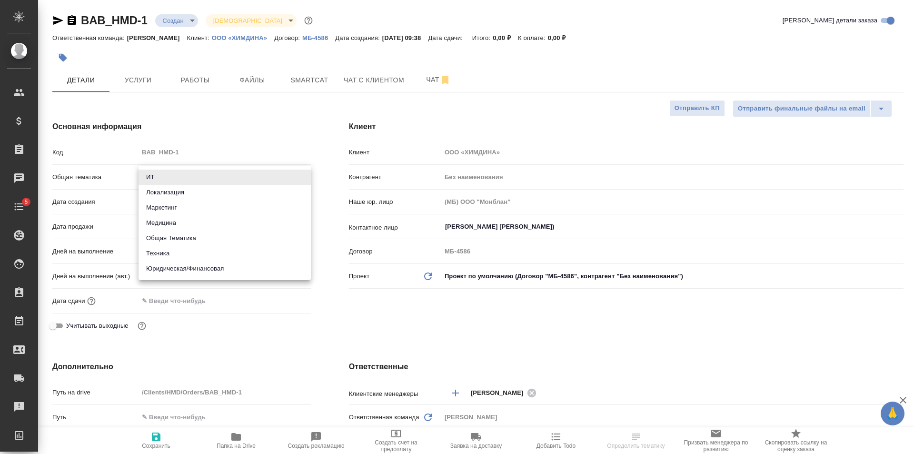
click at [228, 119] on div at bounding box center [457, 227] width 914 height 454
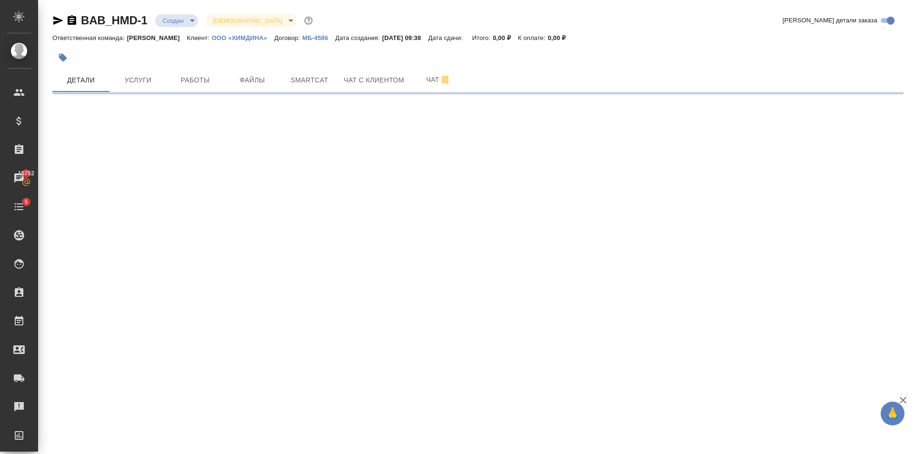
select select "RU"
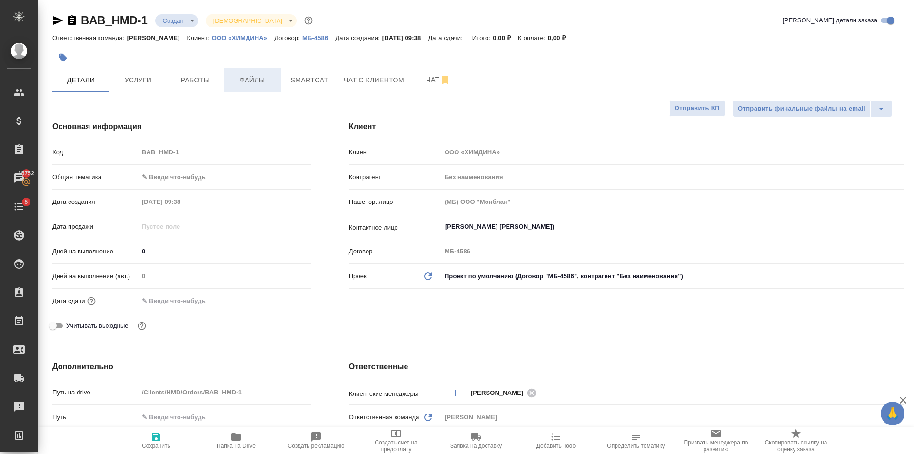
type textarea "x"
click at [209, 184] on body "🙏 .cls-1 fill:#fff; AWATERA [PERSON_NAME] Клиенты Спецификации Заказы 15752 Чат…" at bounding box center [457, 227] width 914 height 454
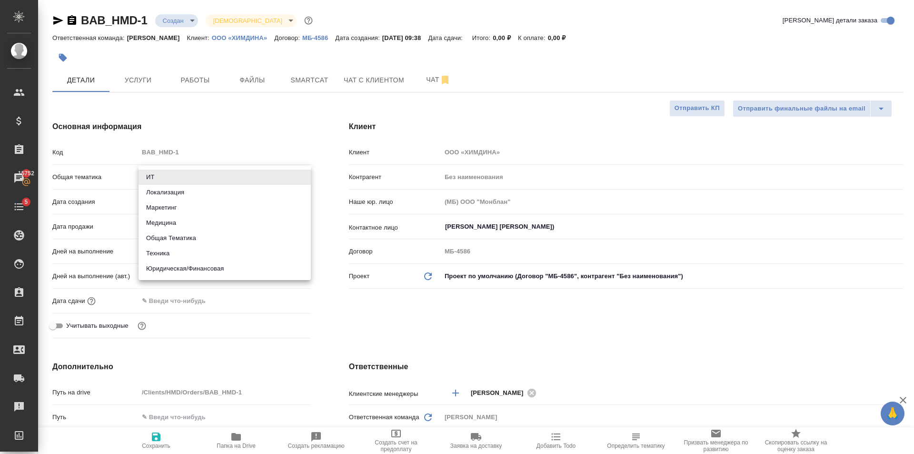
click at [196, 266] on li "Юридическая/Финансовая" at bounding box center [225, 268] width 172 height 15
type input "yr-fn"
type textarea "x"
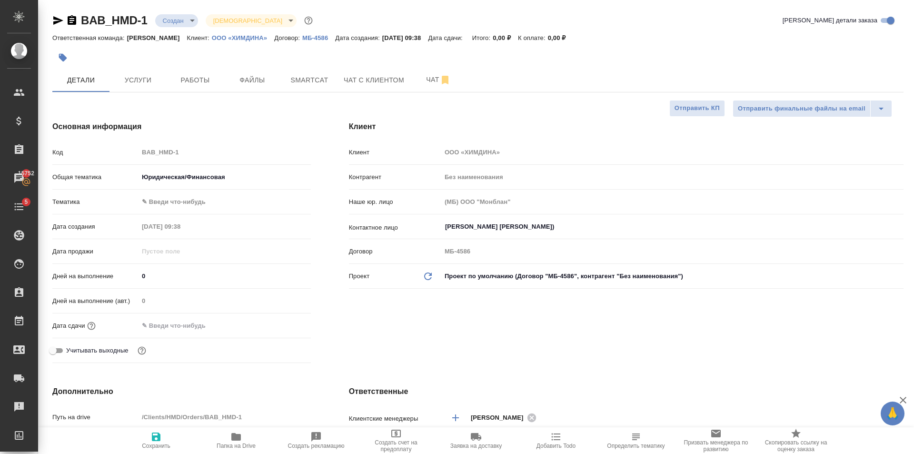
click at [179, 202] on body "🙏 .cls-1 fill:#fff; AWATERA Golubev Dmitry Клиенты Спецификации Заказы 15752 Ча…" at bounding box center [457, 227] width 914 height 454
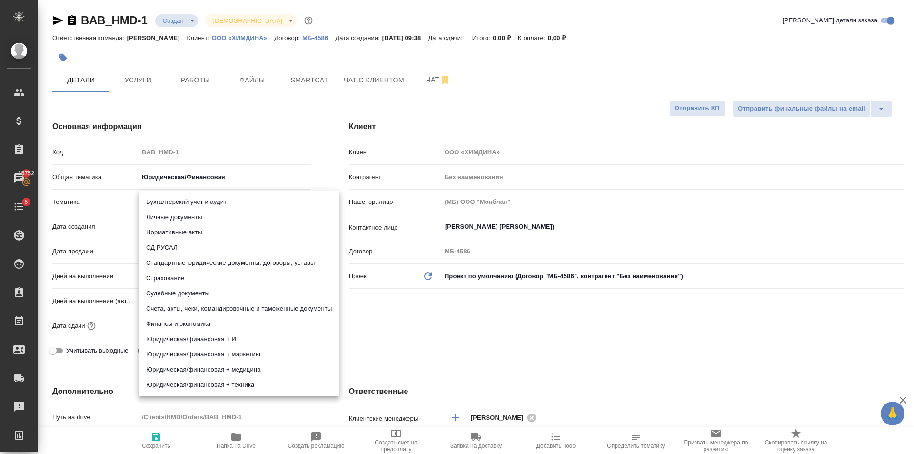
click at [180, 212] on li "Личные документы" at bounding box center [239, 216] width 201 height 15
type textarea "x"
type input "5a8b8b956a9677013d343cfe"
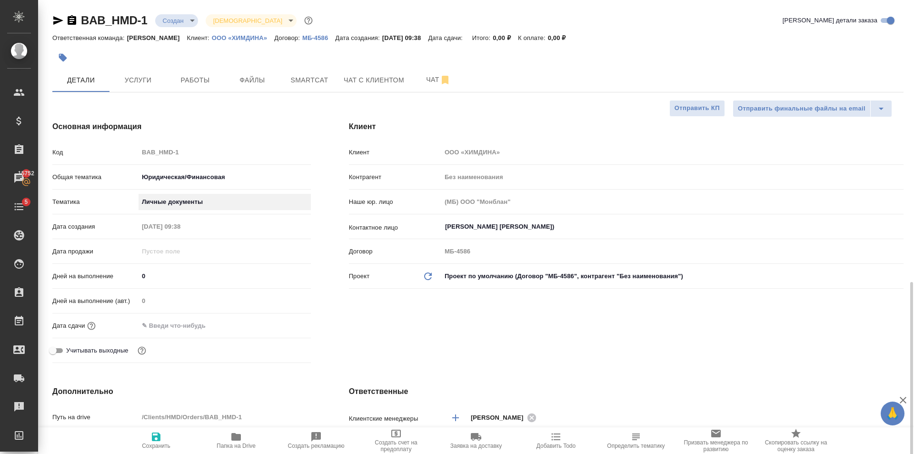
scroll to position [190, 0]
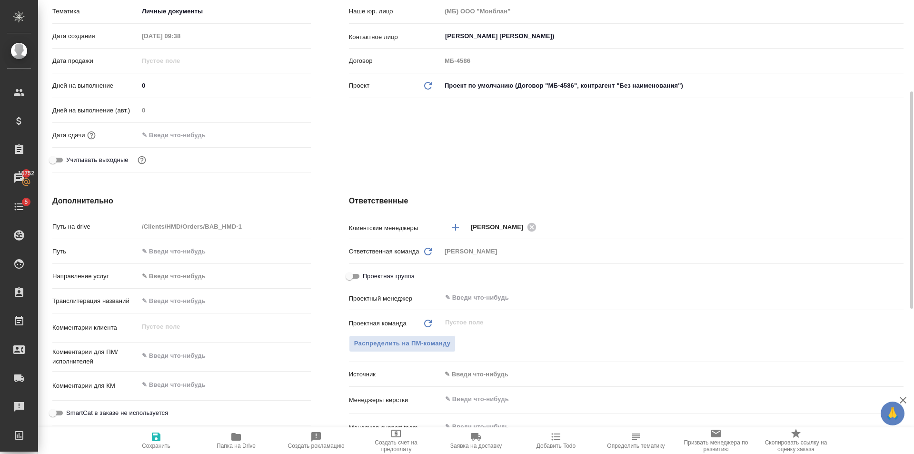
drag, startPoint x: 156, startPoint y: 436, endPoint x: 256, endPoint y: 330, distance: 145.5
click at [156, 436] on icon "button" at bounding box center [156, 436] width 9 height 9
type textarea "x"
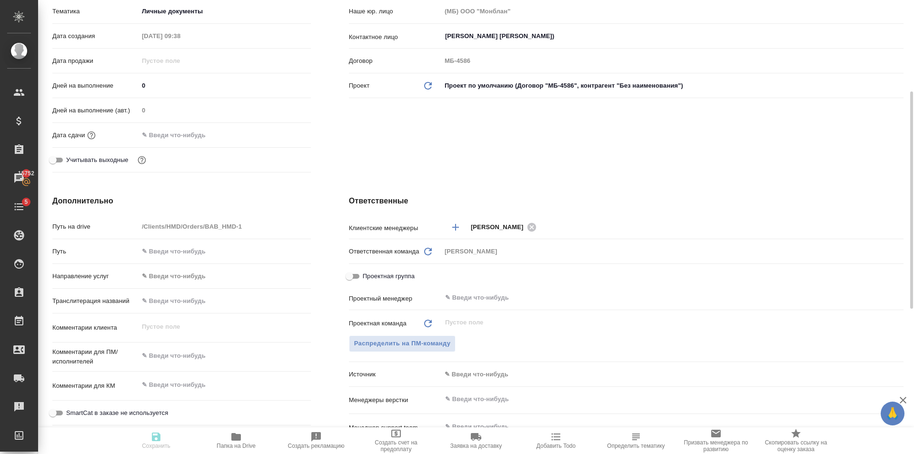
type textarea "x"
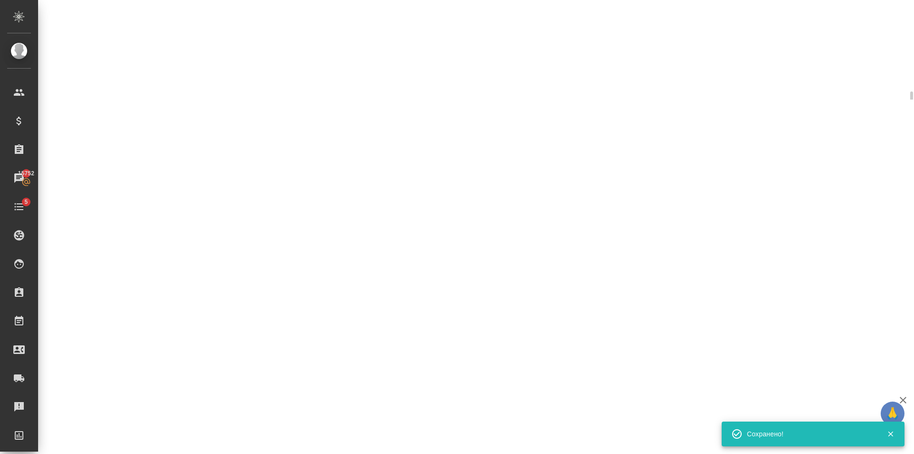
select select "RU"
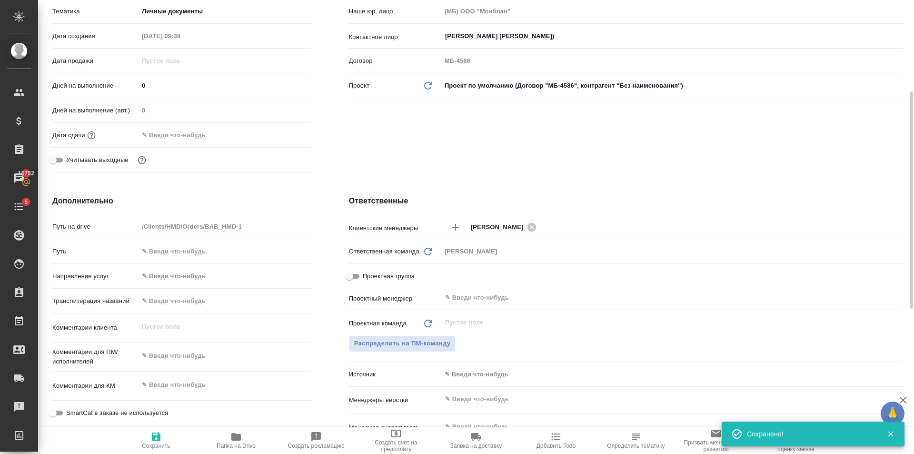
type textarea "x"
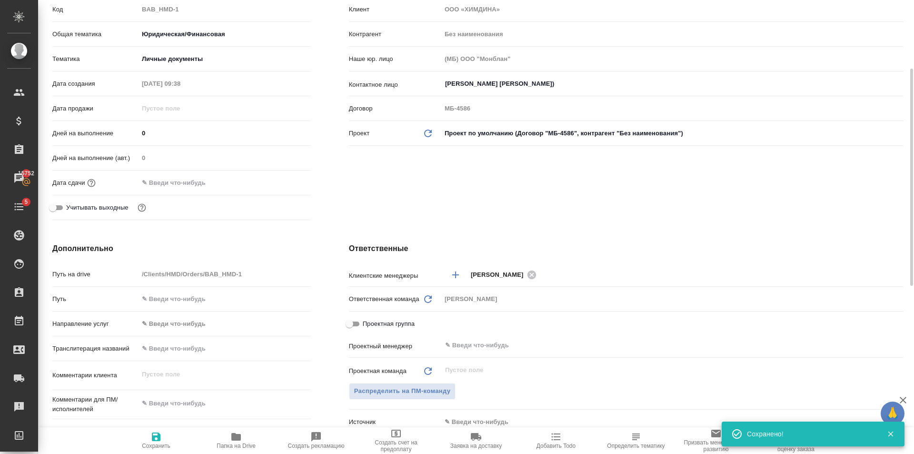
scroll to position [0, 0]
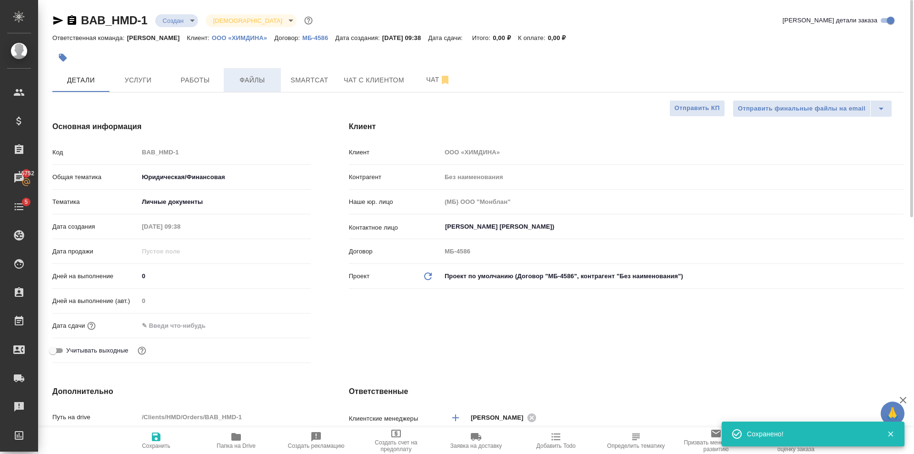
click at [267, 76] on span "Файлы" at bounding box center [252, 80] width 46 height 12
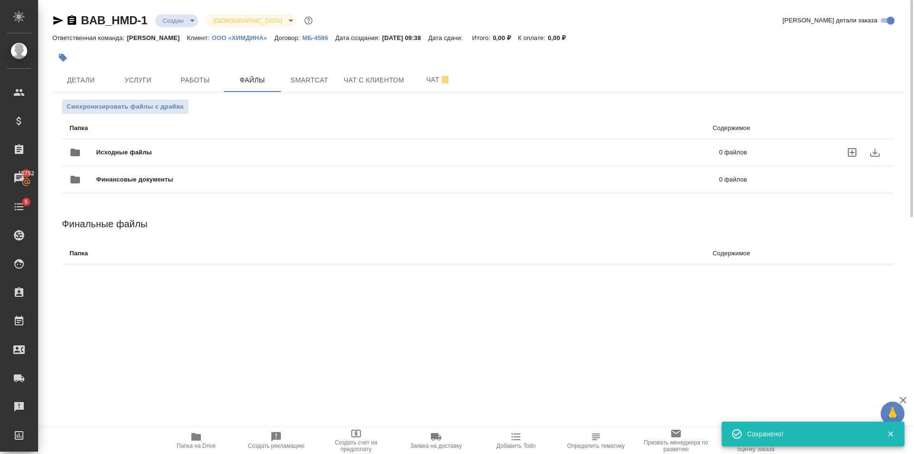
click at [142, 144] on div "Исходные файлы 0 файлов" at bounding box center [408, 152] width 677 height 23
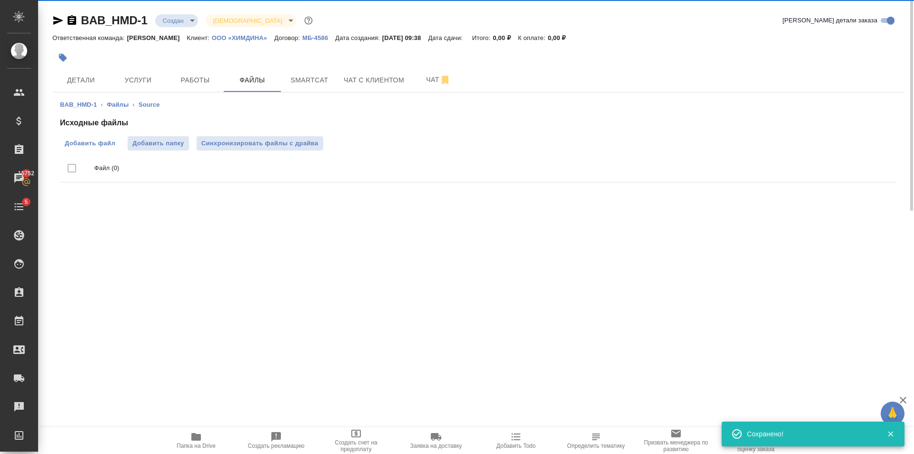
click at [97, 142] on span "Добавить файл" at bounding box center [90, 144] width 50 height 10
click at [0, 0] on input "Добавить файл" at bounding box center [0, 0] width 0 height 0
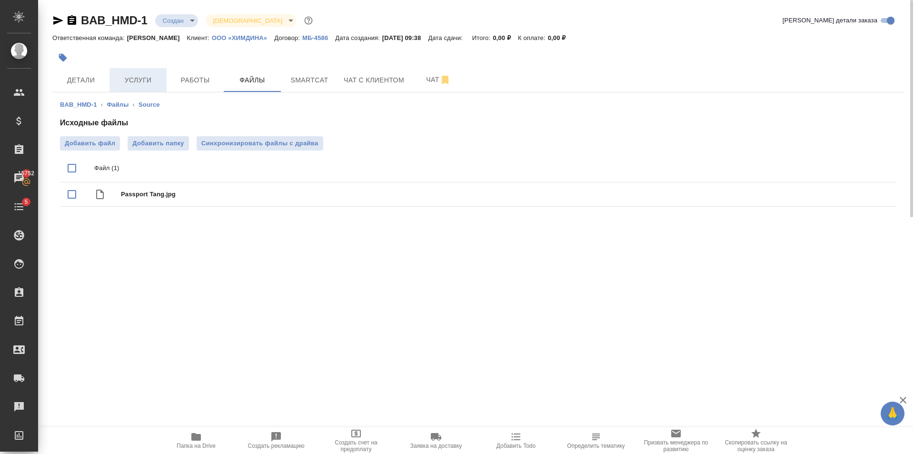
click at [139, 81] on span "Услуги" at bounding box center [138, 80] width 46 height 12
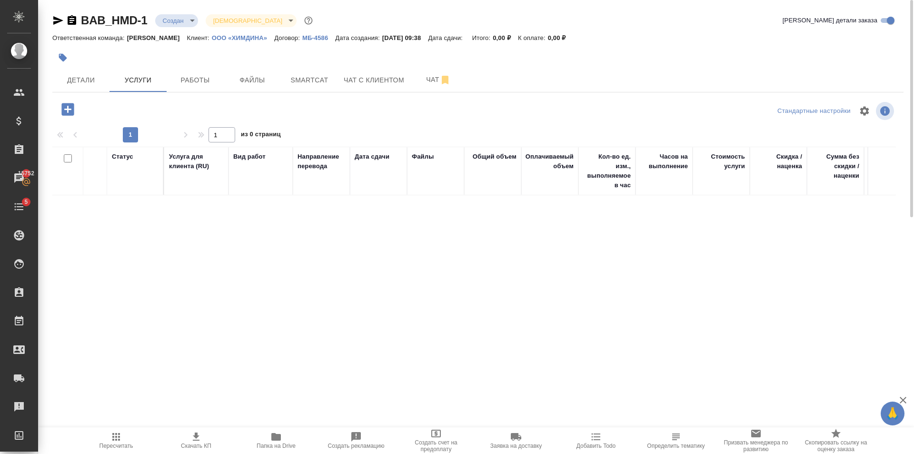
click at [65, 97] on div "BAB_HMD-1 Создан new Святая троица holyTrinity Кратко детали заказа Ответственн…" at bounding box center [478, 188] width 862 height 376
click at [68, 111] on icon "button" at bounding box center [68, 109] width 17 height 17
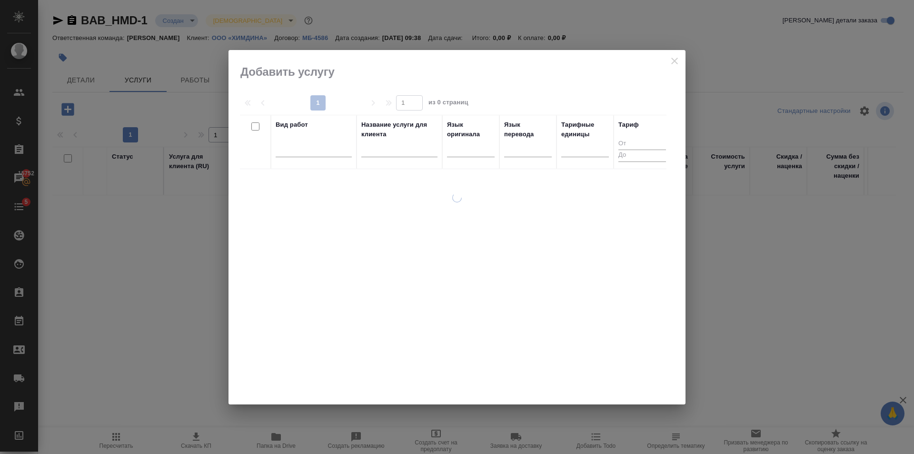
click at [294, 162] on div at bounding box center [314, 151] width 76 height 25
click at [295, 155] on div at bounding box center [314, 148] width 76 height 18
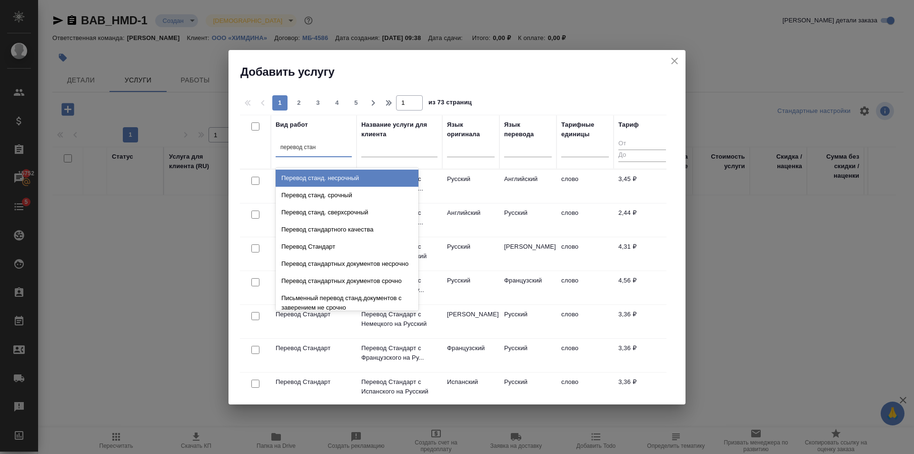
type input "перевод станд"
click at [338, 170] on div "Перевод станд. несрочный" at bounding box center [347, 177] width 143 height 17
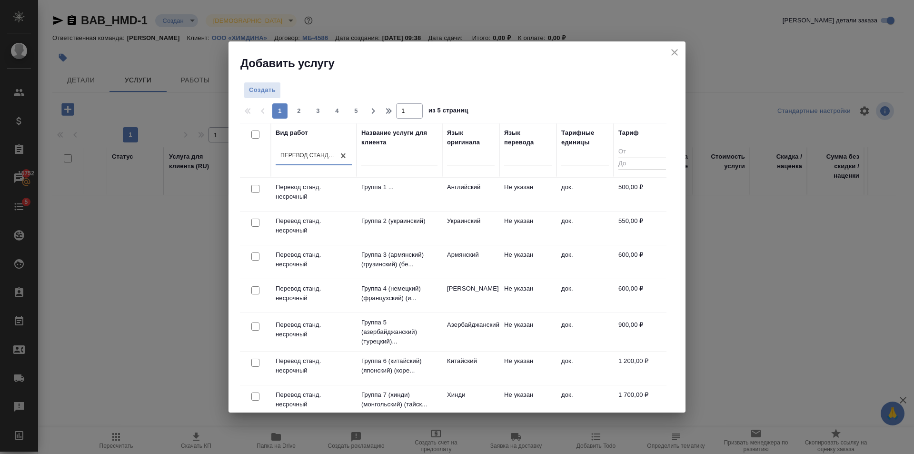
click at [475, 145] on div "Язык оригинала" at bounding box center [471, 137] width 48 height 19
click at [473, 149] on div at bounding box center [471, 156] width 48 height 14
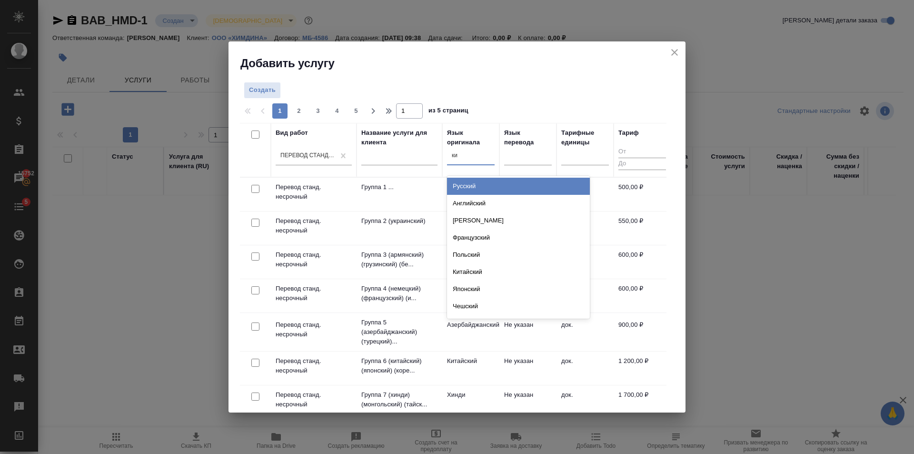
type input "кит"
click at [486, 181] on div "Китайский" at bounding box center [518, 186] width 143 height 17
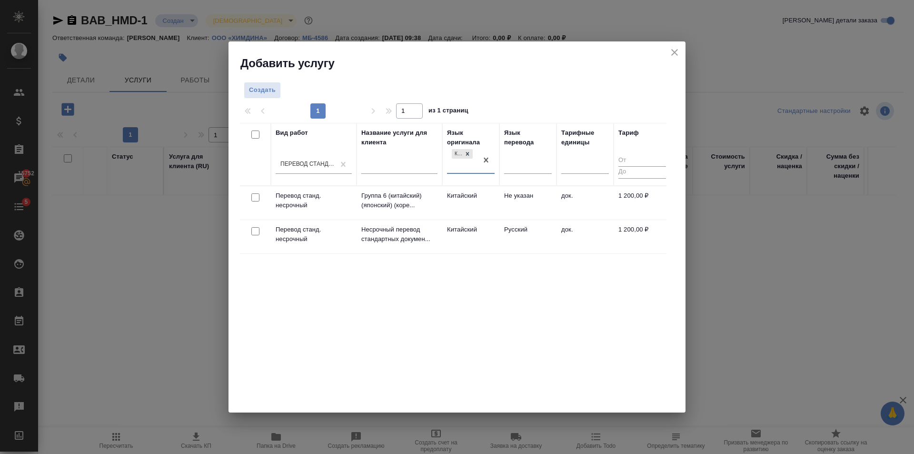
click at [499, 239] on td "Китайский" at bounding box center [470, 236] width 57 height 33
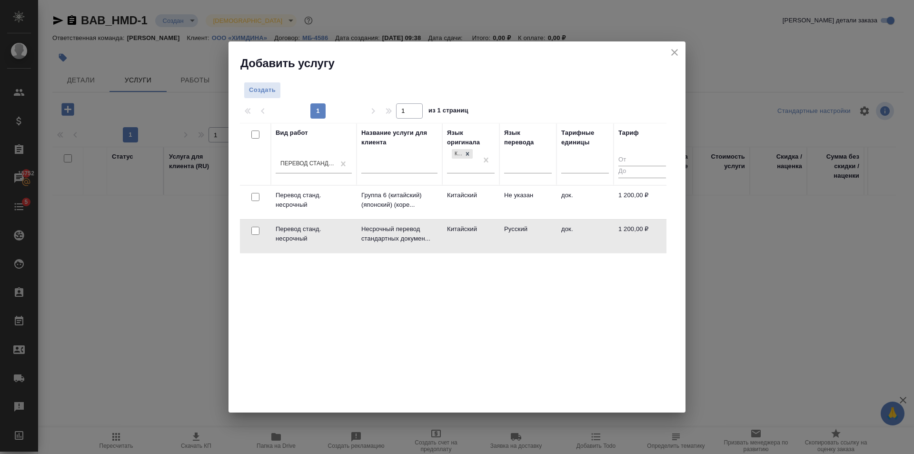
click at [499, 240] on td "Китайский" at bounding box center [470, 235] width 57 height 33
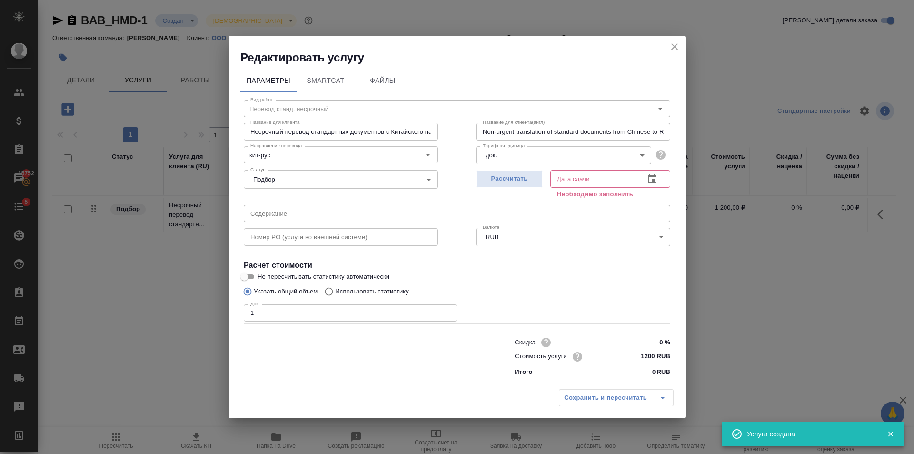
type input "1"
click at [447, 310] on input "1" at bounding box center [350, 312] width 213 height 17
click at [531, 173] on button "Рассчитать" at bounding box center [509, 179] width 67 height 18
type input "01.10.2025 09:39"
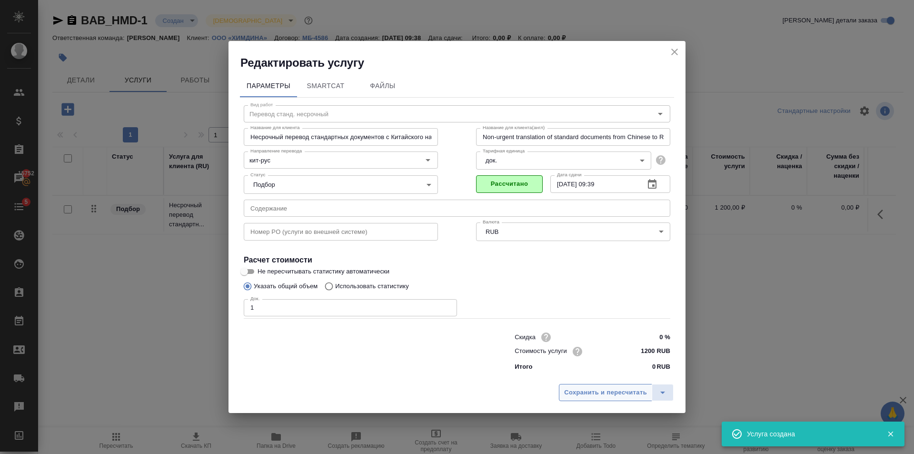
click at [616, 386] on button "Сохранить и пересчитать" at bounding box center [605, 392] width 93 height 17
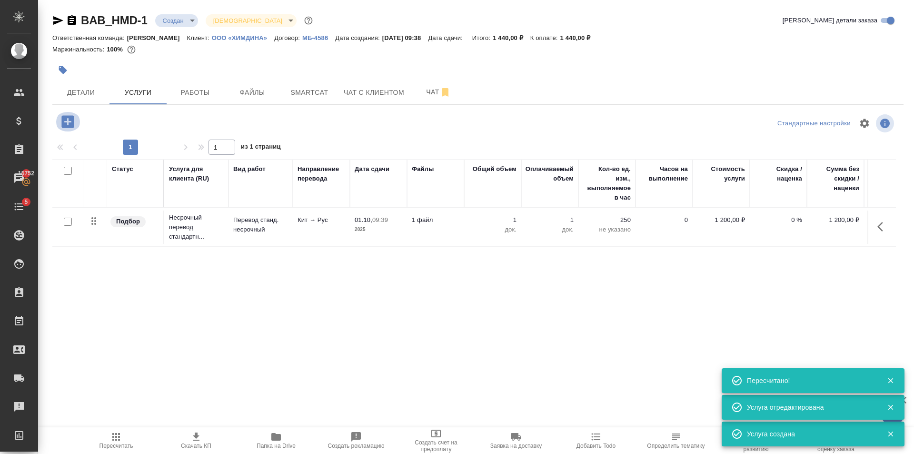
click at [69, 117] on icon "button" at bounding box center [67, 121] width 12 height 12
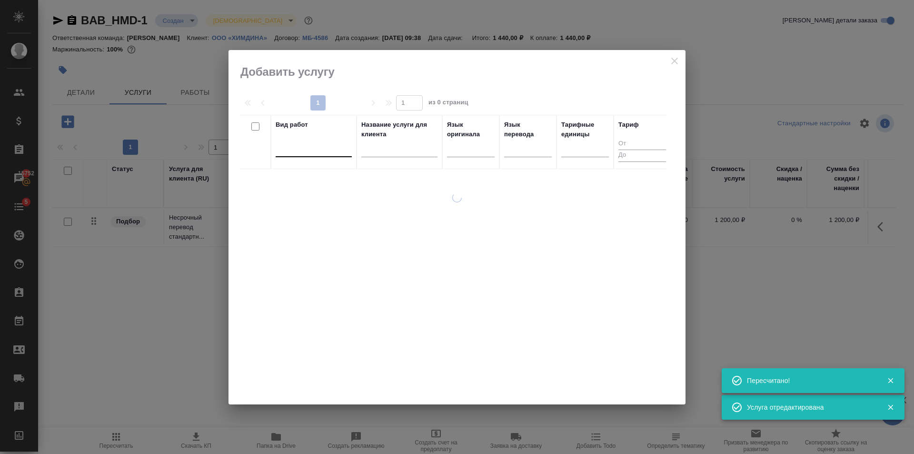
click at [310, 146] on div at bounding box center [314, 147] width 76 height 14
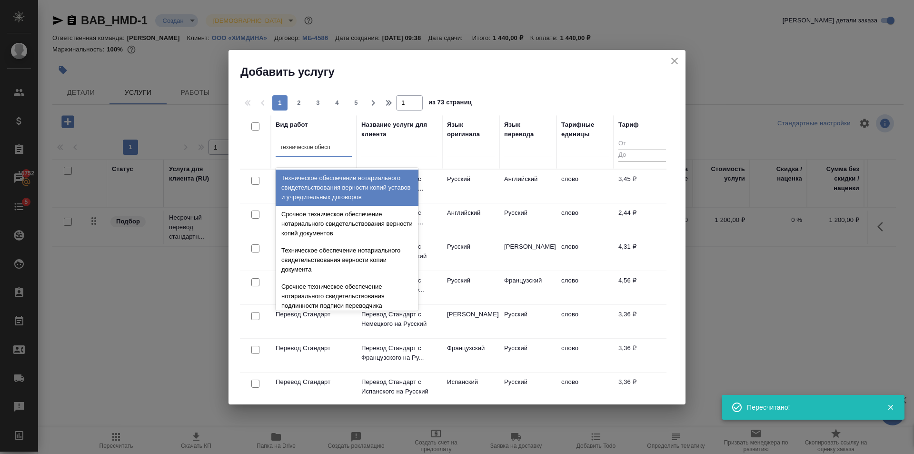
type input "техническое обеспе"
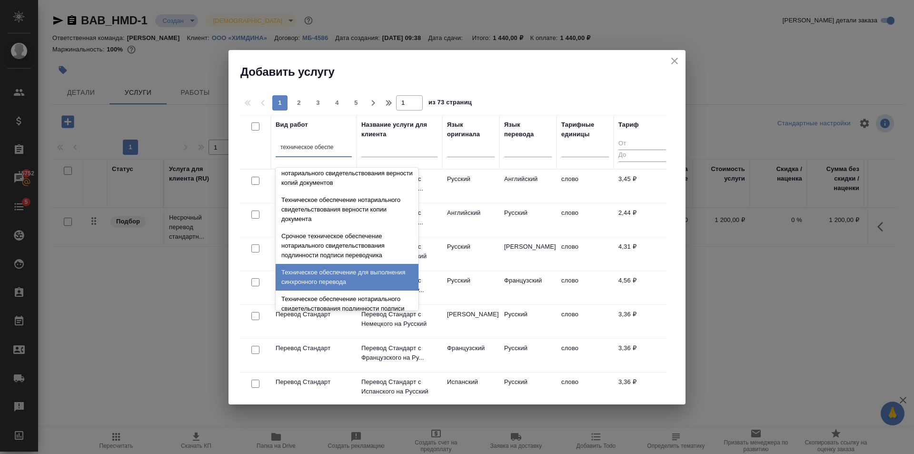
scroll to position [95, 0]
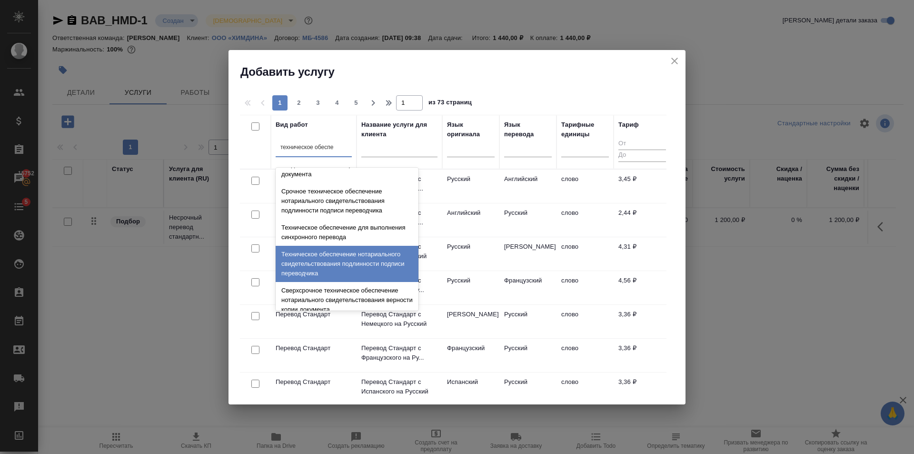
click at [357, 264] on div "Техническое обеспечение нотариального свидетельствования подлинности подписи пе…" at bounding box center [347, 264] width 143 height 36
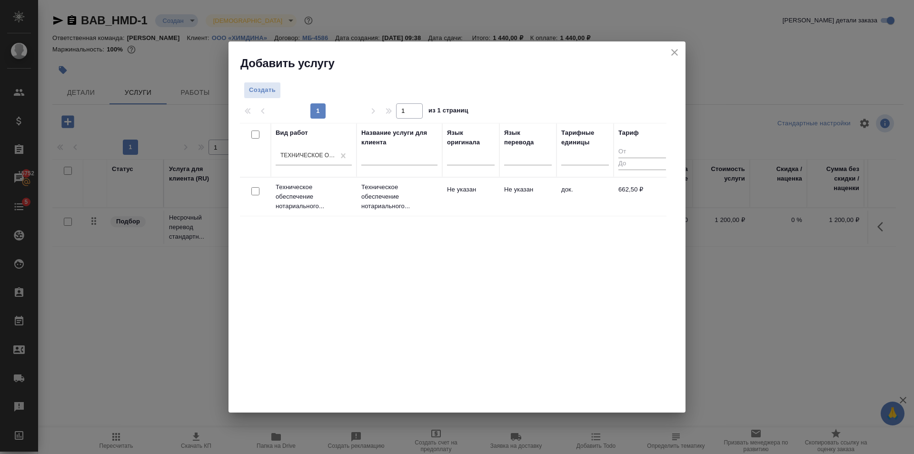
click at [448, 206] on td "Не указан" at bounding box center [470, 196] width 57 height 33
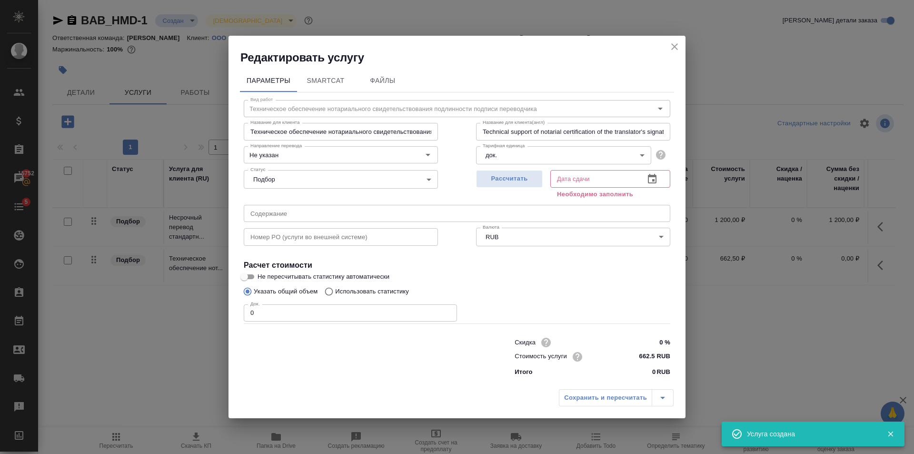
type input "1"
click at [447, 310] on input "1" at bounding box center [350, 312] width 213 height 17
click at [497, 164] on body "🙏 .cls-1 fill:#fff; AWATERA Golubev Dmitry Клиенты Спецификации Заказы 15752 Ча…" at bounding box center [457, 227] width 914 height 454
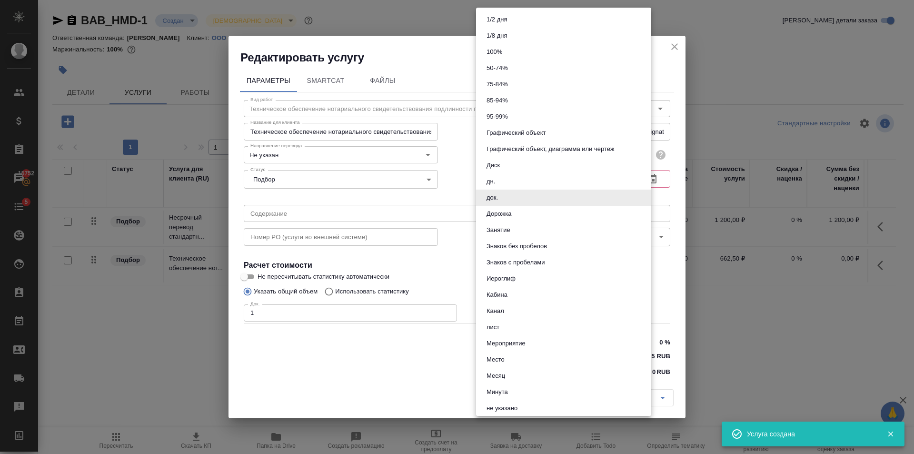
click at [460, 185] on div at bounding box center [457, 227] width 914 height 454
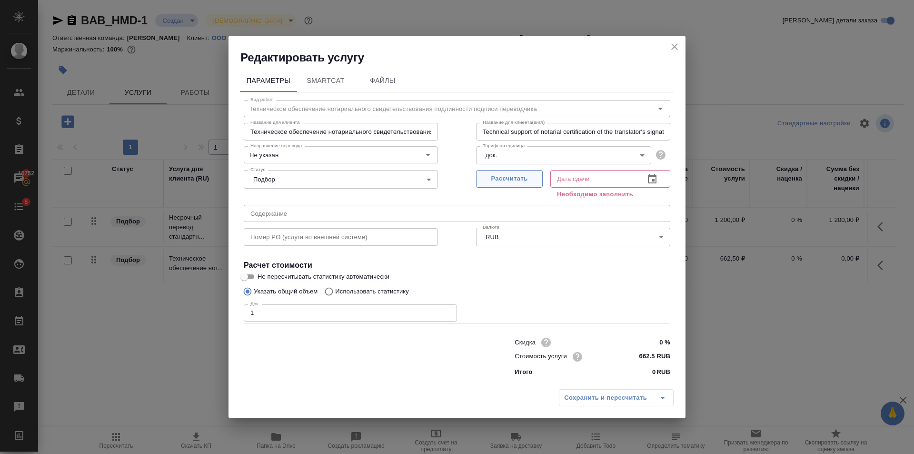
click at [532, 183] on span "Рассчитать" at bounding box center [509, 178] width 56 height 11
type input "01.10.2025 10:12"
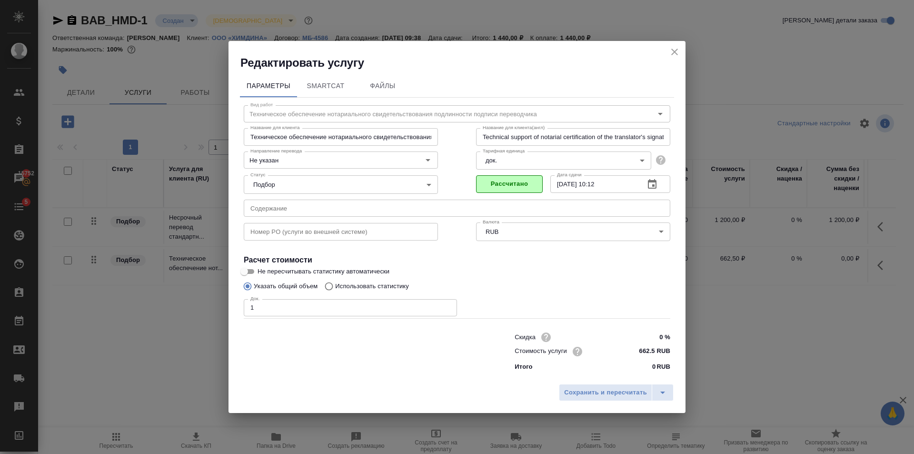
click at [590, 382] on div "Сохранить и пересчитать" at bounding box center [456, 396] width 457 height 34
click at [590, 387] on span "Сохранить и пересчитать" at bounding box center [605, 392] width 83 height 11
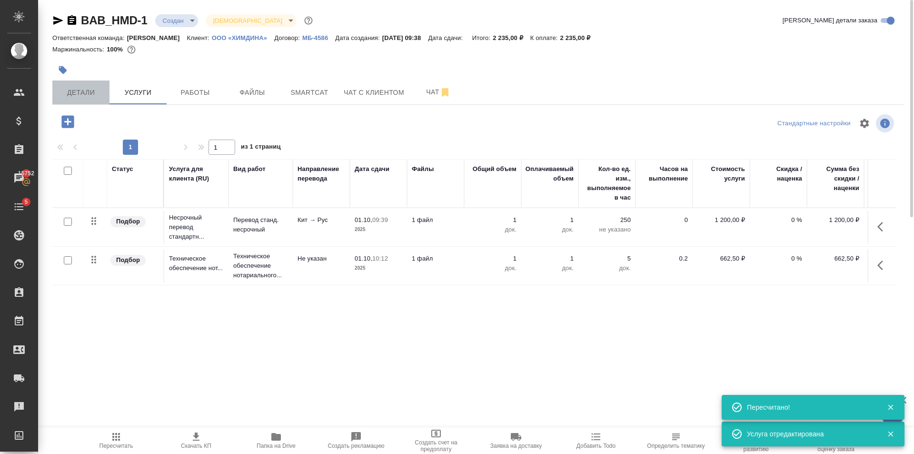
click at [65, 97] on span "Детали" at bounding box center [81, 93] width 46 height 12
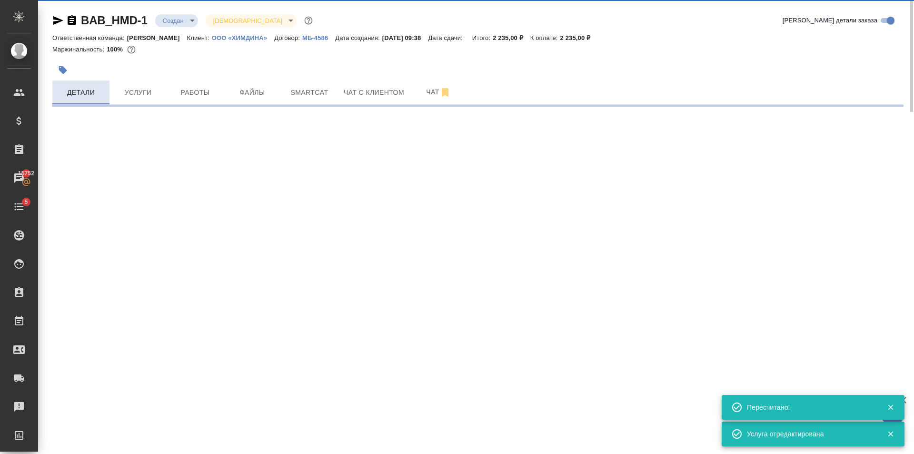
select select "RU"
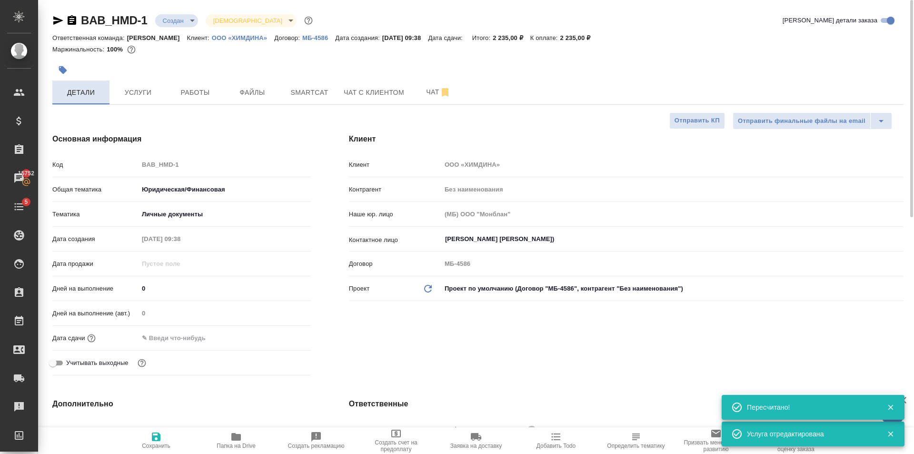
type textarea "x"
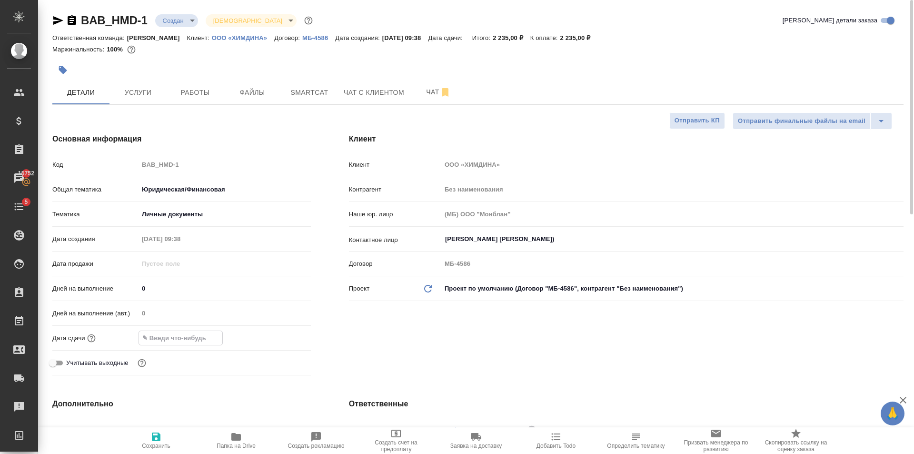
click at [194, 333] on input "text" at bounding box center [180, 338] width 83 height 14
click at [275, 334] on div at bounding box center [225, 337] width 172 height 15
click at [284, 337] on icon "button" at bounding box center [283, 337] width 11 height 11
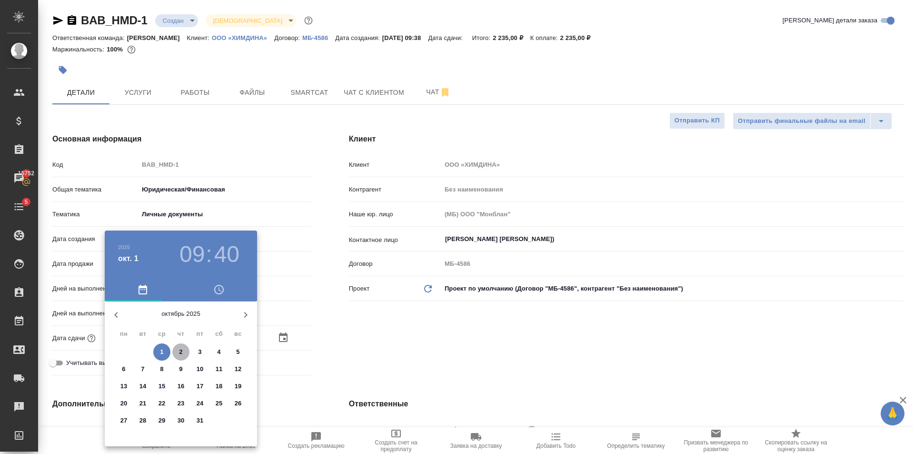
click at [183, 353] on span "2" at bounding box center [180, 352] width 17 height 10
type input "02.10.2025 09:40"
type textarea "x"
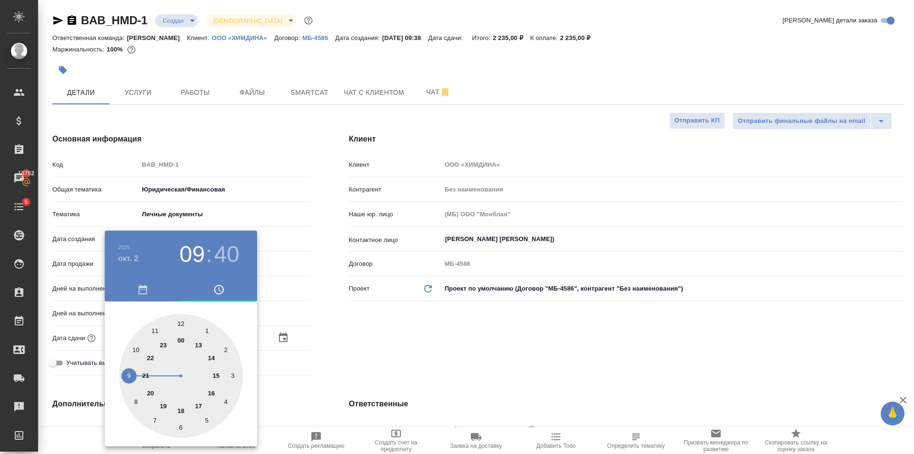
click at [218, 372] on div at bounding box center [181, 376] width 124 height 124
type input "02.10.2025 15:40"
type textarea "x"
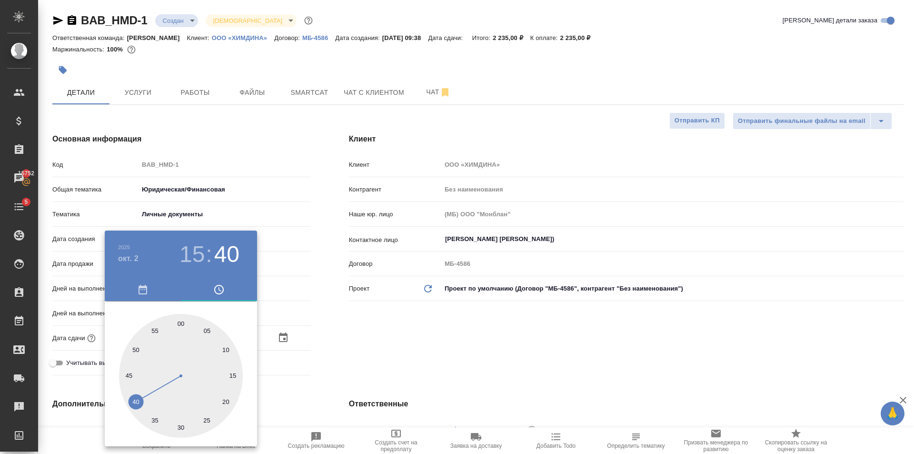
click at [180, 326] on div at bounding box center [181, 376] width 124 height 124
type input "02.10.2025 15:00"
type textarea "x"
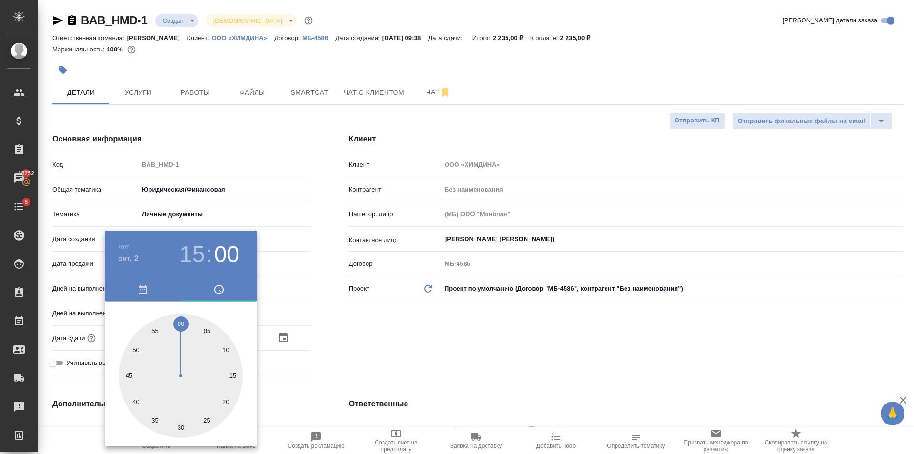
click at [325, 343] on div at bounding box center [457, 227] width 914 height 454
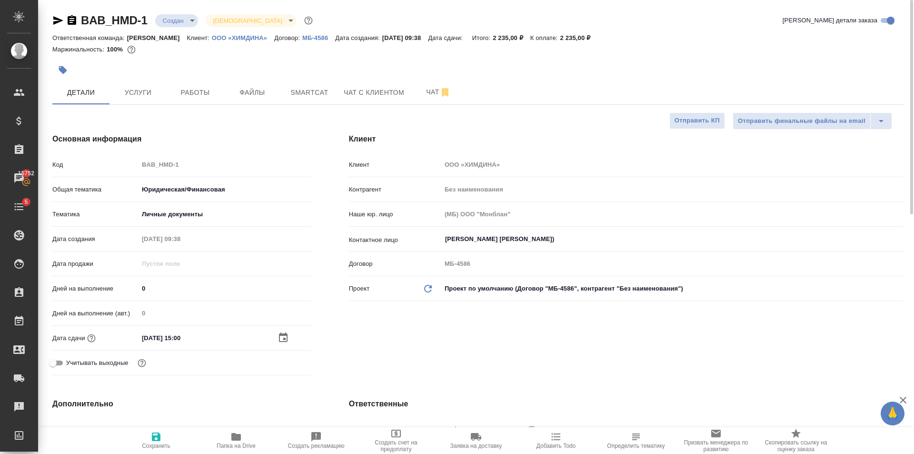
click at [150, 435] on icon "button" at bounding box center [155, 436] width 11 height 11
type textarea "x"
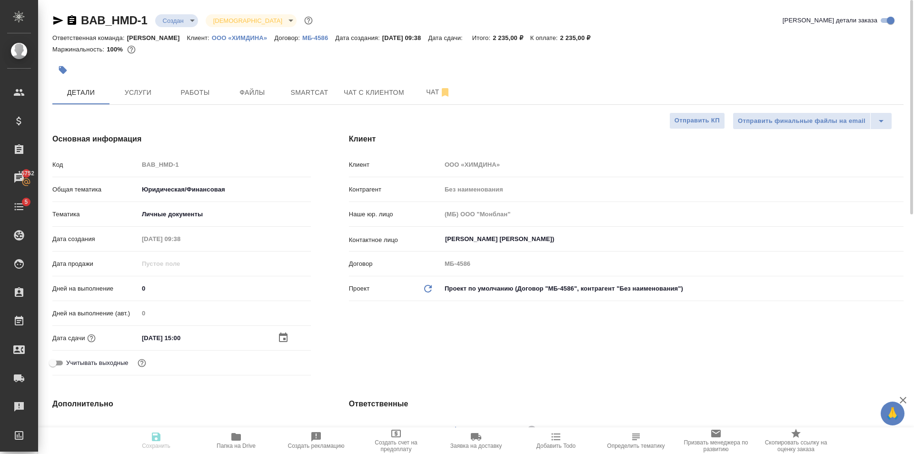
type textarea "x"
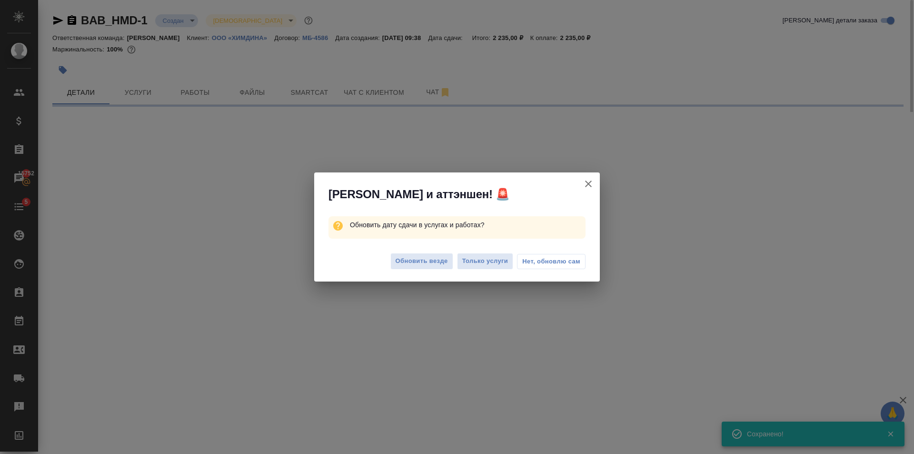
select select "RU"
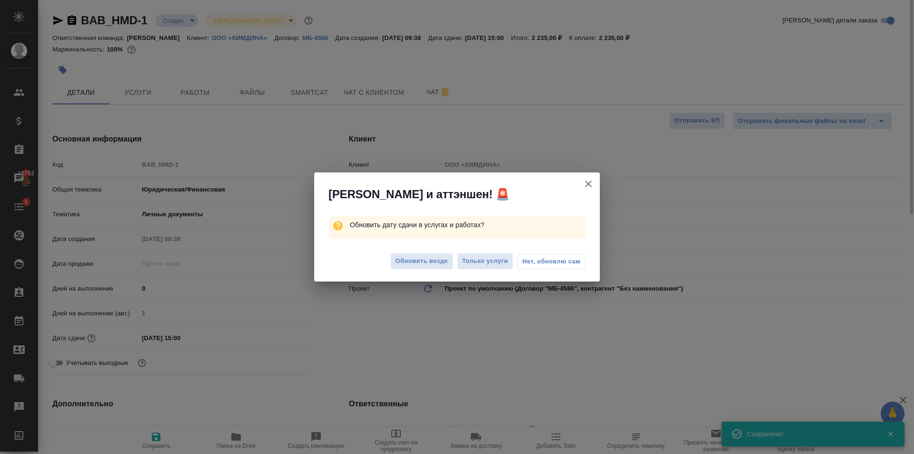
type textarea "x"
click at [410, 263] on span "Обновить везде" at bounding box center [422, 261] width 52 height 11
type textarea "x"
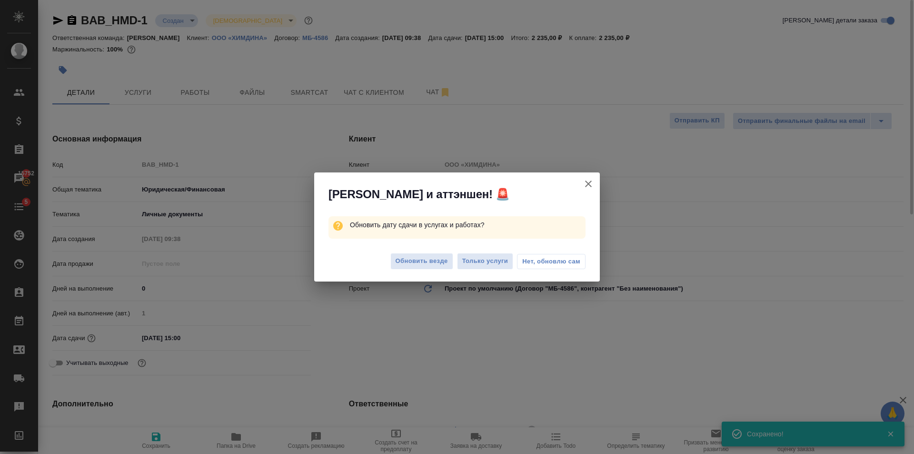
type textarea "x"
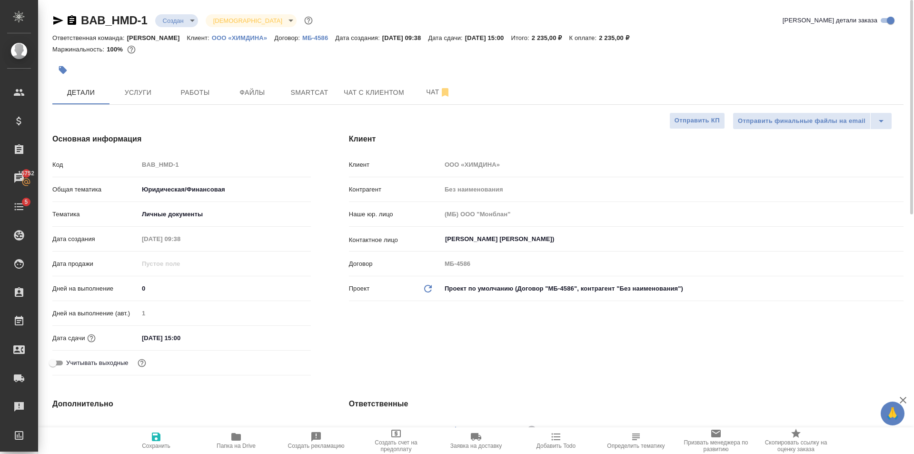
type textarea "x"
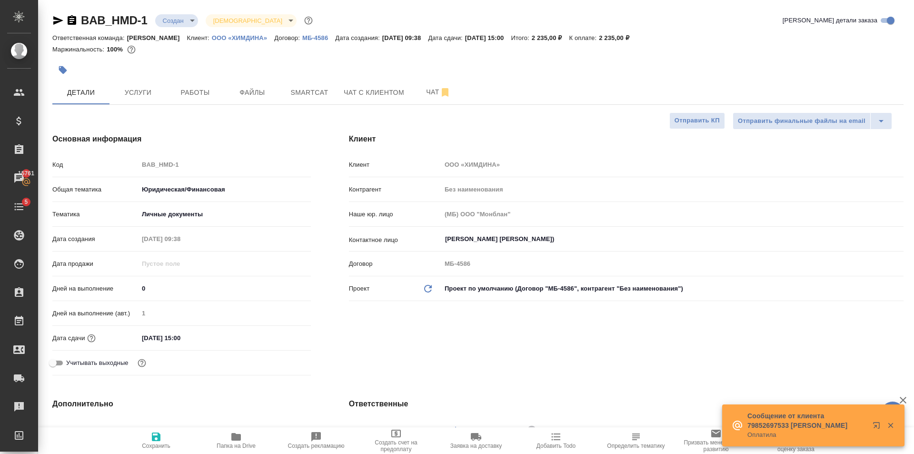
select select "RU"
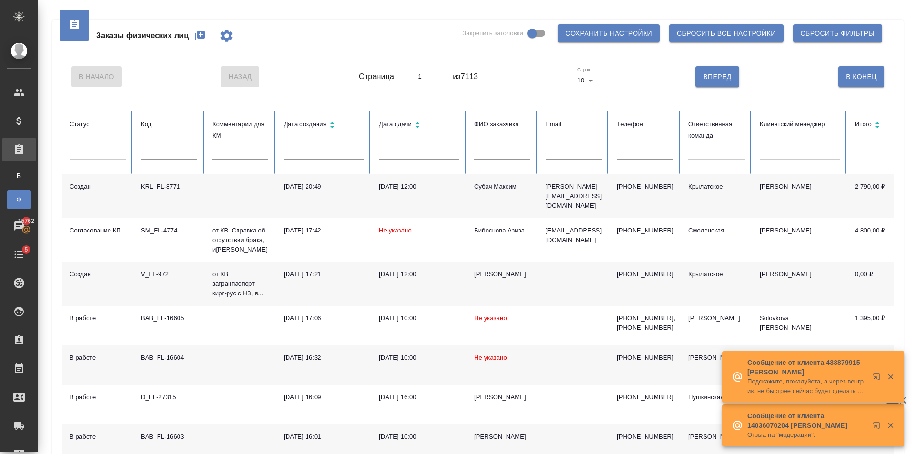
click at [724, 152] on div at bounding box center [716, 150] width 56 height 14
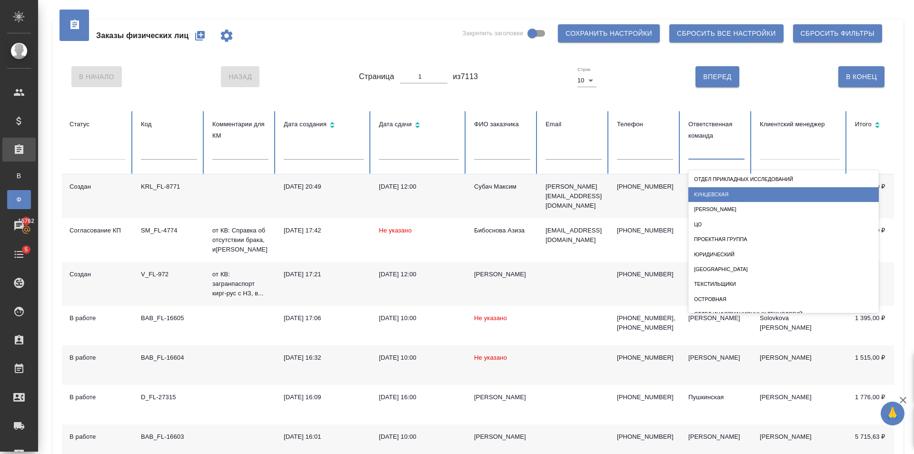
drag, startPoint x: 513, startPoint y: 150, endPoint x: 562, endPoint y: 115, distance: 60.4
click at [513, 151] on input "text" at bounding box center [502, 152] width 56 height 13
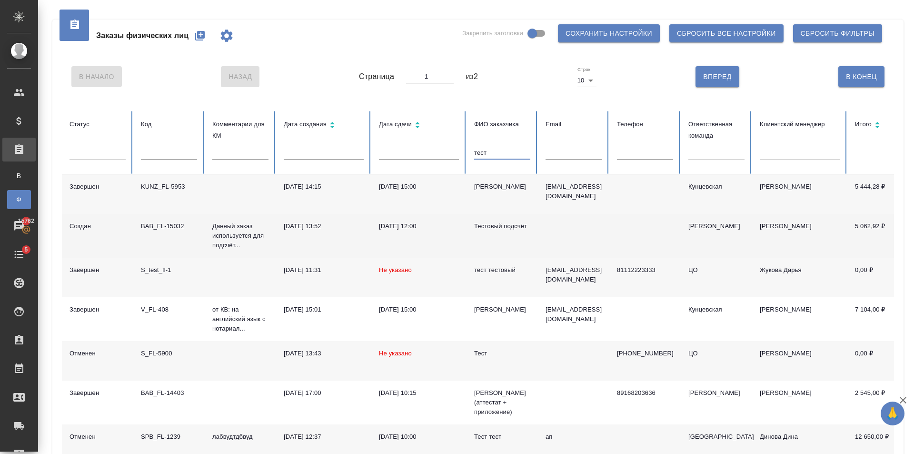
type input "тест"
click at [511, 237] on td "Тестовый подсчёт" at bounding box center [502, 236] width 71 height 44
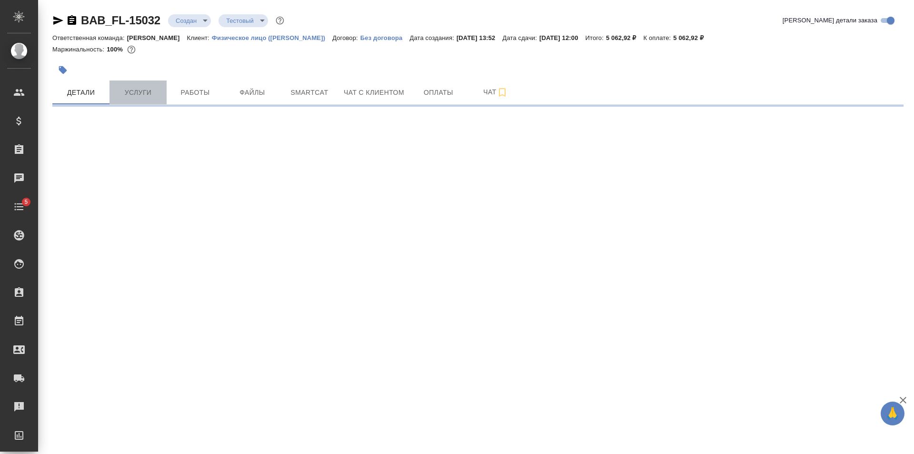
click at [127, 95] on span "Услуги" at bounding box center [138, 93] width 46 height 12
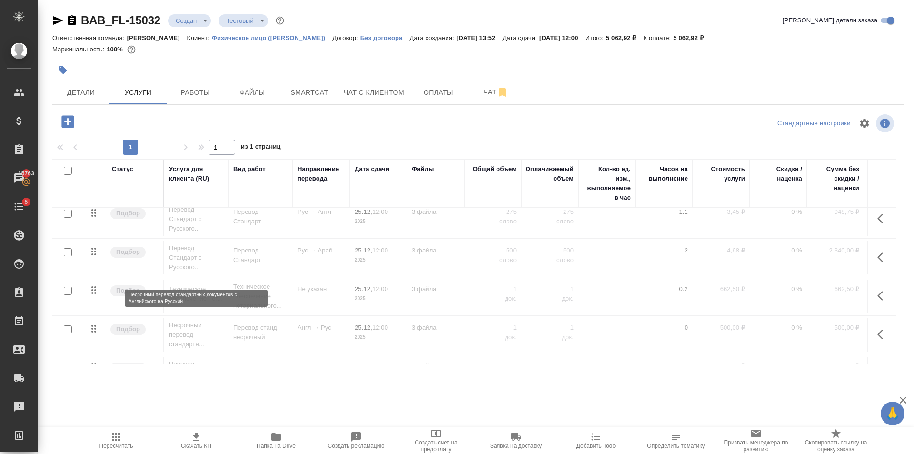
scroll to position [791, 0]
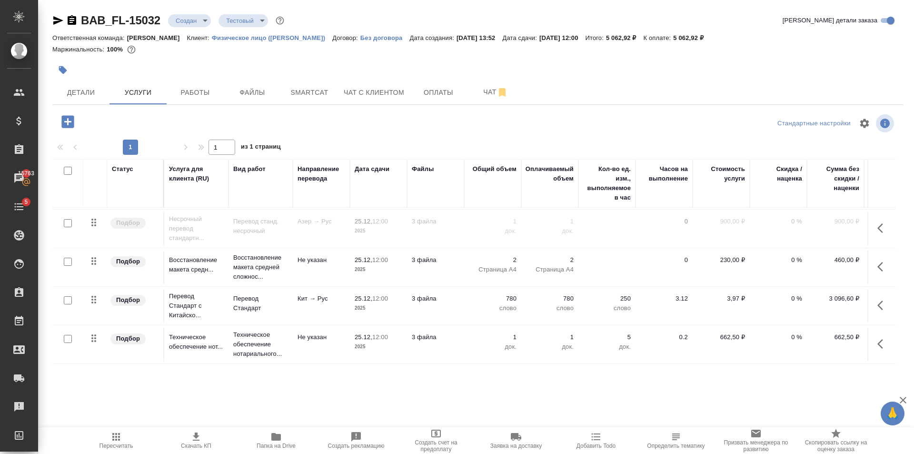
click at [73, 128] on icon "button" at bounding box center [68, 121] width 17 height 17
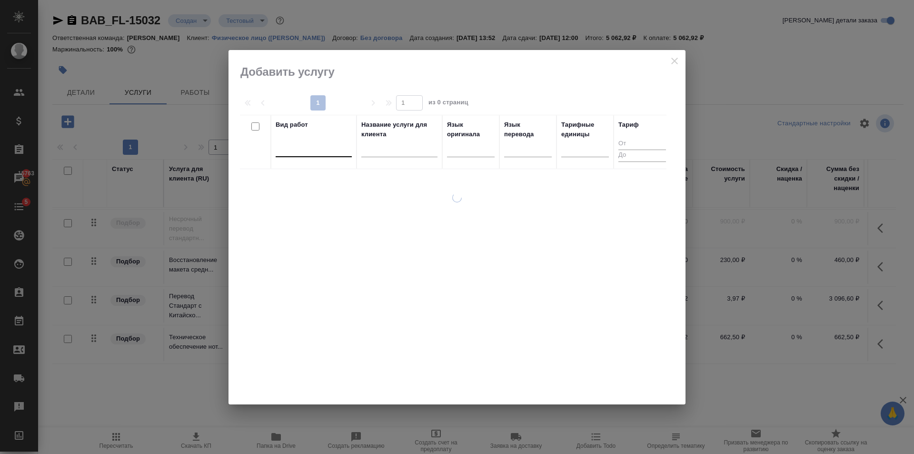
click at [304, 144] on div at bounding box center [314, 147] width 76 height 14
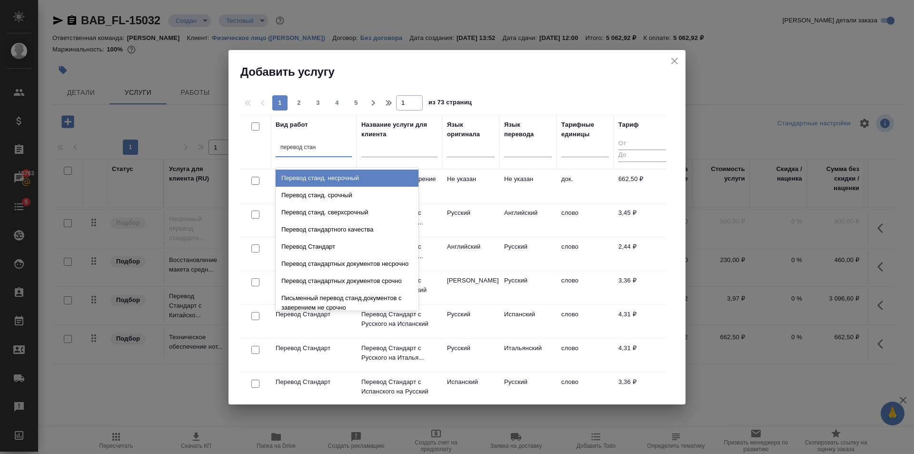
type input "перевод станд"
click at [334, 177] on div "Перевод станд. несрочный" at bounding box center [347, 177] width 143 height 17
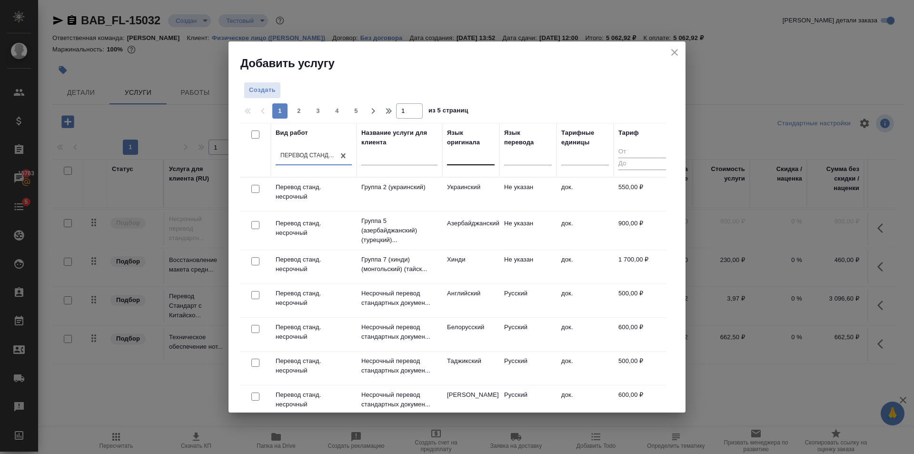
click at [454, 161] on div at bounding box center [471, 156] width 48 height 14
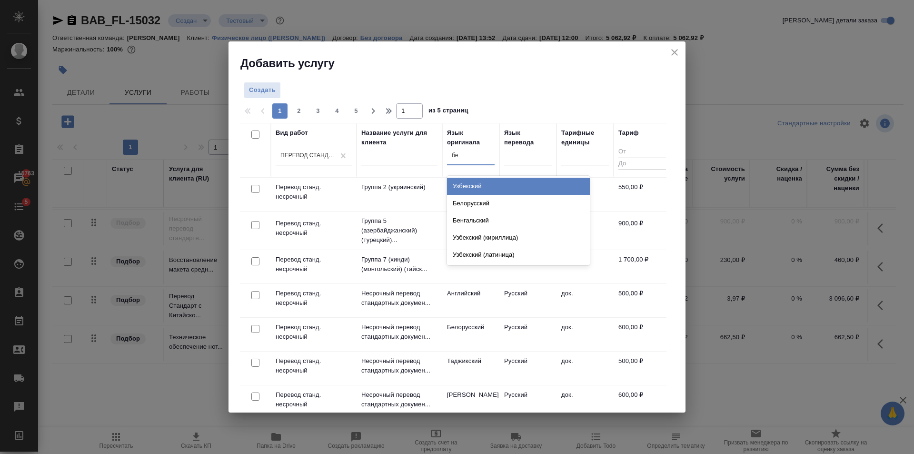
type input "бел"
click at [492, 185] on div "Белорусский" at bounding box center [518, 186] width 143 height 17
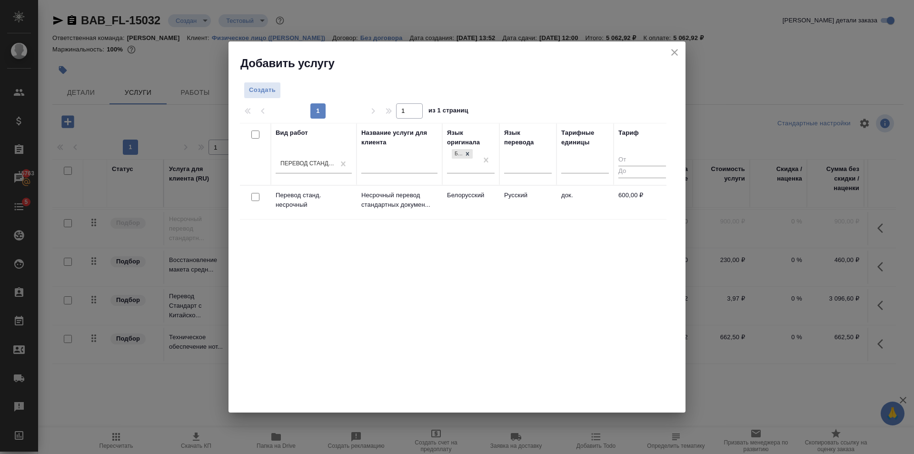
click at [506, 211] on td "Русский" at bounding box center [527, 202] width 57 height 33
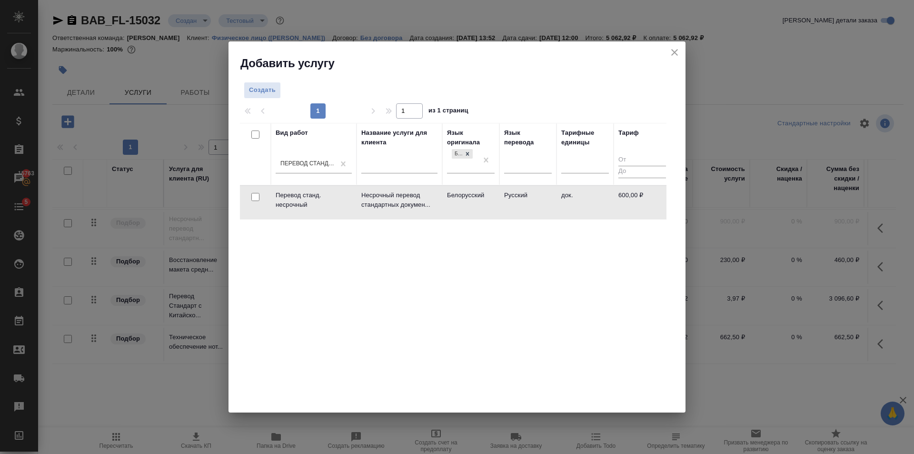
click at [506, 211] on td "Русский" at bounding box center [527, 202] width 57 height 33
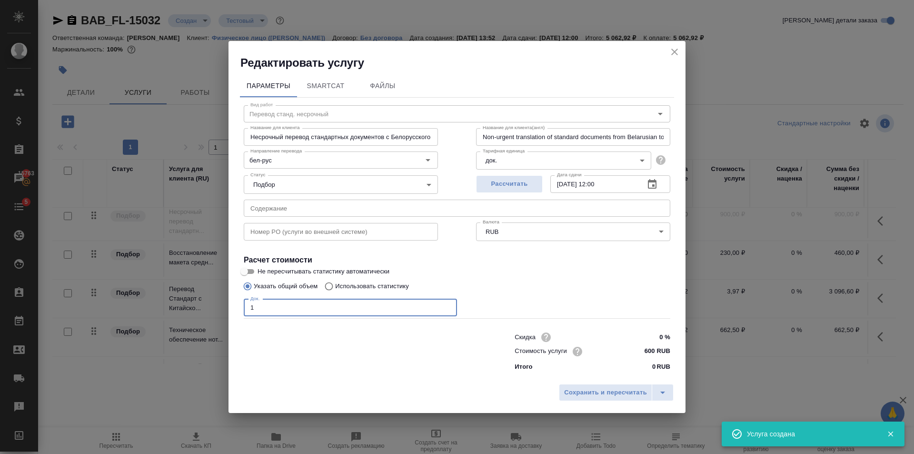
type input "1"
click at [447, 305] on input "1" at bounding box center [350, 307] width 213 height 17
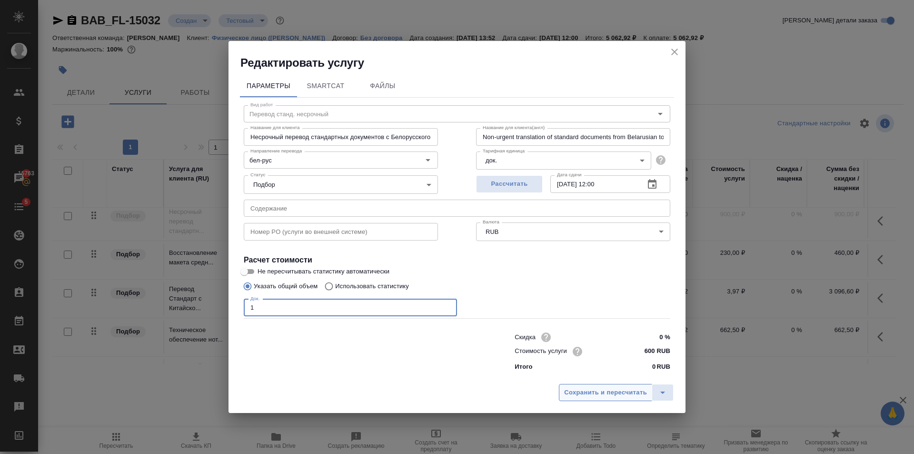
click at [603, 394] on span "Сохранить и пересчитать" at bounding box center [605, 392] width 83 height 11
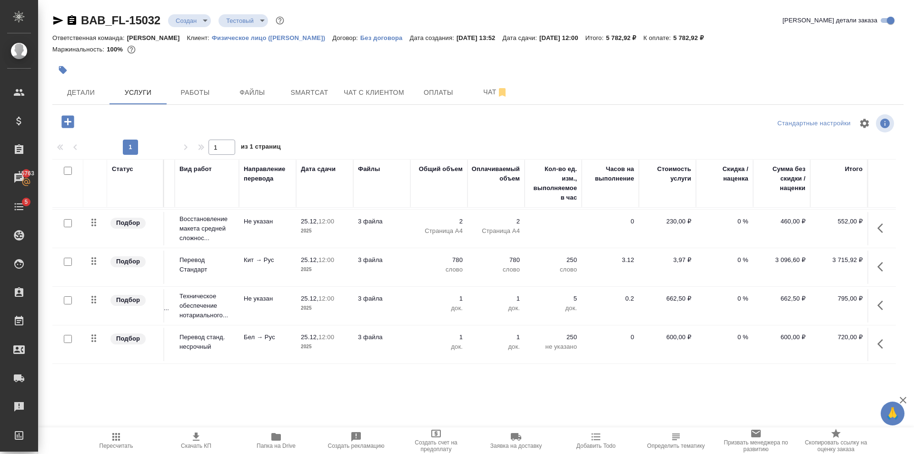
scroll to position [830, 61]
click at [65, 124] on icon "button" at bounding box center [67, 121] width 12 height 12
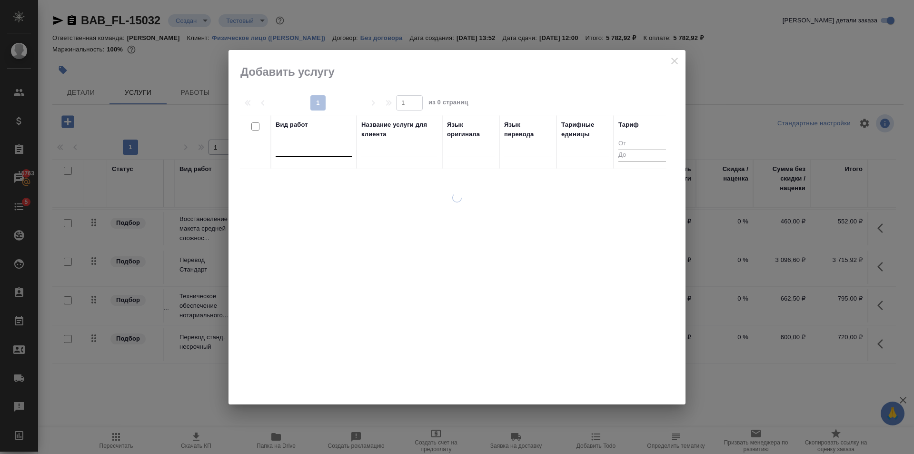
click at [327, 151] on div at bounding box center [314, 147] width 76 height 14
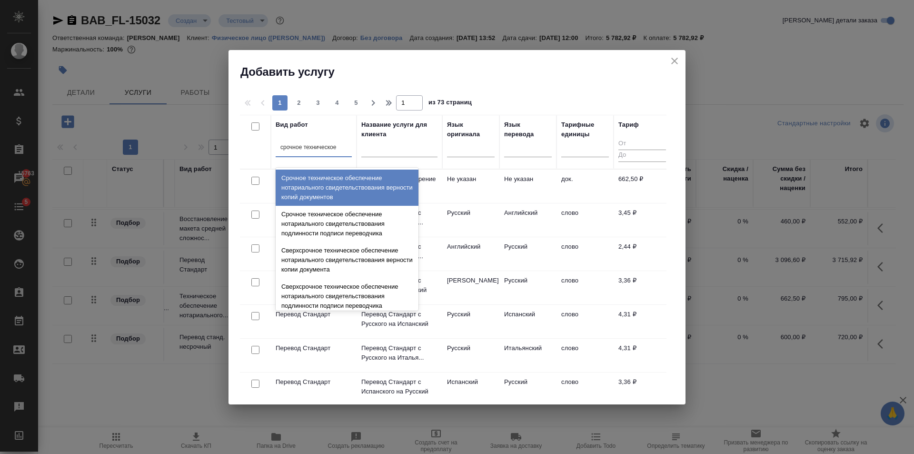
type input "срочное техническое"
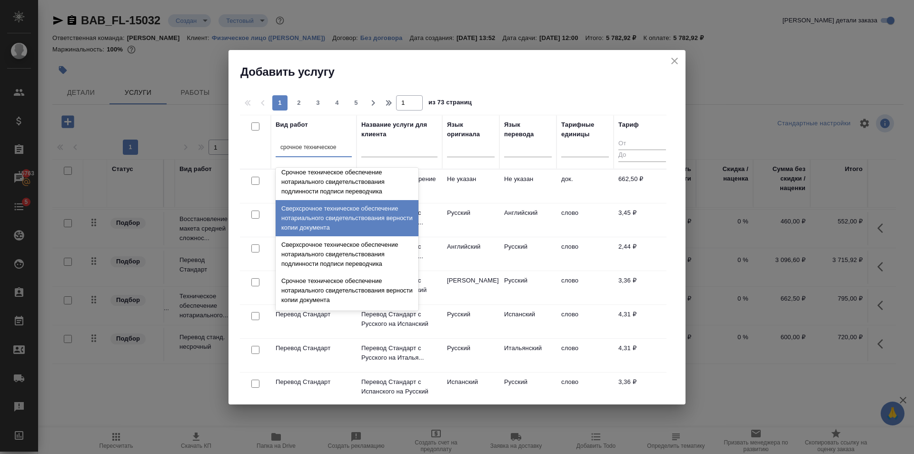
scroll to position [0, 0]
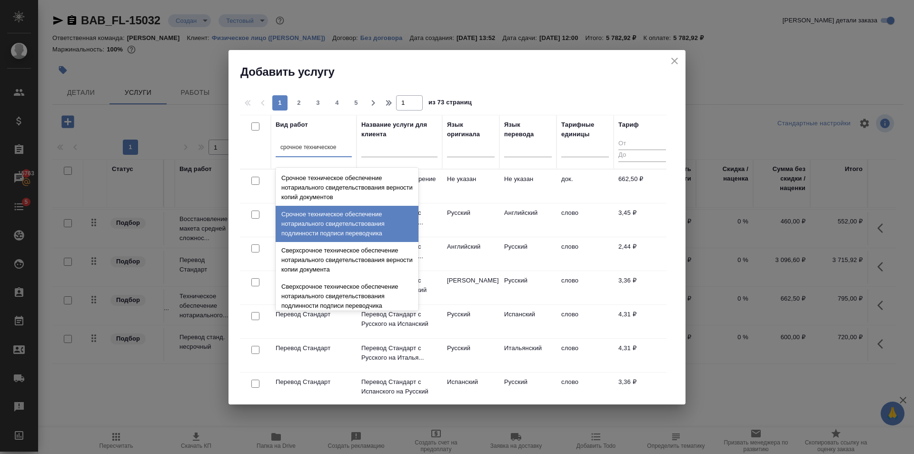
click at [330, 217] on div "Срочное техническое обеспечение нотариального свидетельствования подлинности по…" at bounding box center [347, 224] width 143 height 36
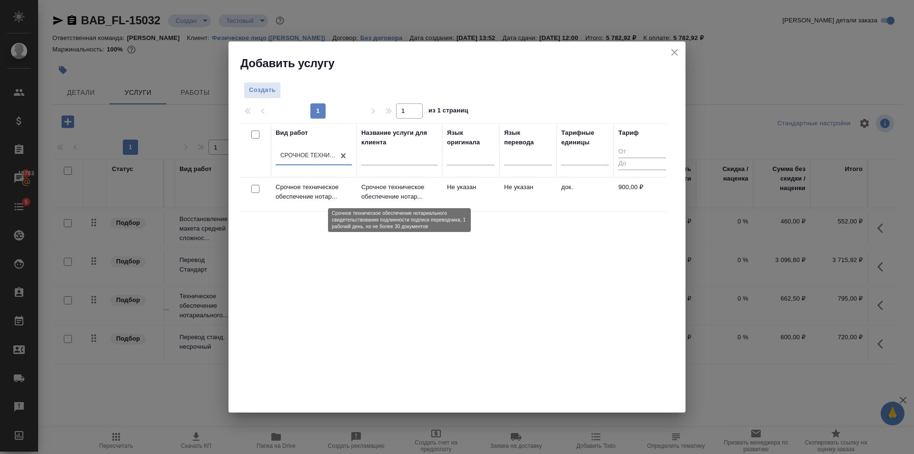
click at [390, 187] on p "Срочное техническое обеспечение нотар..." at bounding box center [399, 191] width 76 height 19
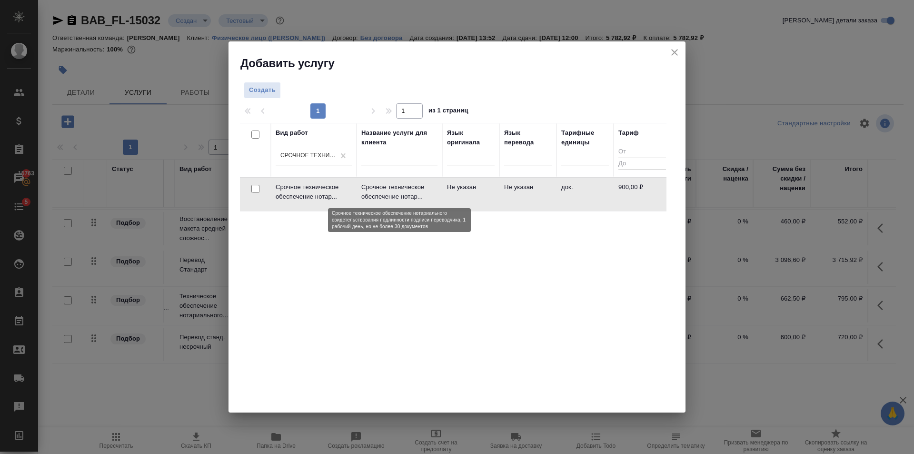
click at [390, 187] on p "Срочное техническое обеспечение нотар..." at bounding box center [399, 191] width 76 height 19
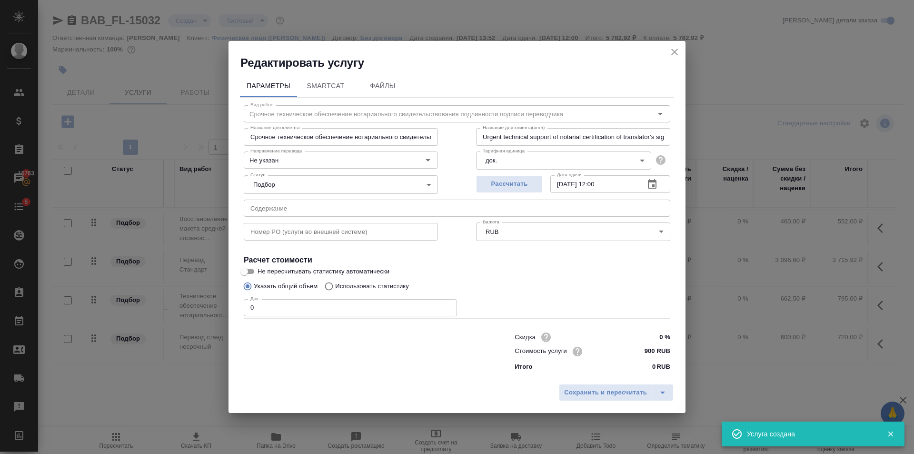
type input "1"
click at [446, 306] on input "1" at bounding box center [350, 307] width 213 height 17
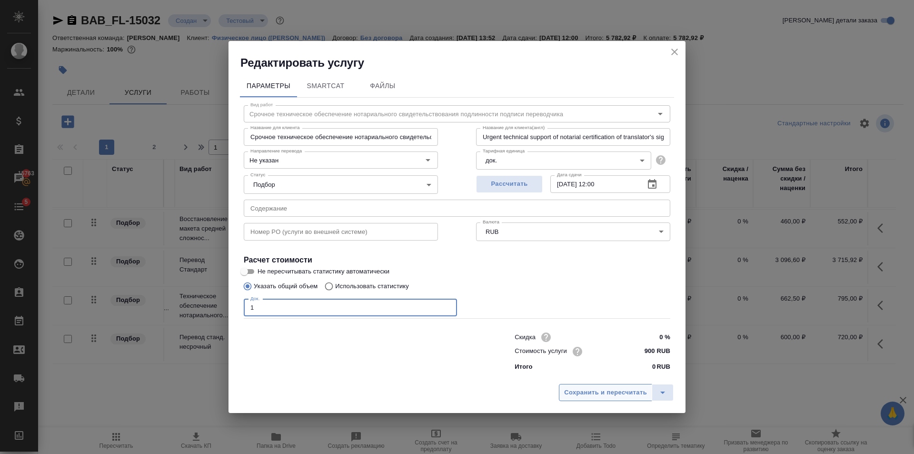
click at [595, 396] on span "Сохранить и пересчитать" at bounding box center [605, 392] width 83 height 11
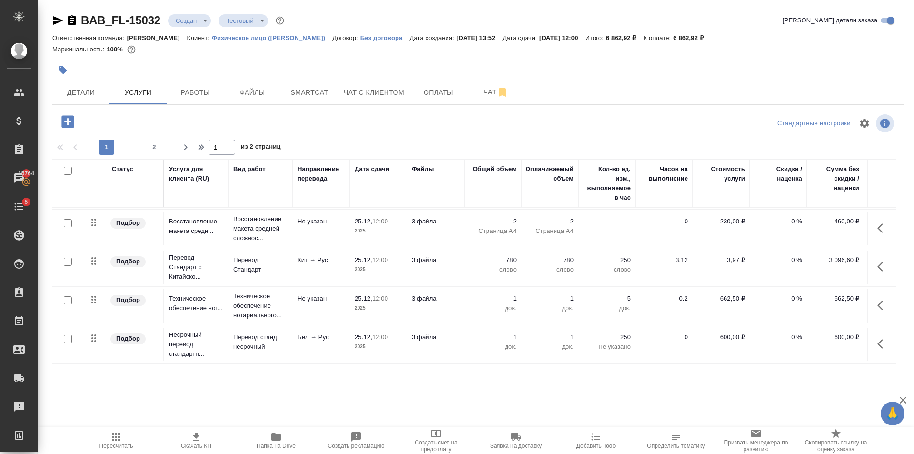
scroll to position [830, 61]
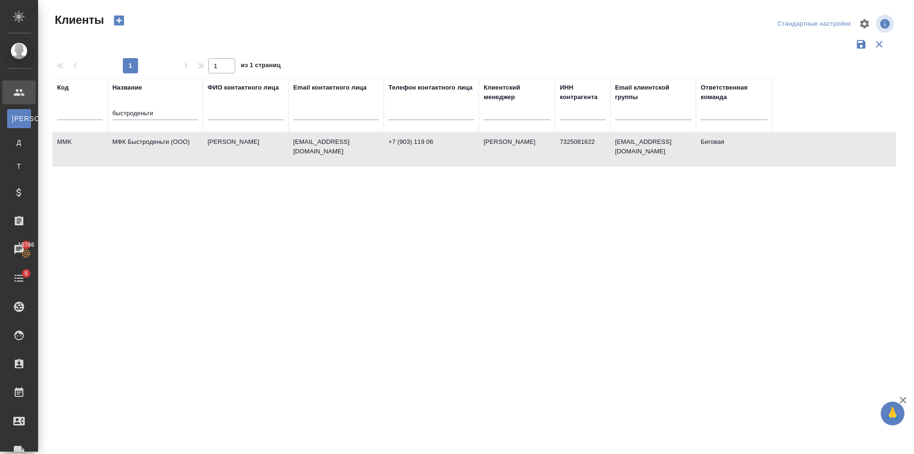
select select "RU"
drag, startPoint x: 109, startPoint y: 114, endPoint x: 0, endPoint y: 115, distance: 108.5
click at [0, 114] on div ".cls-1 fill:#fff; AWATERA [PERSON_NAME] Клиенты К Клиенты Д Договоры Т Тендеры …" at bounding box center [457, 227] width 914 height 454
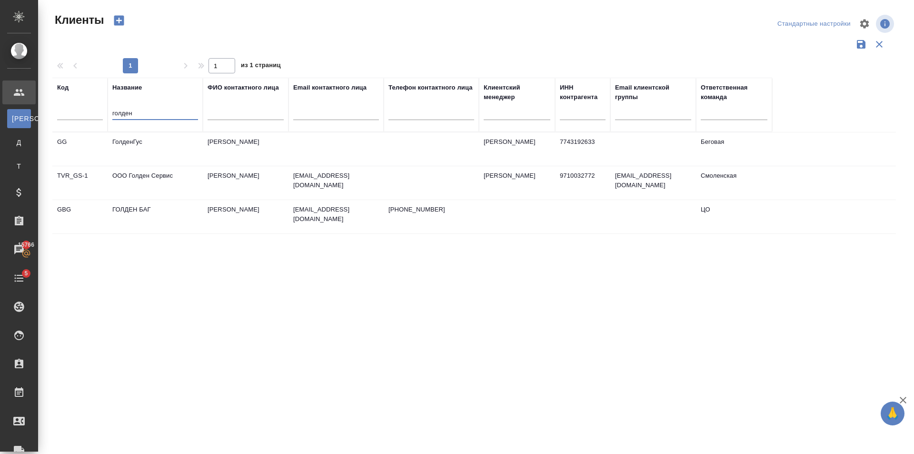
type input "голден"
click at [174, 144] on td "ГолденГус" at bounding box center [155, 148] width 95 height 33
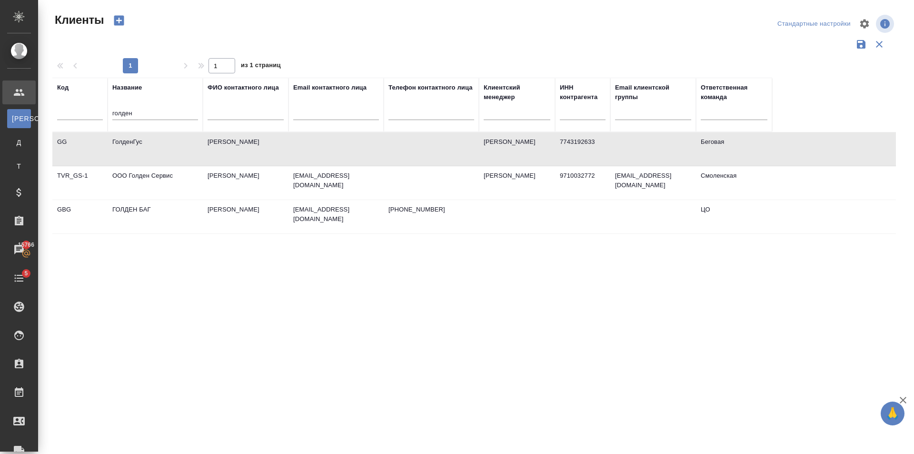
click at [174, 144] on td "ГолденГус" at bounding box center [155, 148] width 95 height 33
drag, startPoint x: 141, startPoint y: 117, endPoint x: 122, endPoint y: 102, distance: 23.4
click at [92, 107] on tr "Код Название голден ФИО контактного лица Email контактного лица Телефон контакт…" at bounding box center [412, 105] width 720 height 54
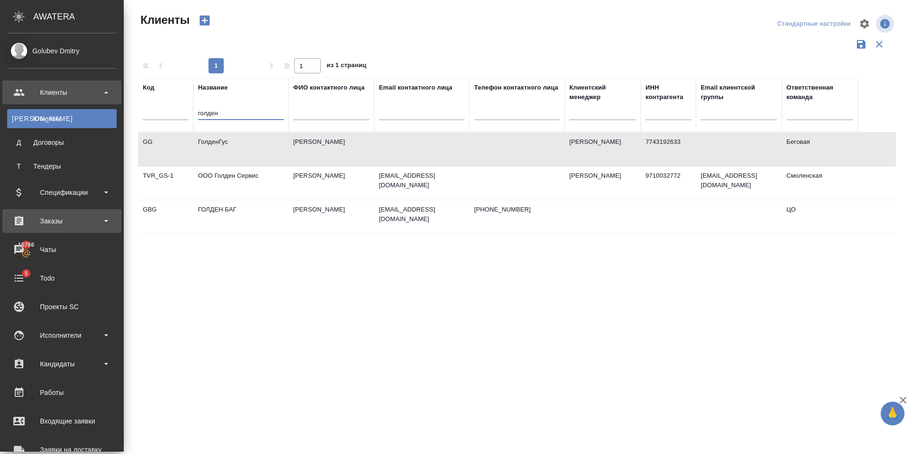
click at [75, 224] on div "Заказы" at bounding box center [61, 221] width 109 height 14
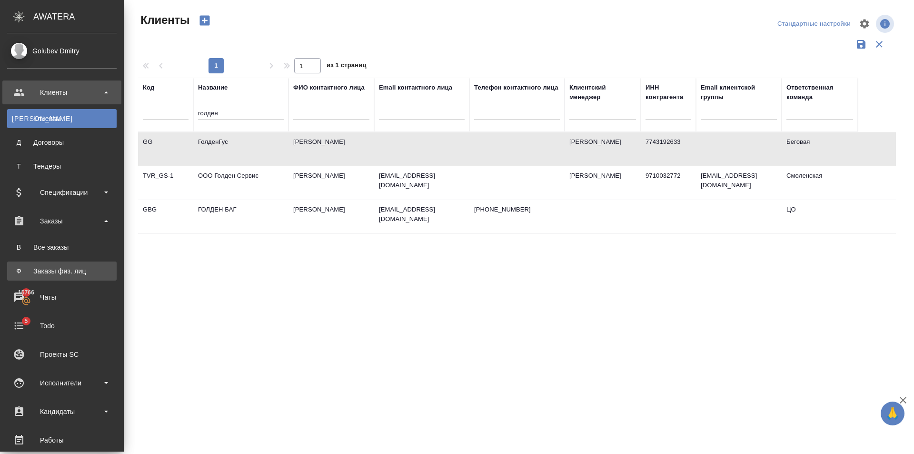
click at [73, 269] on div "Заказы физ. лиц" at bounding box center [62, 271] width 100 height 10
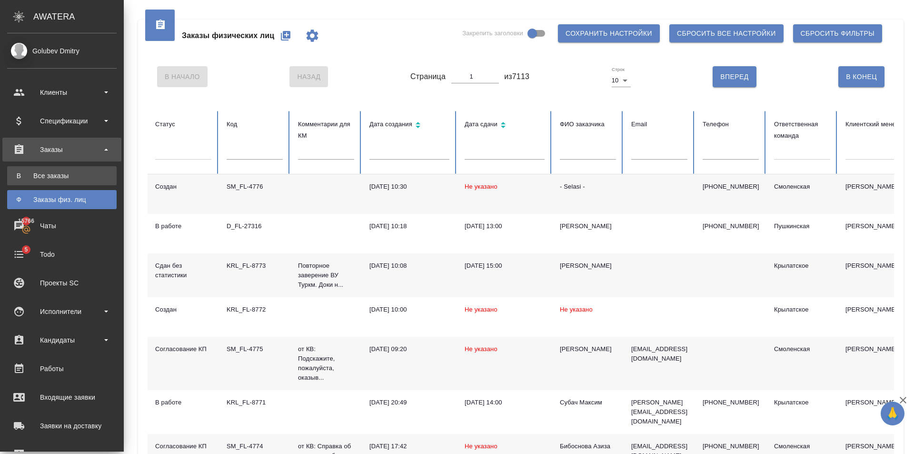
click at [58, 180] on link "В Все заказы" at bounding box center [61, 175] width 109 height 19
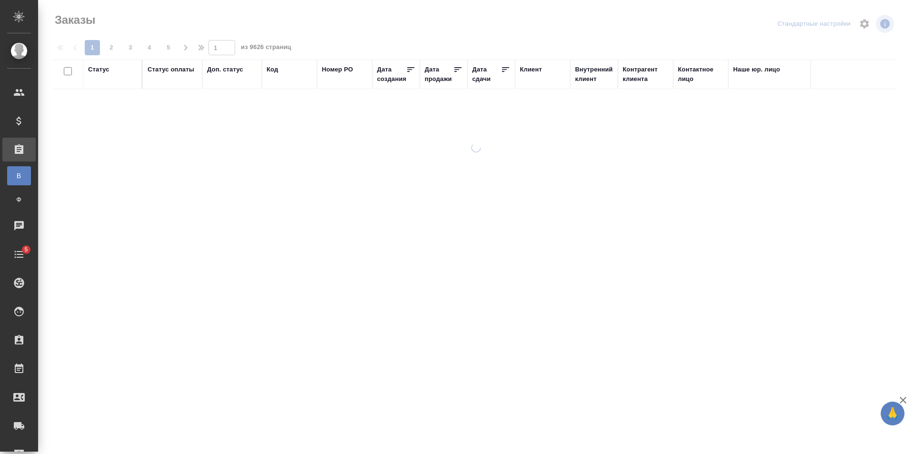
click at [271, 71] on div "Код" at bounding box center [272, 70] width 11 height 10
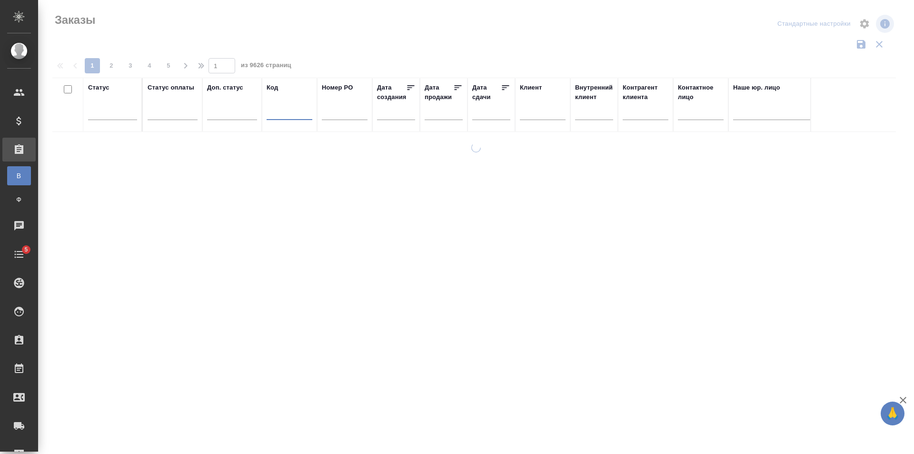
click at [275, 116] on input "text" at bounding box center [290, 114] width 46 height 12
paste input "BEG_GL-9"
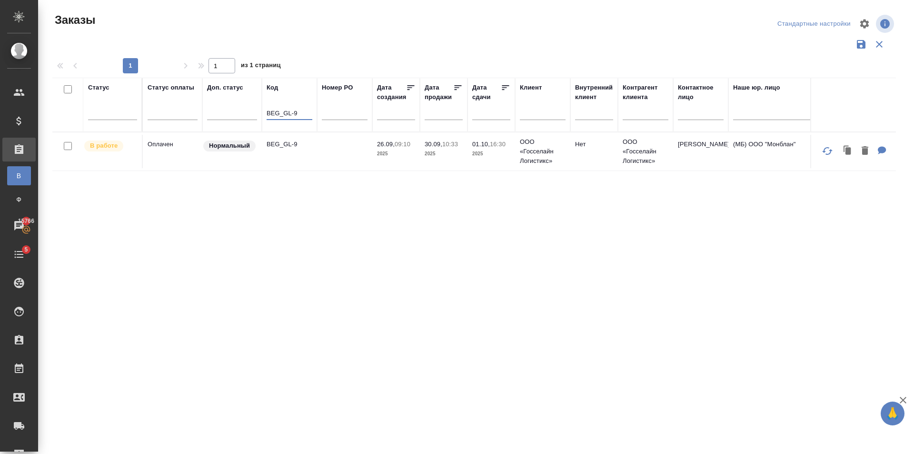
type input "BEG_GL-9"
click at [329, 150] on td at bounding box center [344, 151] width 55 height 33
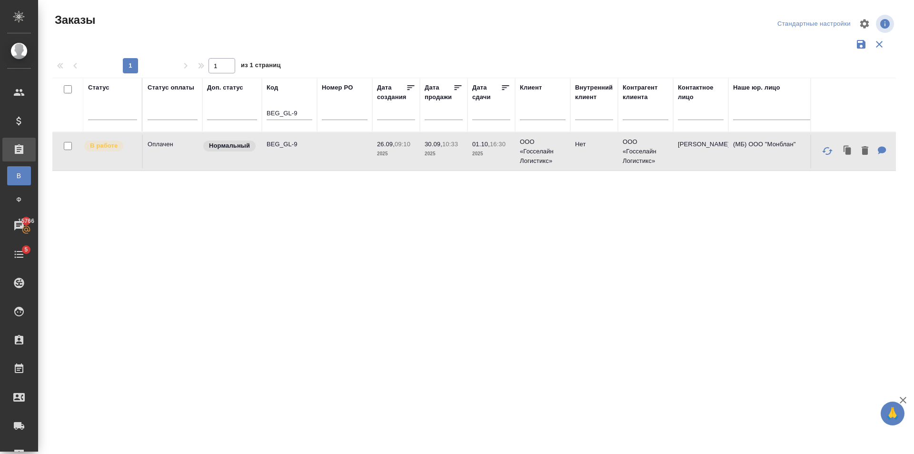
click at [329, 150] on td at bounding box center [344, 151] width 55 height 33
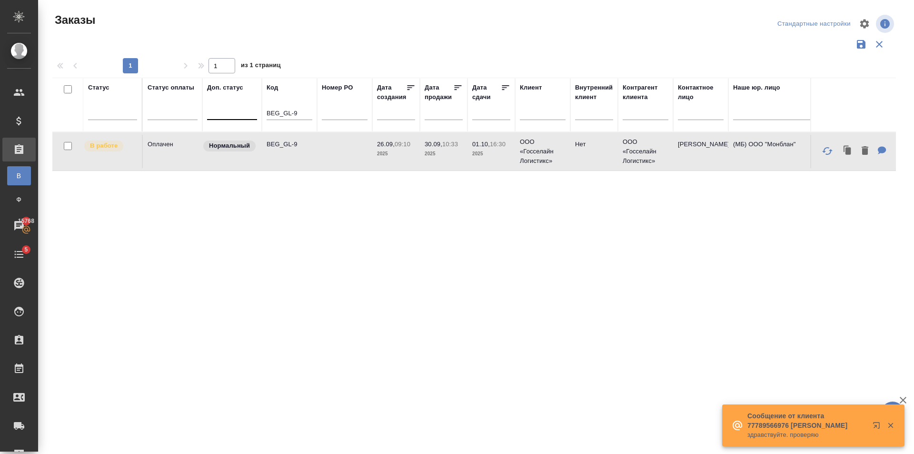
drag, startPoint x: 301, startPoint y: 115, endPoint x: 249, endPoint y: 118, distance: 51.5
click at [250, 118] on tr "Статус Статус оплаты Доп. статус Код BEG_GL-9 Номер PO Дата создания Дата прода…" at bounding box center [849, 105] width 1594 height 54
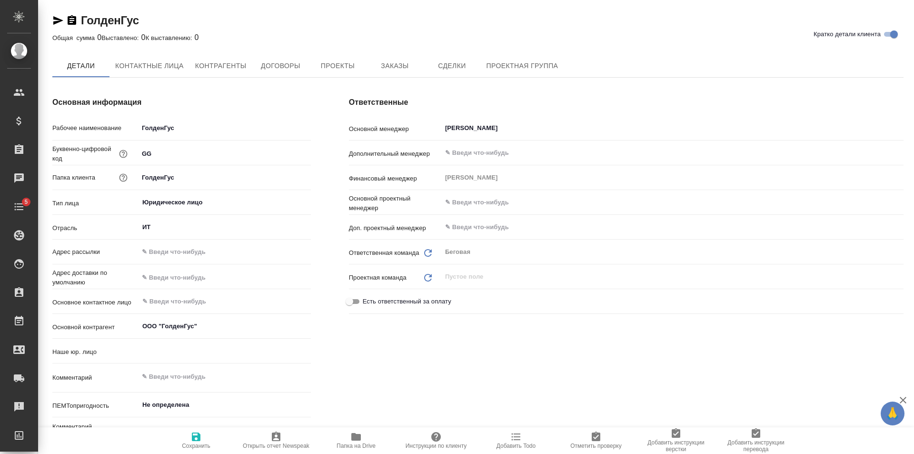
type input "(Т2) ООО "Трактат24""
type textarea "x"
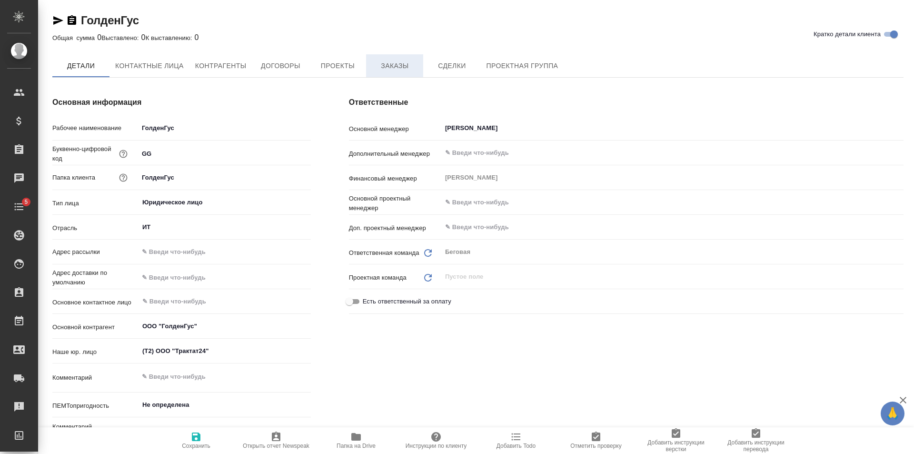
click at [401, 70] on span "Заказы" at bounding box center [395, 66] width 46 height 12
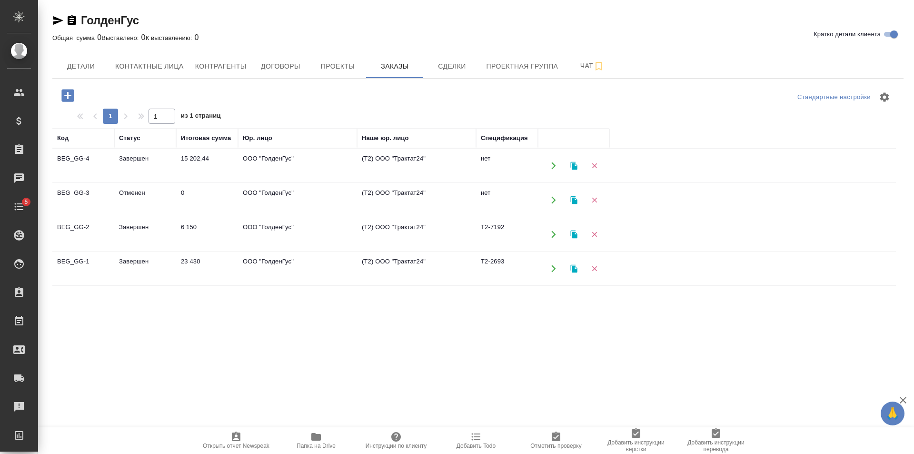
click at [244, 174] on td "ООО "ГолденГус"" at bounding box center [297, 165] width 119 height 33
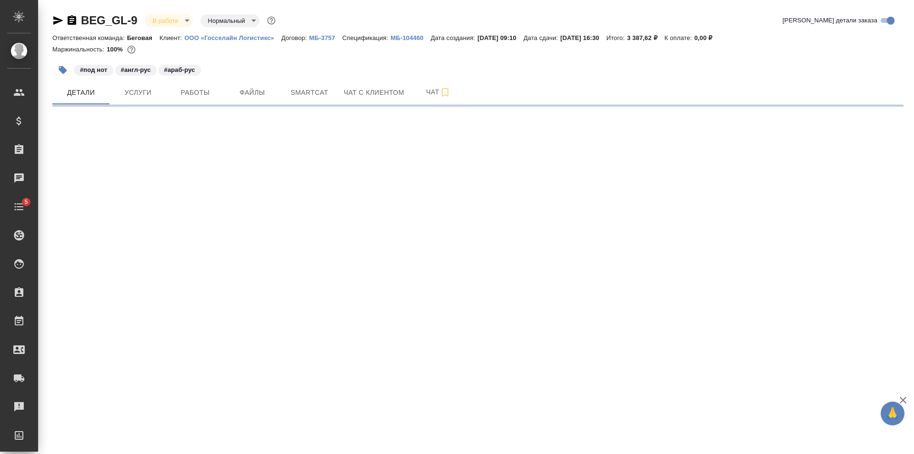
select select "RU"
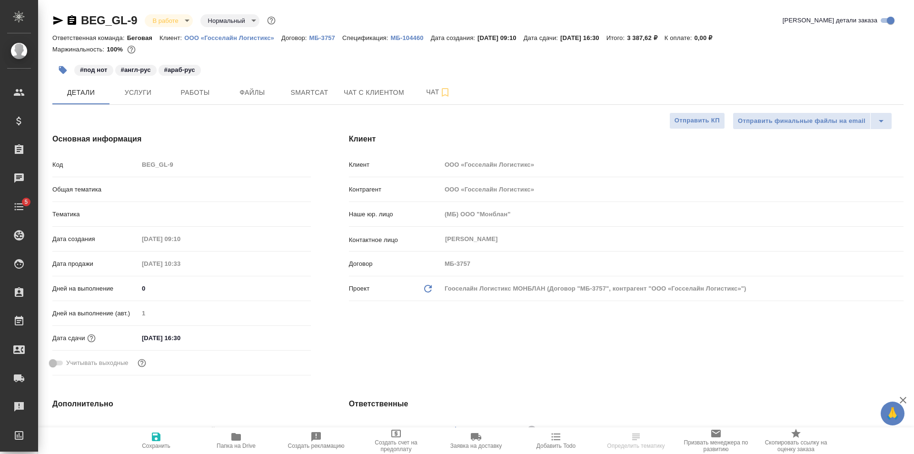
type textarea "x"
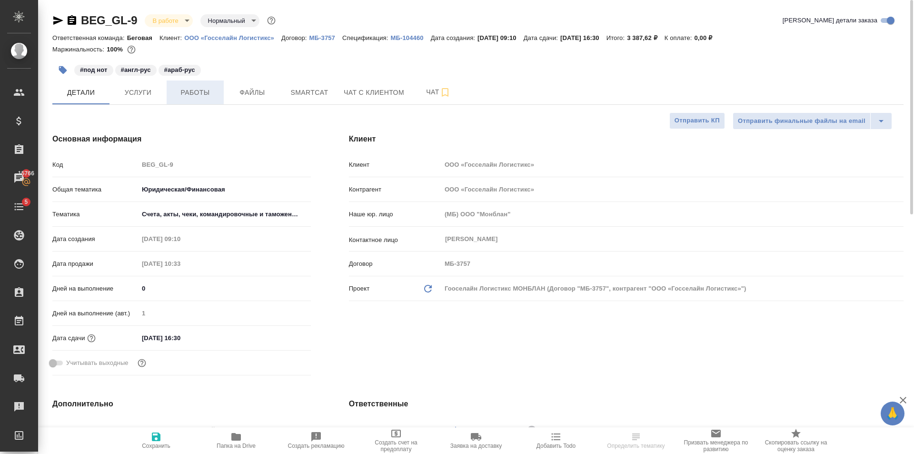
click at [198, 99] on button "Работы" at bounding box center [195, 92] width 57 height 24
